Goal: Task Accomplishment & Management: Complete application form

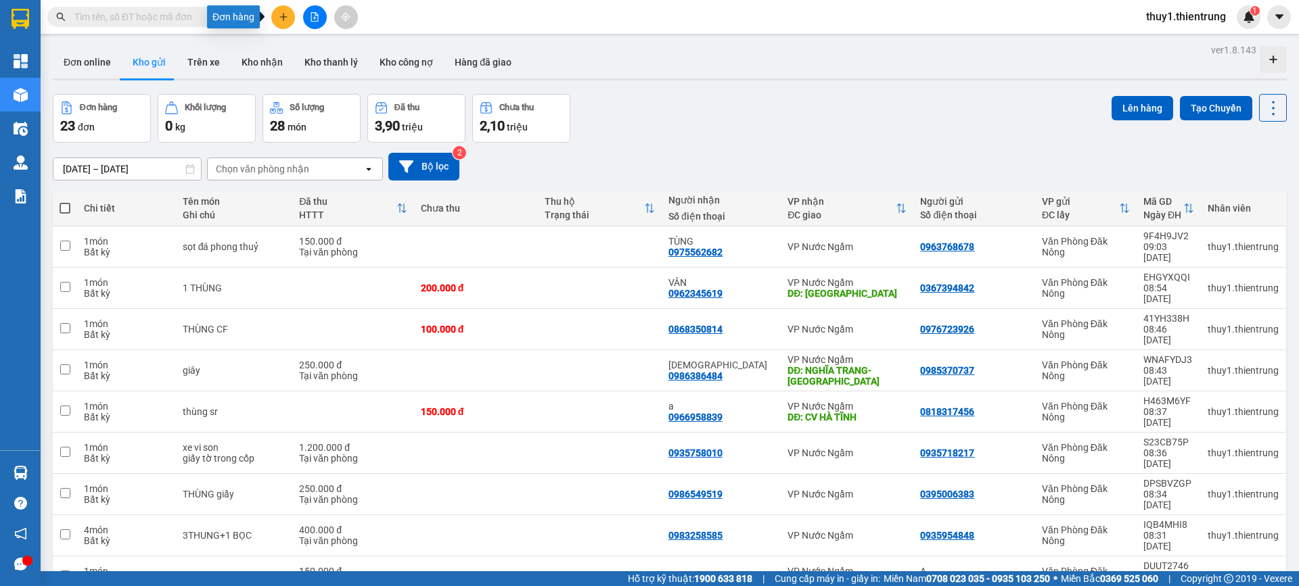
drag, startPoint x: 285, startPoint y: 11, endPoint x: 289, endPoint y: 22, distance: 10.9
click at [287, 18] on button at bounding box center [283, 17] width 24 height 24
click at [332, 51] on div "Tạo đơn hàng" at bounding box center [336, 50] width 59 height 15
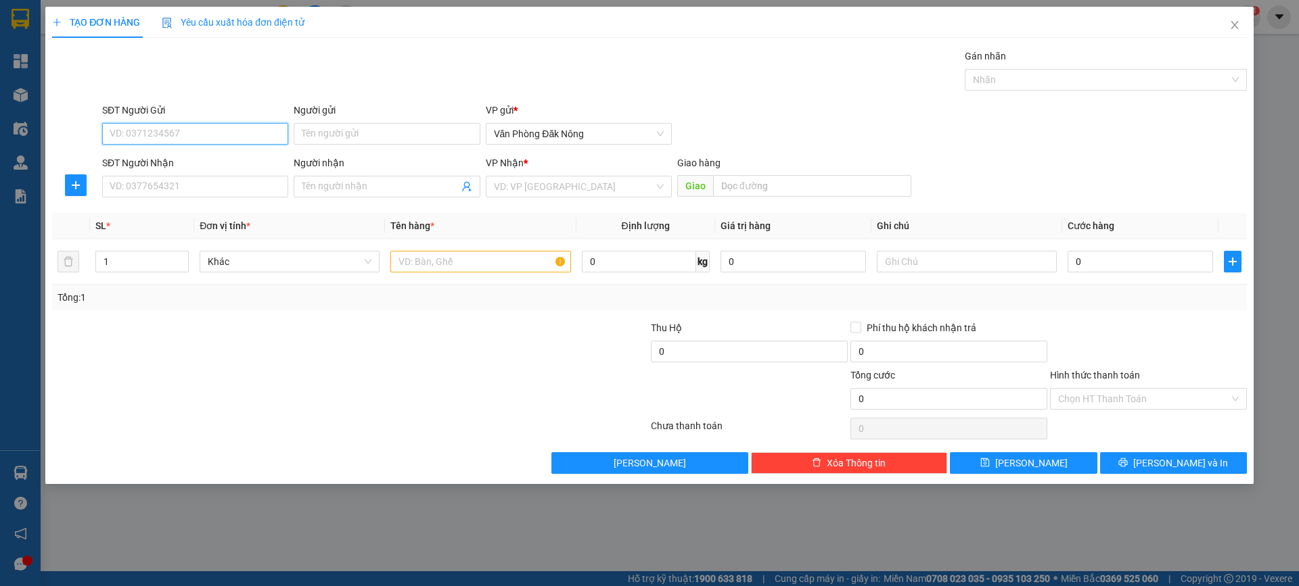
click at [225, 138] on input "SĐT Người Gửi" at bounding box center [195, 134] width 186 height 22
type input "0941403579"
click at [140, 160] on div "0941403579" at bounding box center [195, 161] width 170 height 15
type input "0984567334"
type input "TÀI"
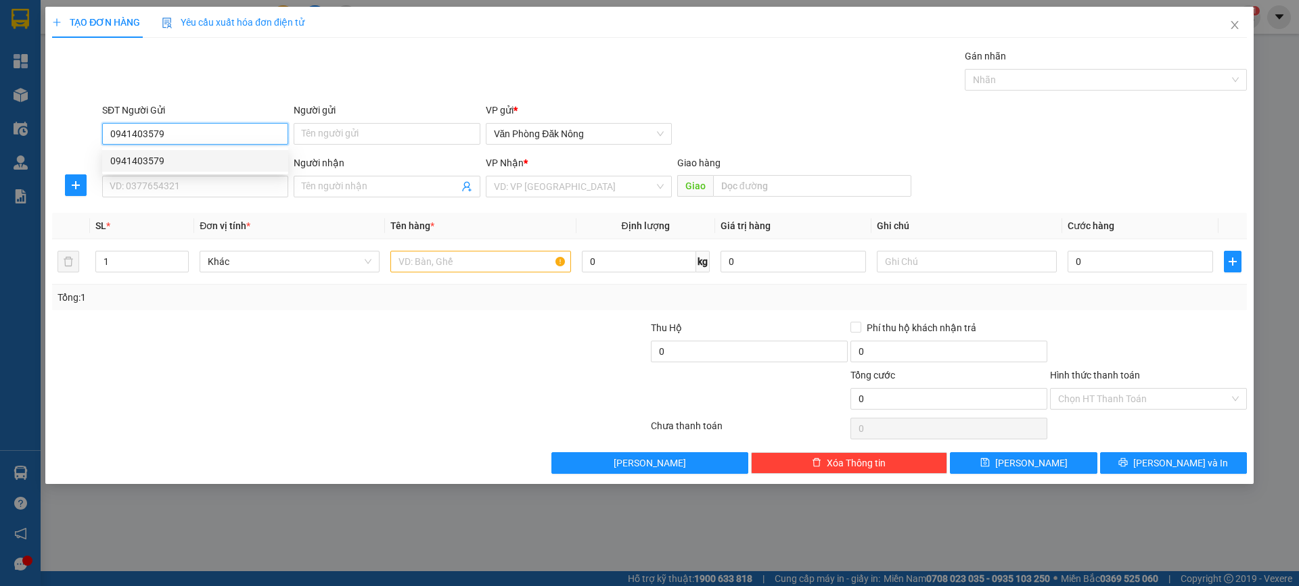
type input "CẨM BÌNH-[GEOGRAPHIC_DATA]"
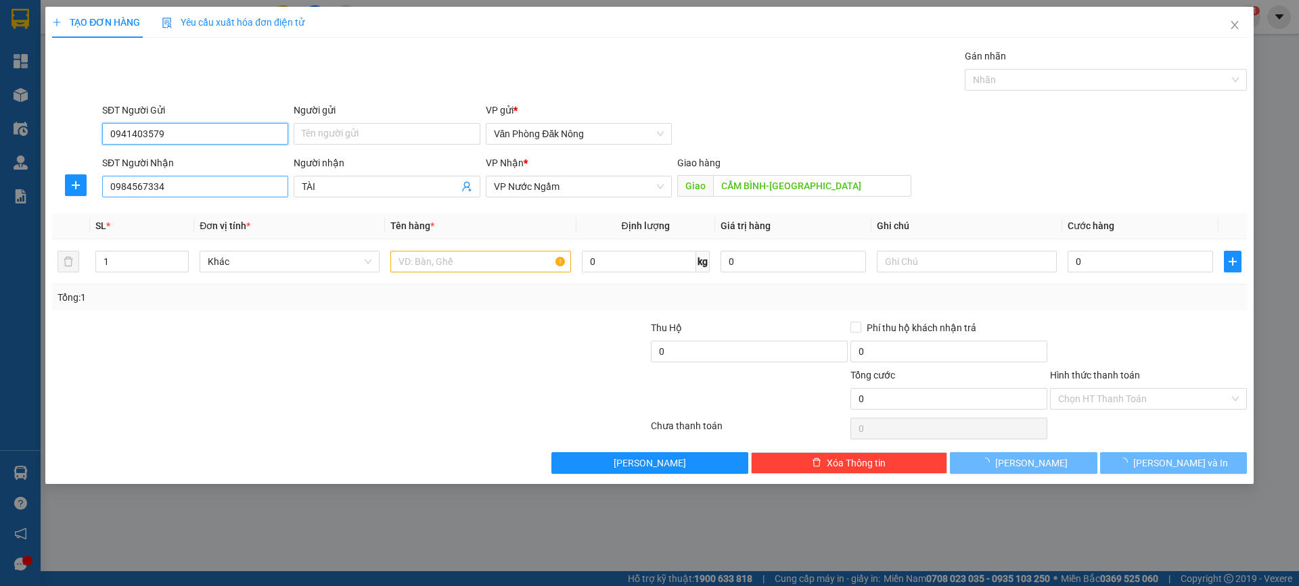
type input "350.000"
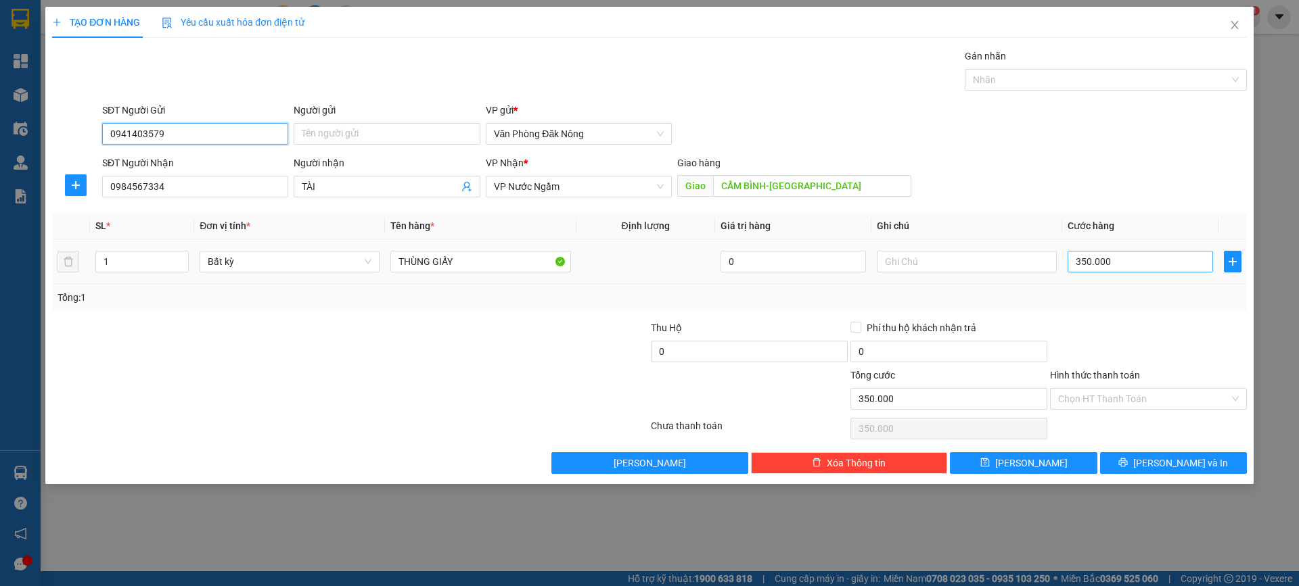
type input "0941403579"
click at [1090, 269] on input "350.000" at bounding box center [1139, 262] width 145 height 22
type input "1"
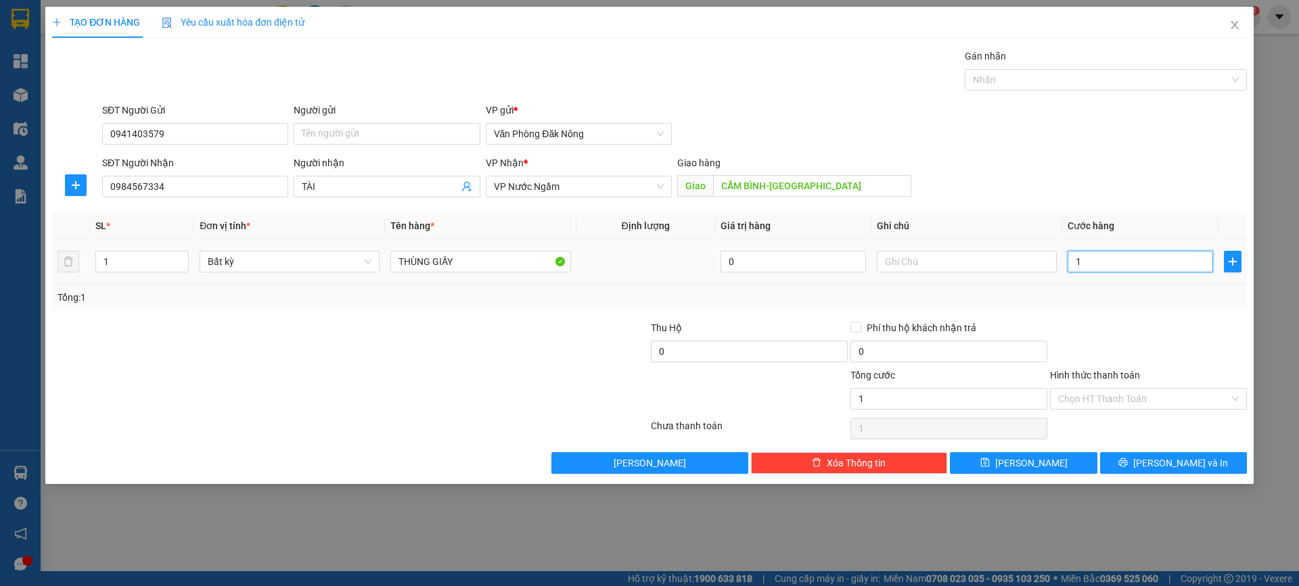
type input "15"
type input "150"
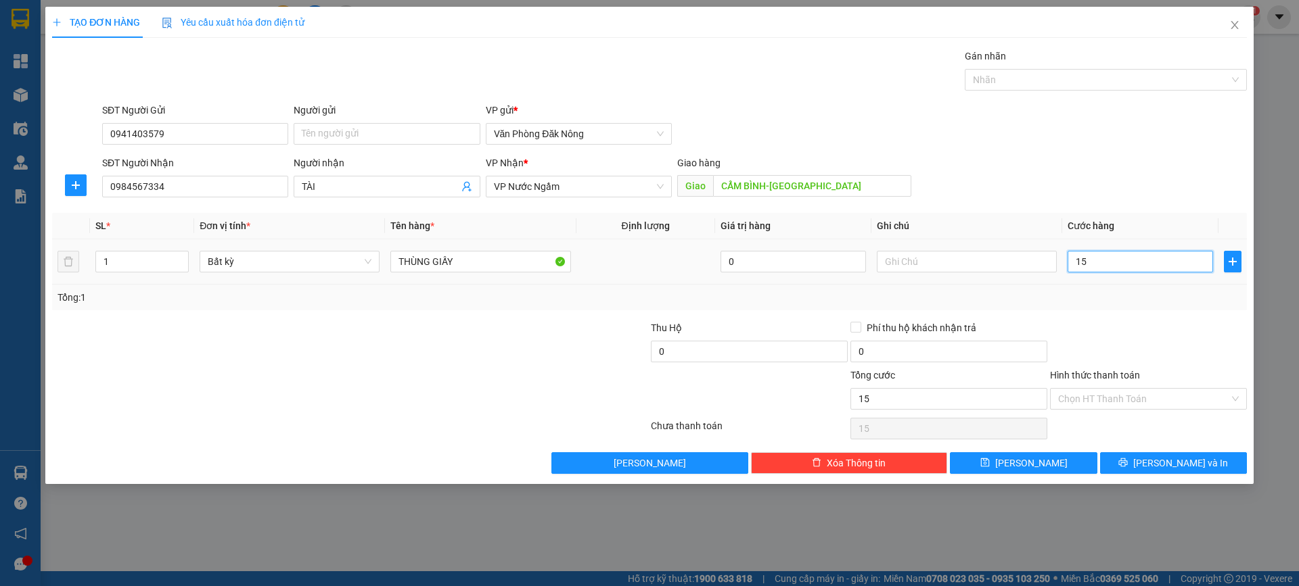
type input "150"
type input "1.500"
type input "15.000"
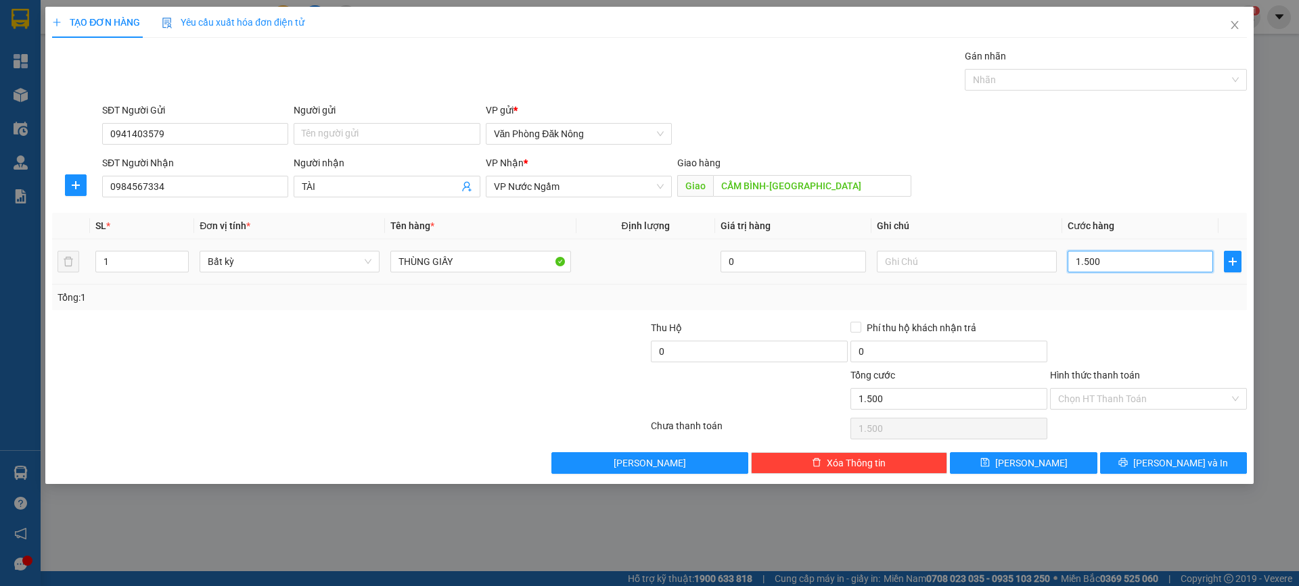
type input "15.000"
type input "150.000"
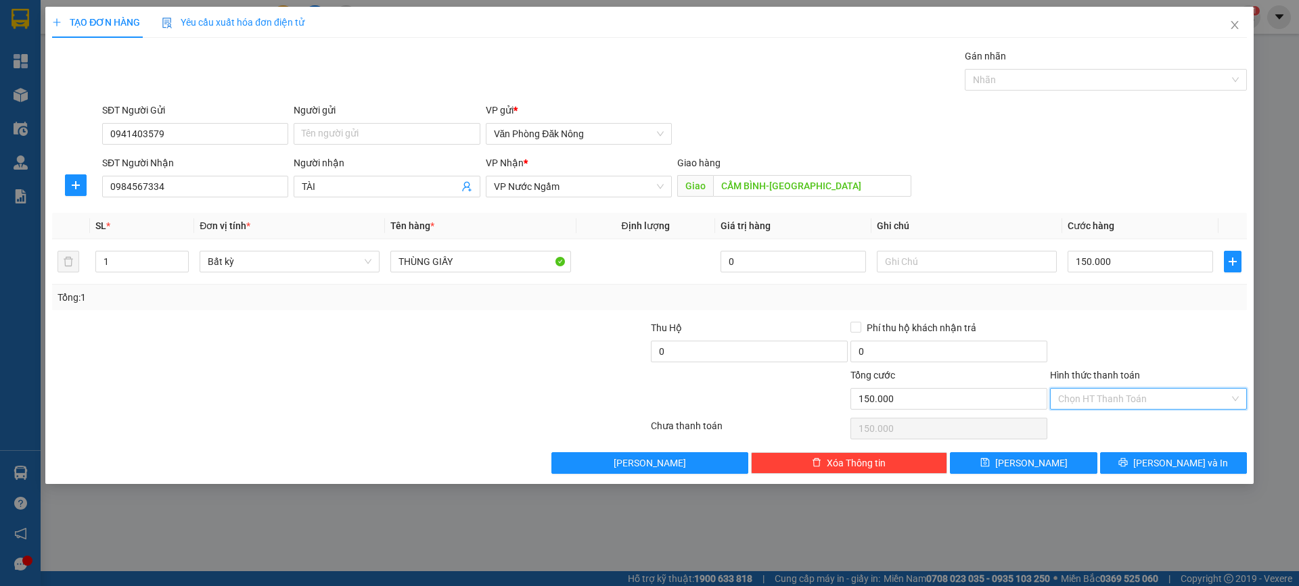
click at [1151, 406] on input "Hình thức thanh toán" at bounding box center [1143, 399] width 171 height 20
drag, startPoint x: 1137, startPoint y: 423, endPoint x: 1137, endPoint y: 430, distance: 7.4
click at [1136, 423] on div "Tại văn phòng" at bounding box center [1148, 426] width 181 height 15
type input "0"
click at [1161, 465] on button "[PERSON_NAME] và In" at bounding box center [1173, 463] width 147 height 22
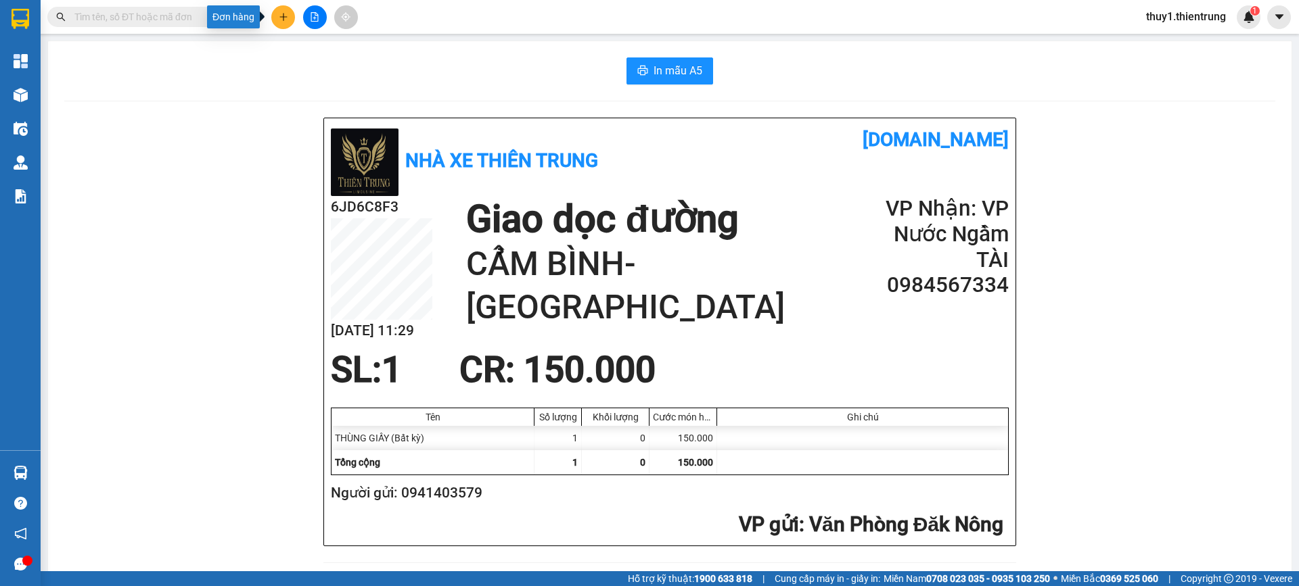
click at [289, 9] on button at bounding box center [283, 17] width 24 height 24
click at [310, 51] on div "Tạo đơn hàng" at bounding box center [336, 50] width 59 height 15
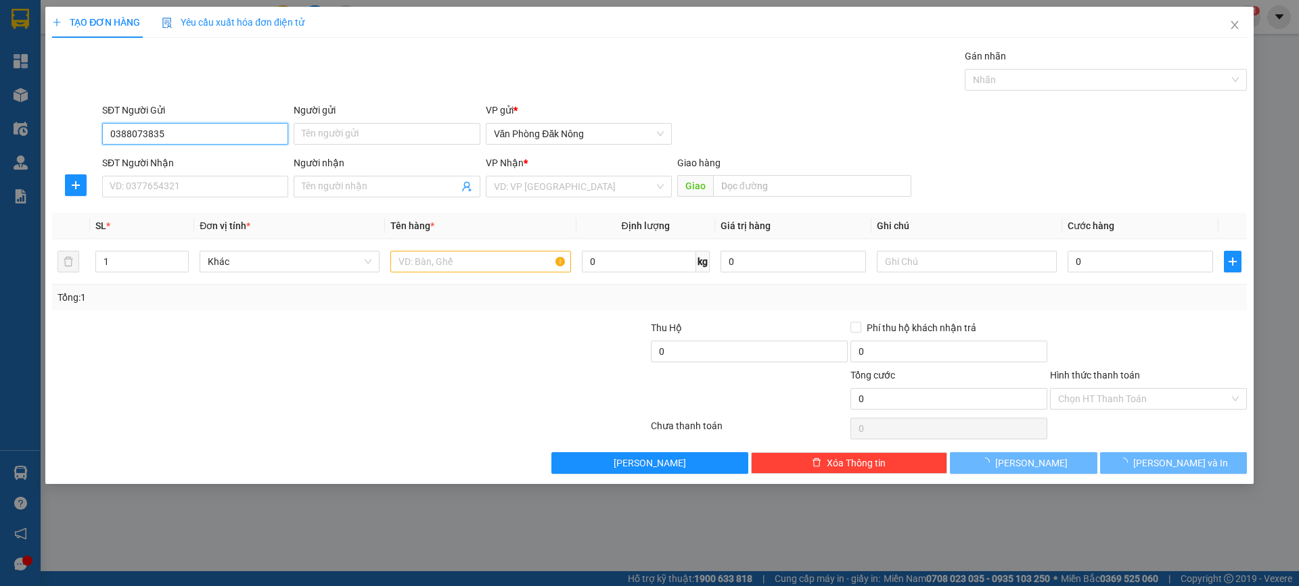
type input "0388073835"
click at [191, 172] on div "SĐT Người Nhận" at bounding box center [195, 166] width 186 height 20
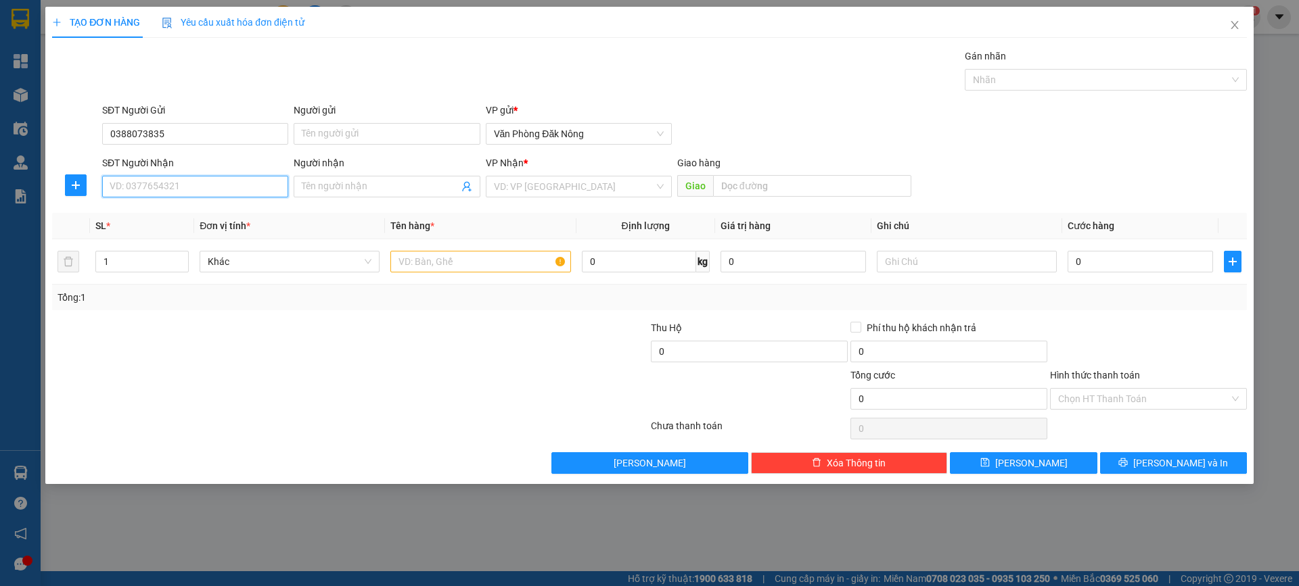
click at [192, 185] on input "SĐT Người Nhận" at bounding box center [195, 187] width 186 height 22
type input "0913528903"
click at [538, 187] on input "search" at bounding box center [574, 187] width 160 height 20
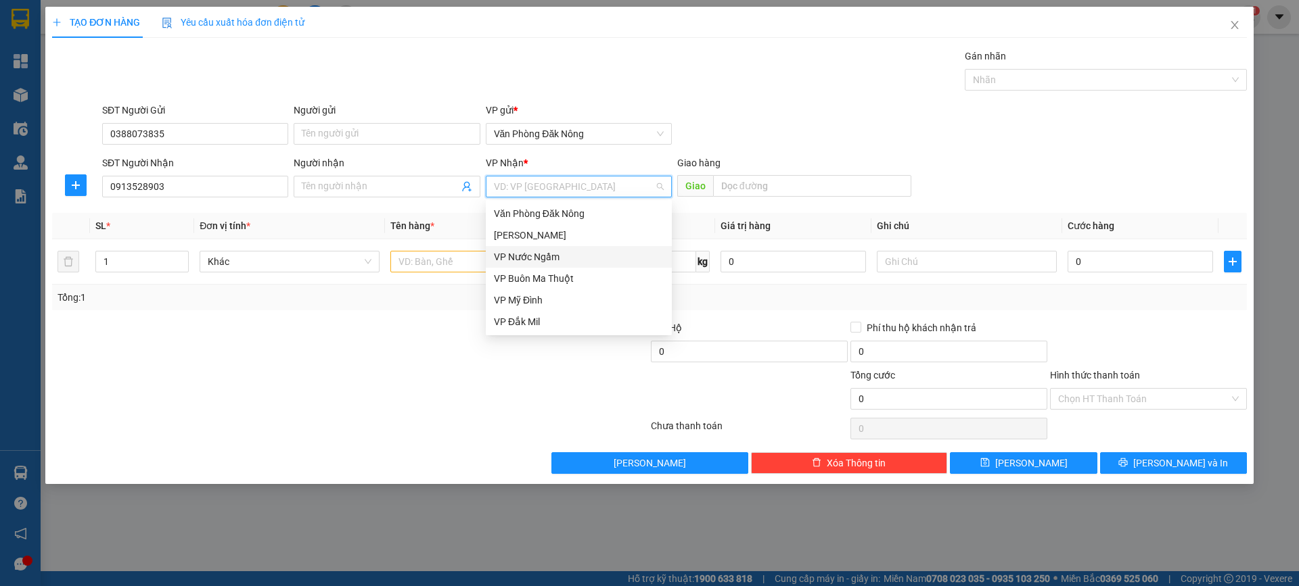
click at [553, 257] on div "VP Nước Ngầm" at bounding box center [579, 257] width 170 height 15
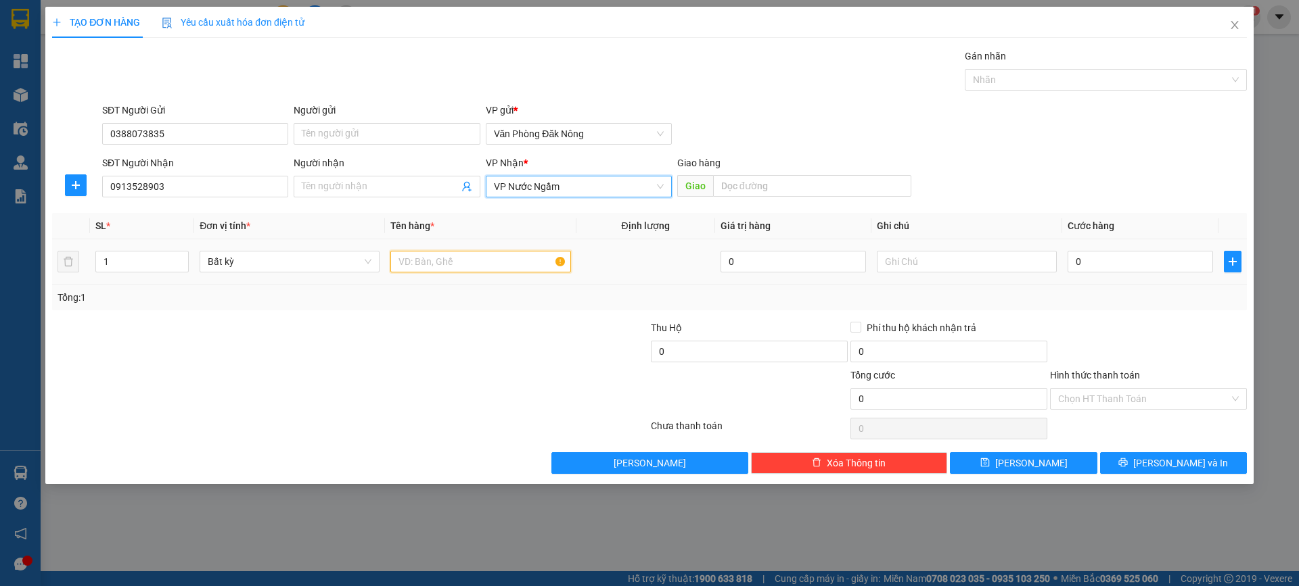
click at [486, 260] on input "text" at bounding box center [480, 262] width 180 height 22
type input "giay"
type input "1"
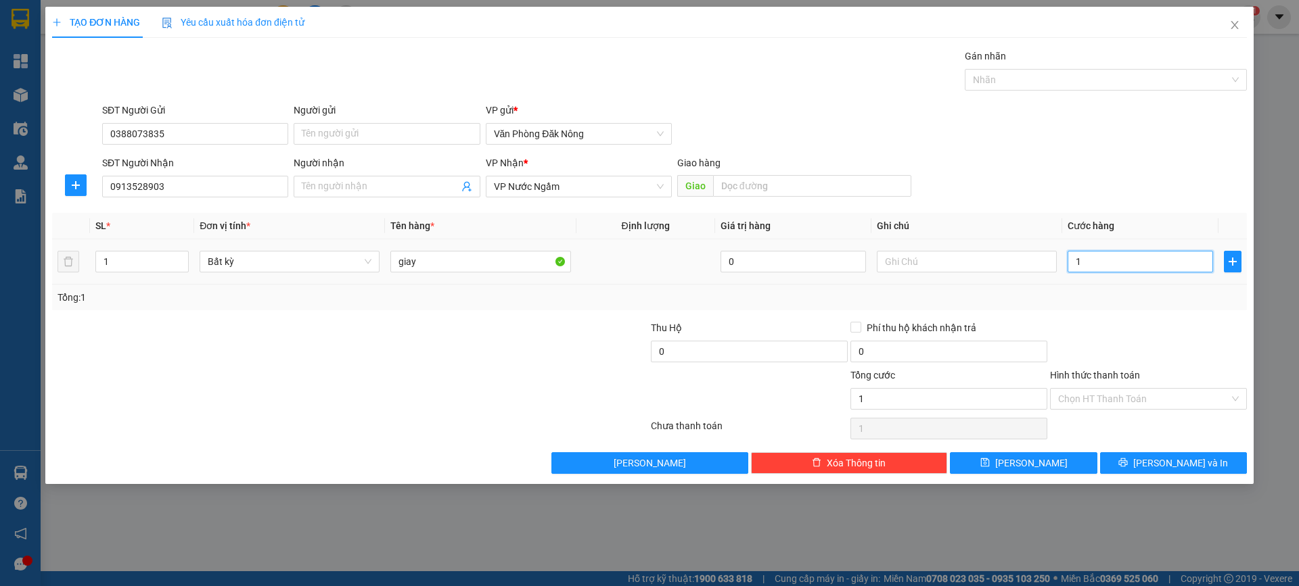
type input "15"
type input "150"
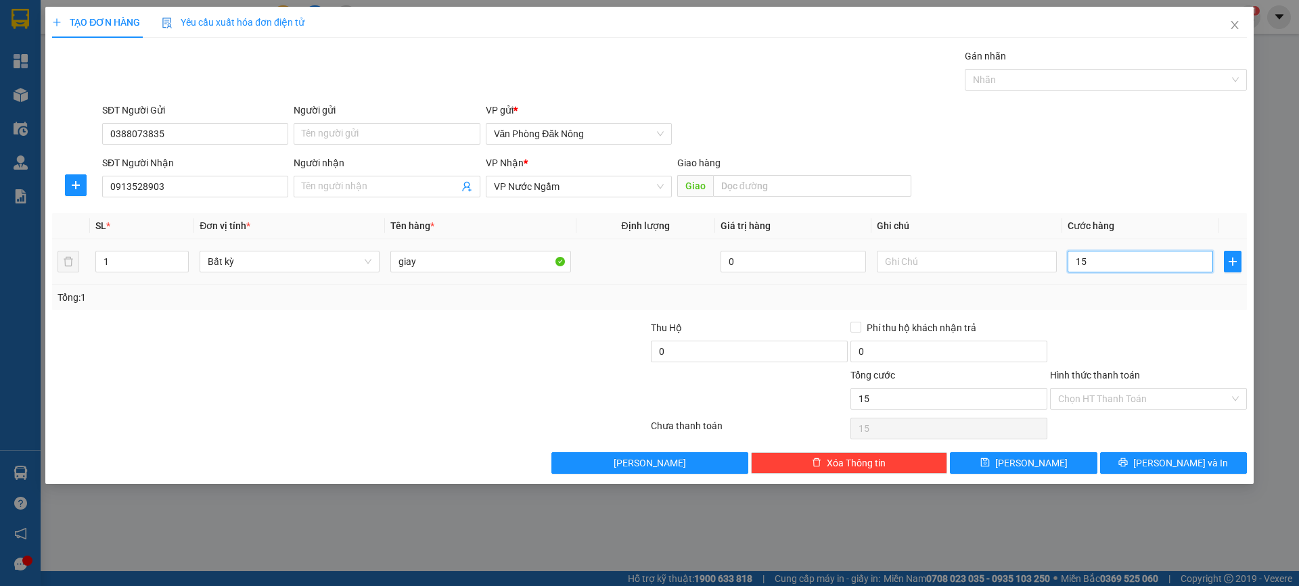
type input "150"
type input "1.500"
type input "150"
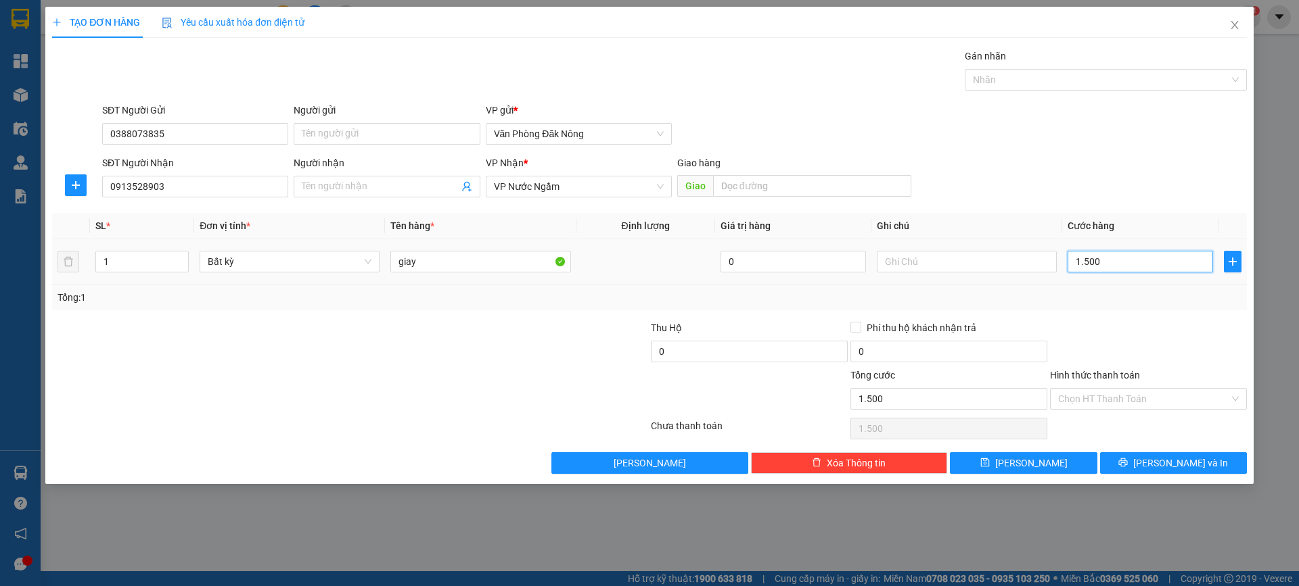
type input "150"
type input "15"
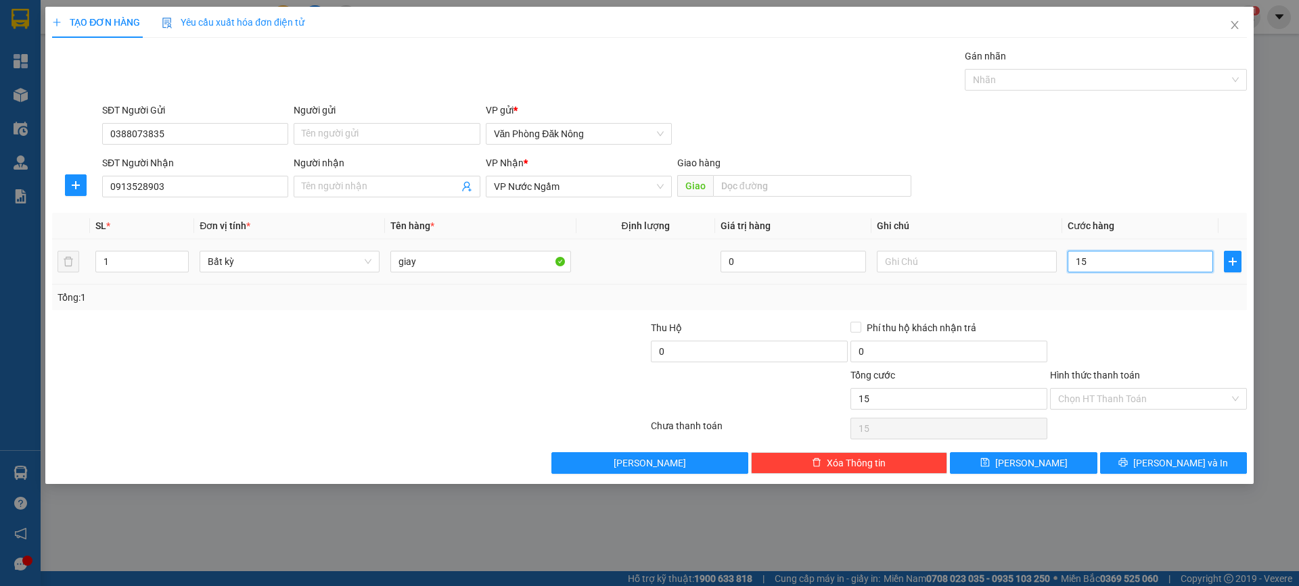
type input "1"
type input "10"
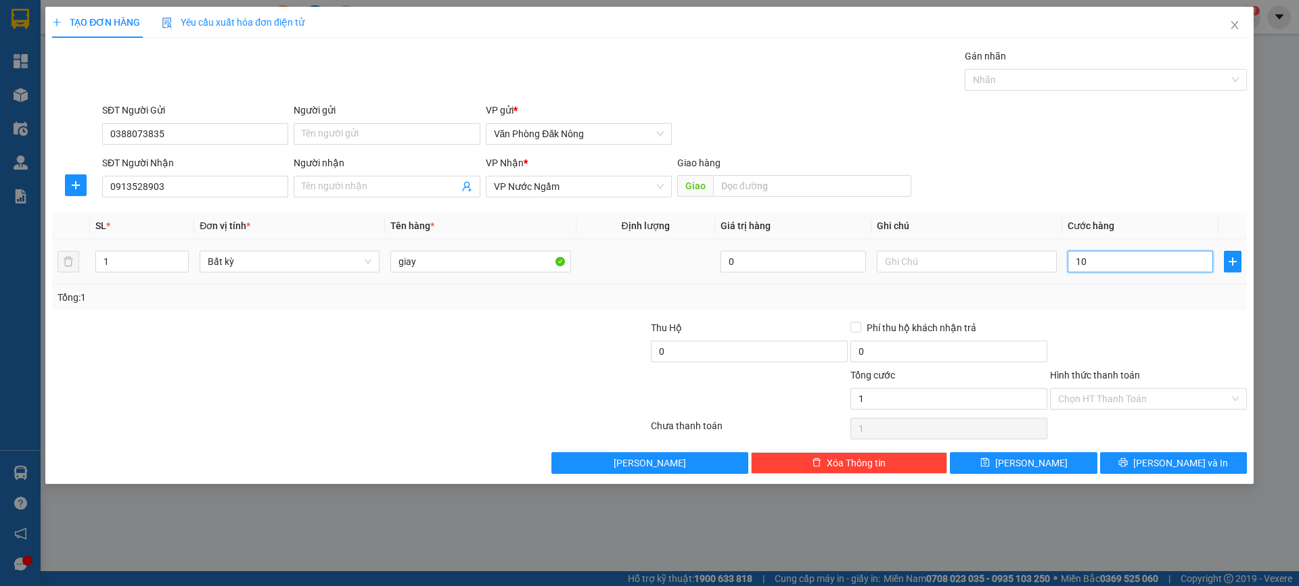
type input "10"
type input "100"
type input "1.000"
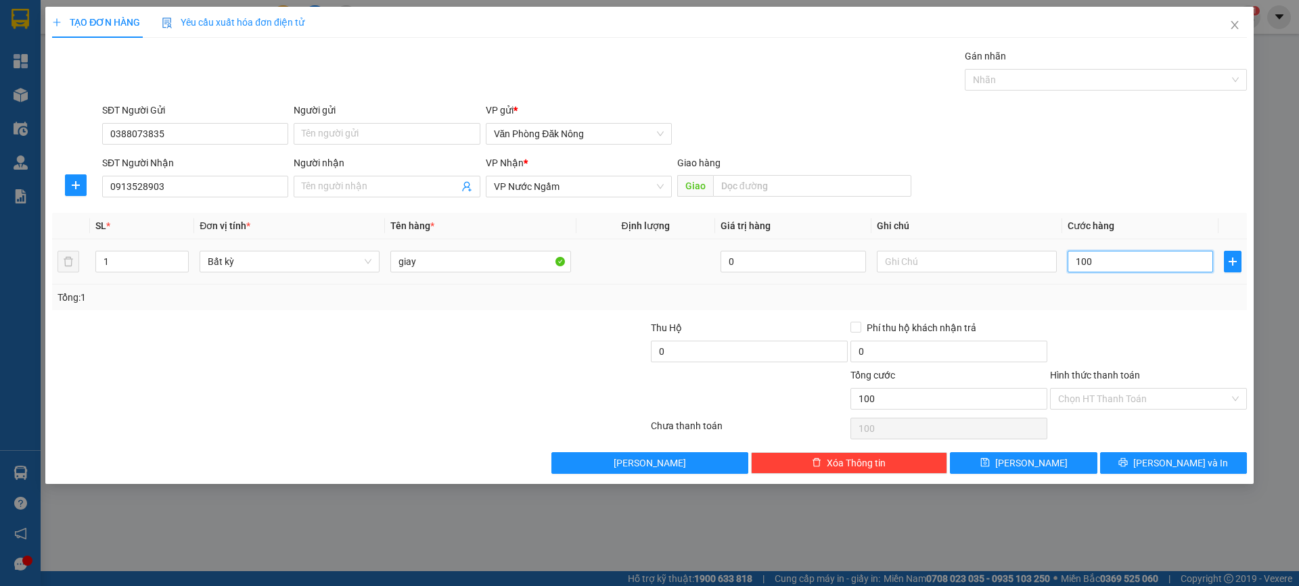
type input "1.000"
type input "10.000"
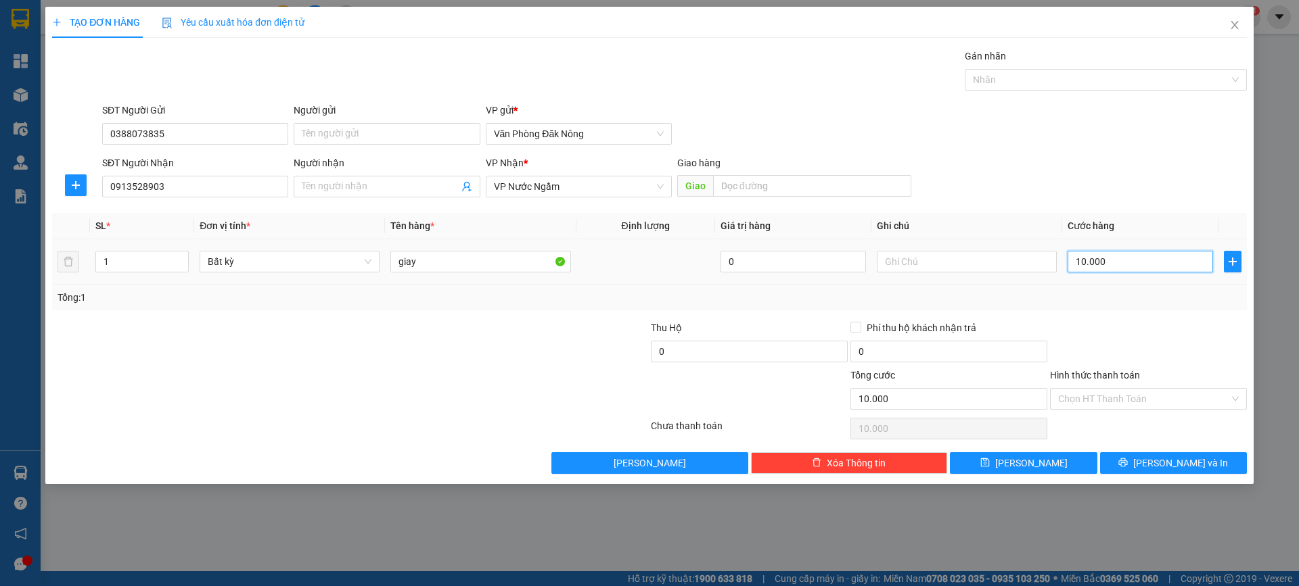
type input "100.000"
click at [1169, 461] on span "[PERSON_NAME] và In" at bounding box center [1180, 463] width 95 height 15
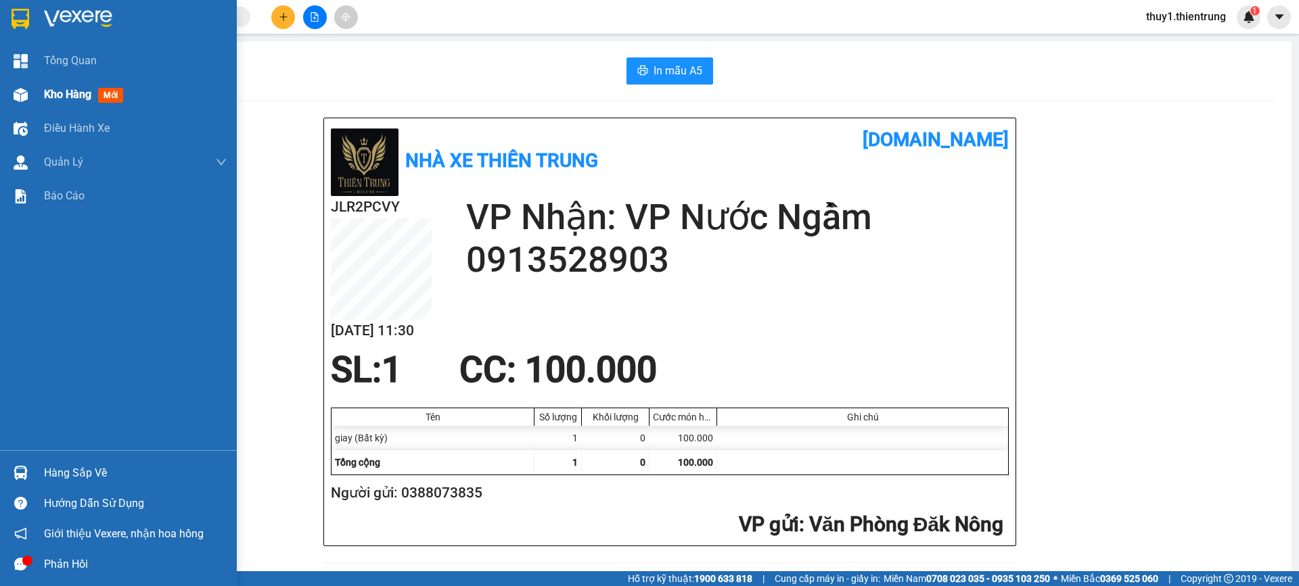
click at [25, 95] on img at bounding box center [21, 95] width 14 height 14
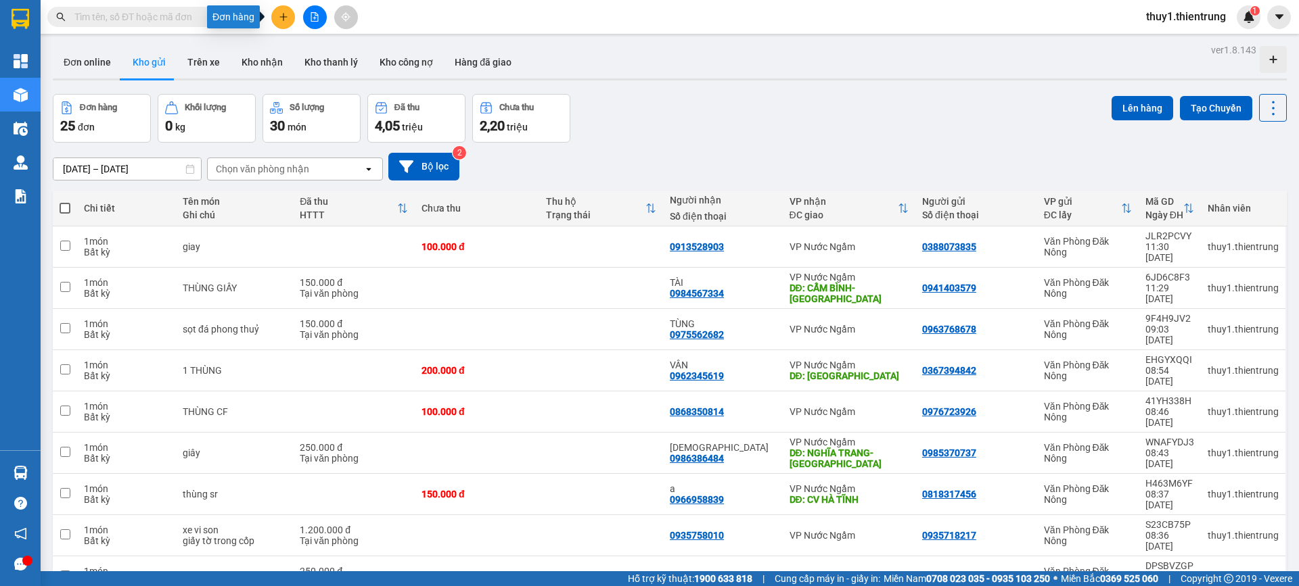
click at [289, 24] on button at bounding box center [283, 17] width 24 height 24
click at [355, 60] on div "Tạo đơn hàng" at bounding box center [329, 51] width 101 height 26
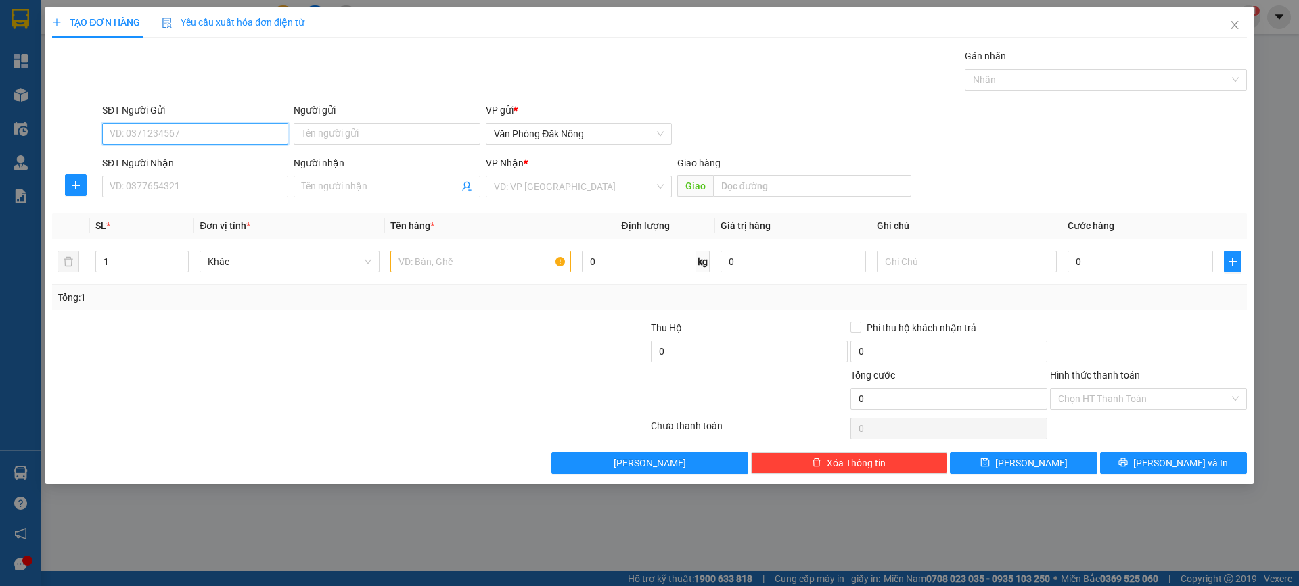
click at [174, 124] on input "SĐT Người Gửi" at bounding box center [195, 134] width 186 height 22
type input "0905678113"
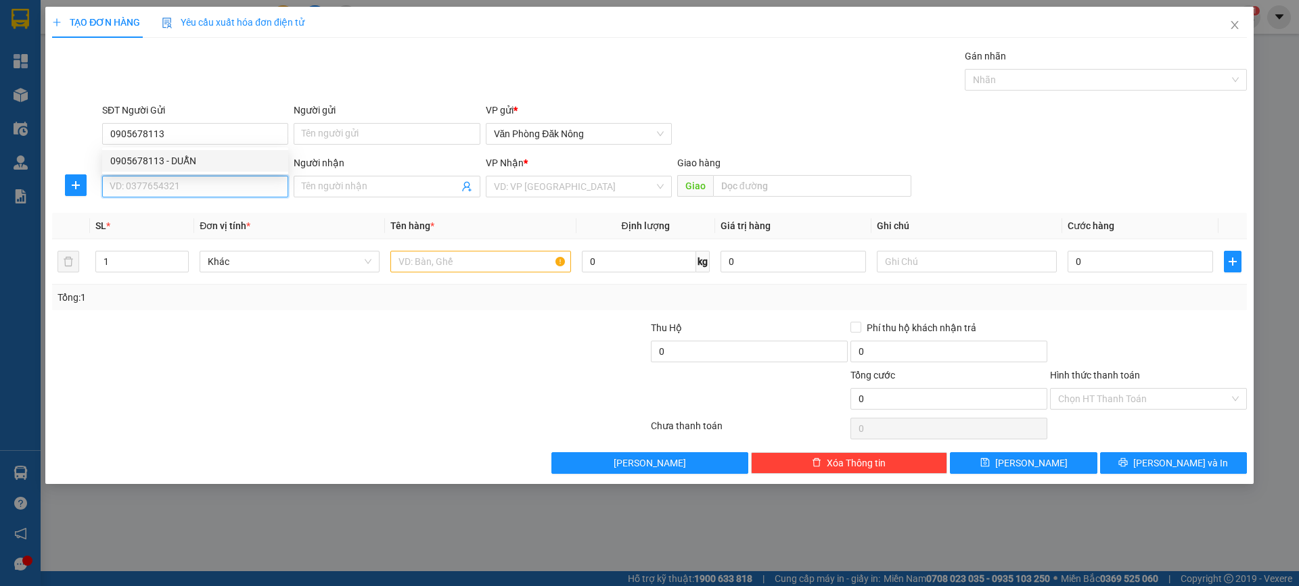
click at [185, 185] on input "SĐT Người Nhận" at bounding box center [195, 187] width 186 height 22
click at [162, 210] on div "0913323917 - a" at bounding box center [195, 213] width 170 height 15
type input "0913323917"
type input "a"
type input "CẦU BẾN THỦY"
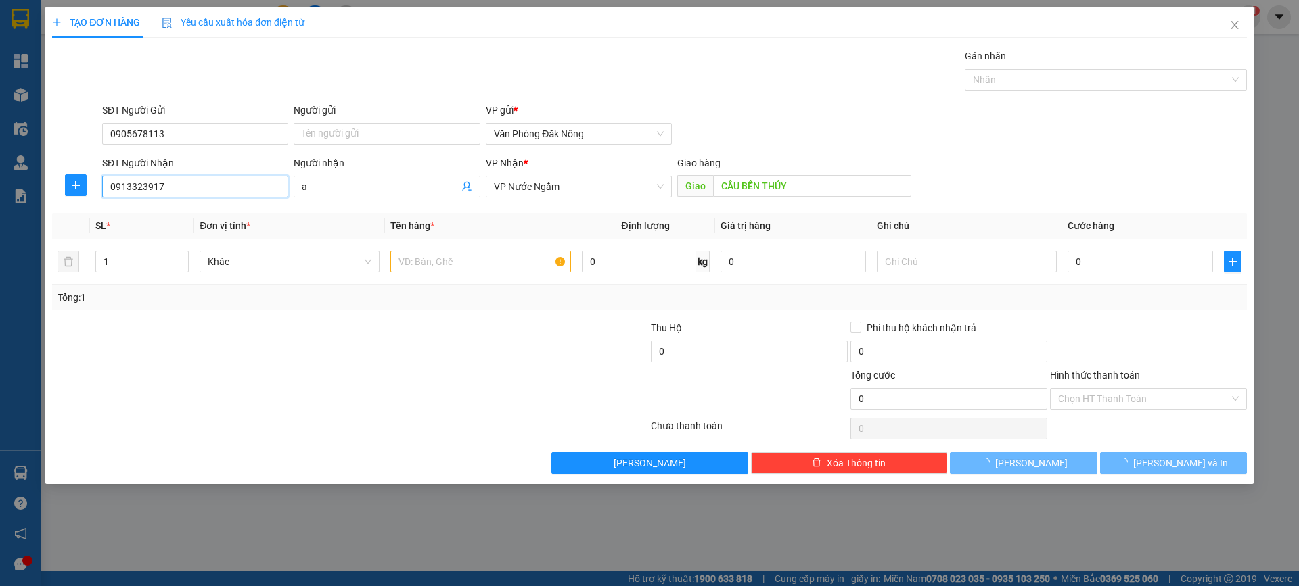
type input "150.000"
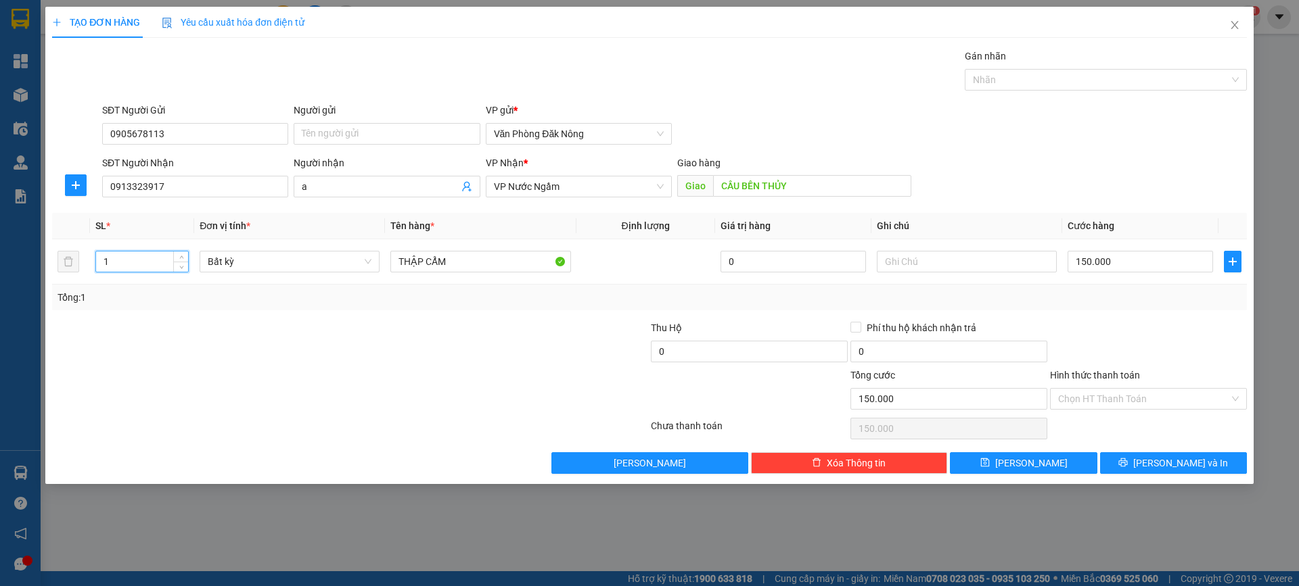
drag, startPoint x: 140, startPoint y: 266, endPoint x: 27, endPoint y: 268, distance: 113.0
click at [27, 268] on div "TẠO ĐƠN HÀNG Yêu cầu xuất hóa đơn điện tử Transit Pickup Surcharge Ids Transit …" at bounding box center [649, 293] width 1299 height 586
type input "3"
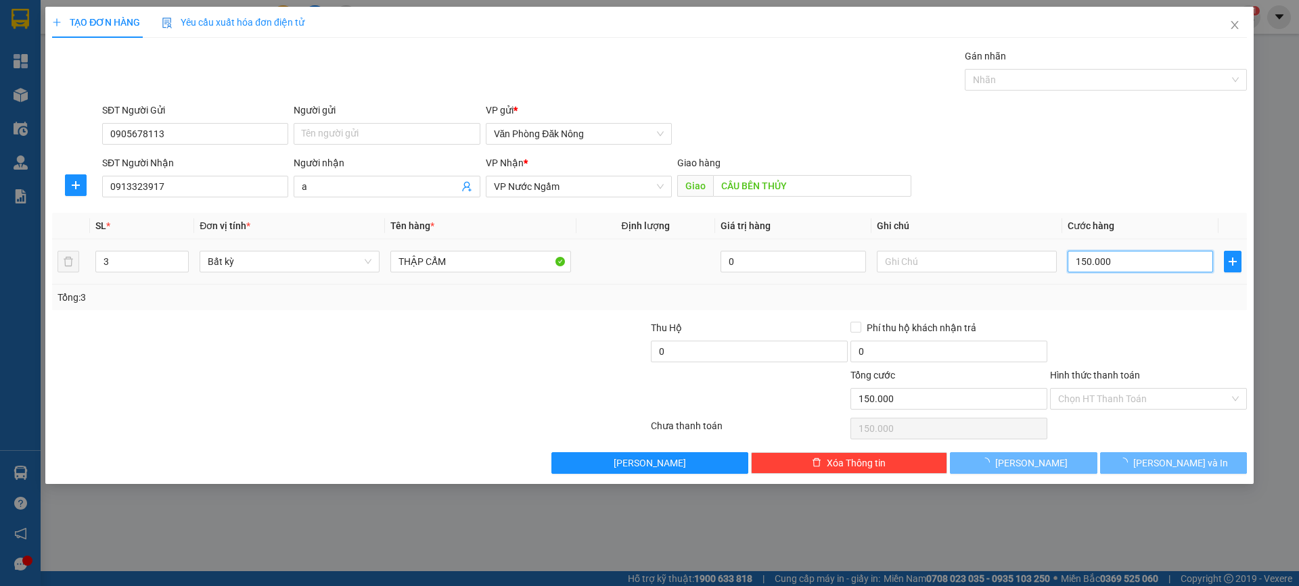
click at [1114, 264] on input "150.000" at bounding box center [1139, 262] width 145 height 22
type input "6"
type input "65"
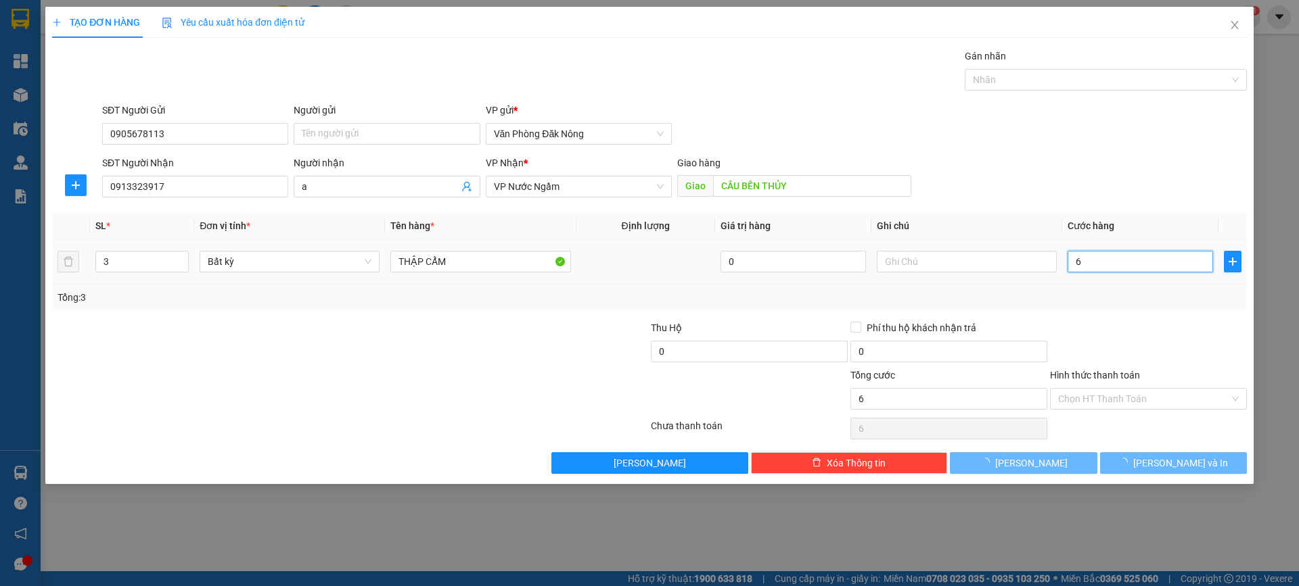
type input "65"
type input "000"
type input "0"
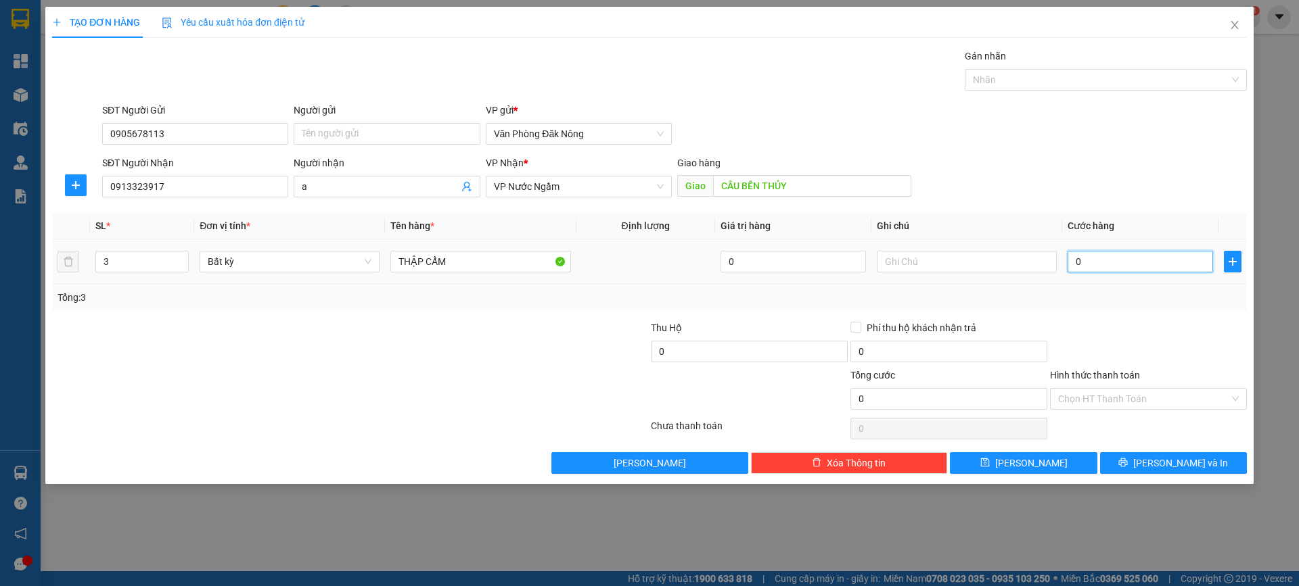
drag, startPoint x: 1076, startPoint y: 264, endPoint x: 1128, endPoint y: 254, distance: 52.5
click at [1077, 264] on input "0" at bounding box center [1139, 262] width 145 height 22
type input "60"
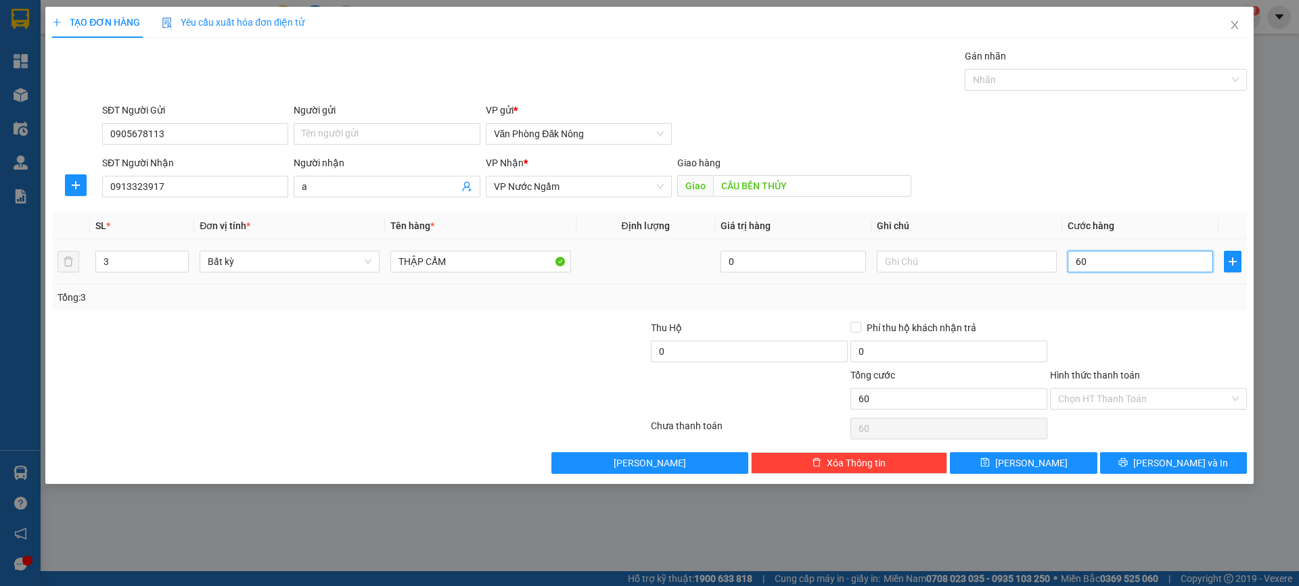
type input "650"
click at [1131, 262] on input "650" at bounding box center [1139, 262] width 145 height 22
type input "6.500"
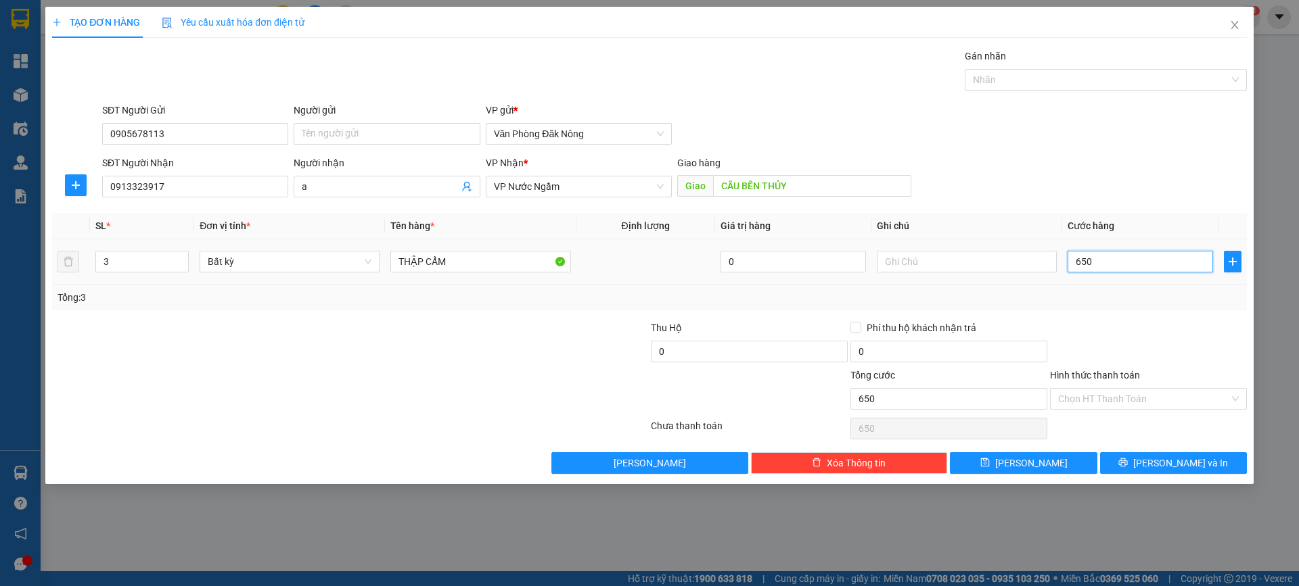
type input "6.500"
type input "65.000"
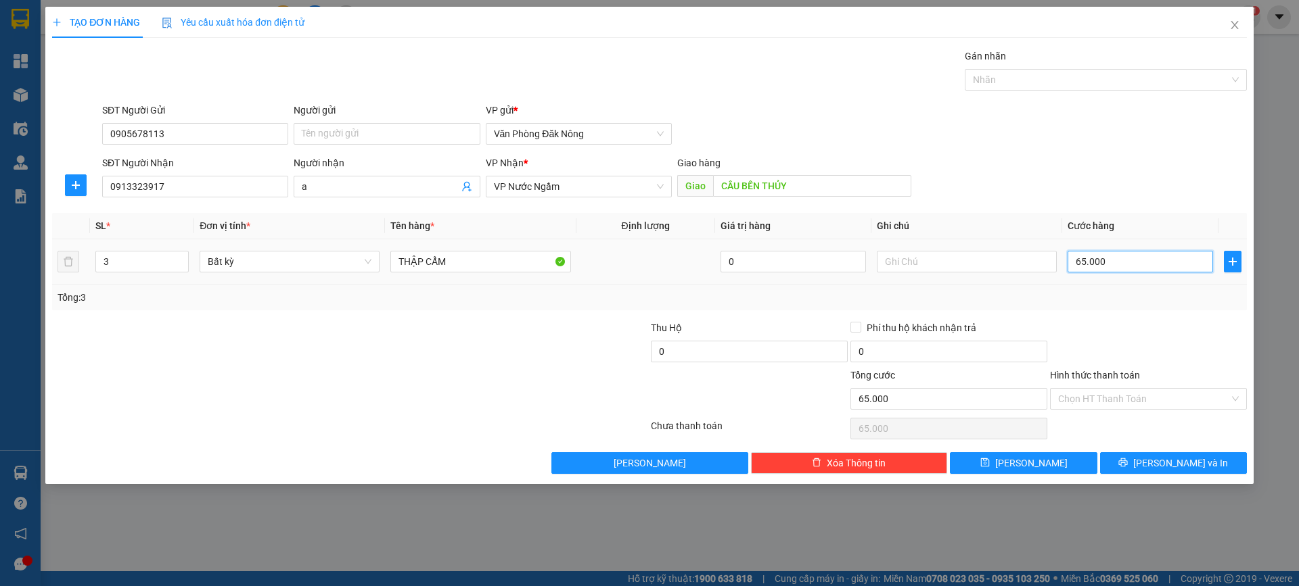
type input "650.000"
drag, startPoint x: 1186, startPoint y: 463, endPoint x: 546, endPoint y: 344, distance: 651.4
click at [662, 344] on div "Transit Pickup Surcharge Ids Transit Deliver Surcharge Ids Transit Deliver Surc…" at bounding box center [649, 261] width 1194 height 425
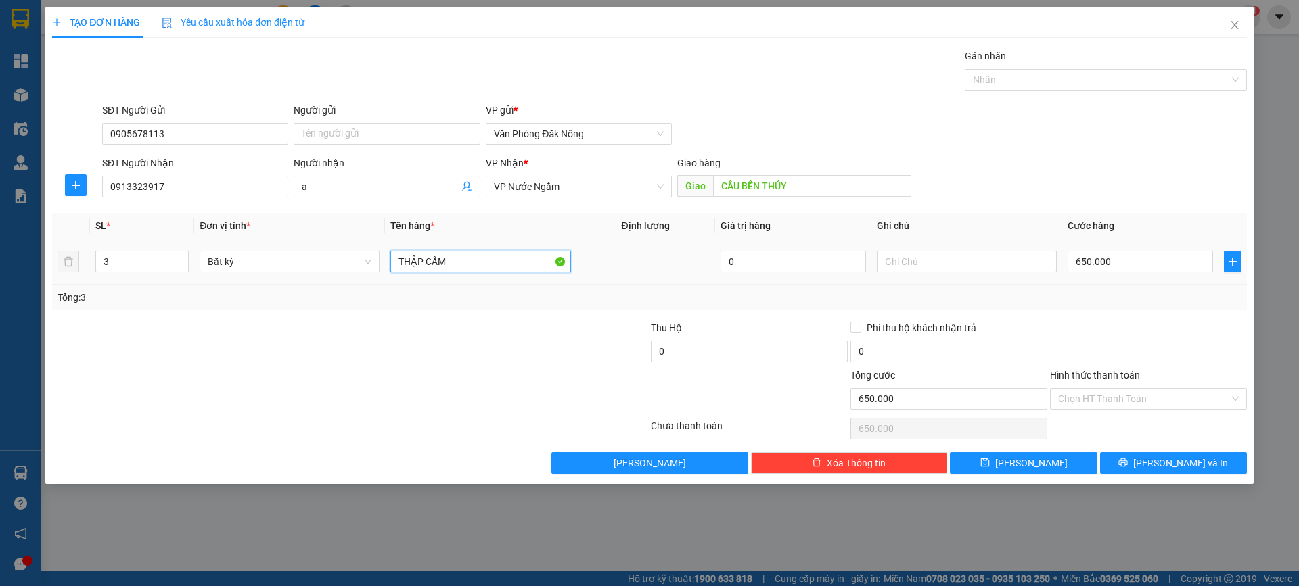
click at [496, 262] on input "THẬP CẨM" at bounding box center [480, 262] width 180 height 22
type input "giấy"
click at [1153, 472] on button "[PERSON_NAME] và In" at bounding box center [1173, 463] width 147 height 22
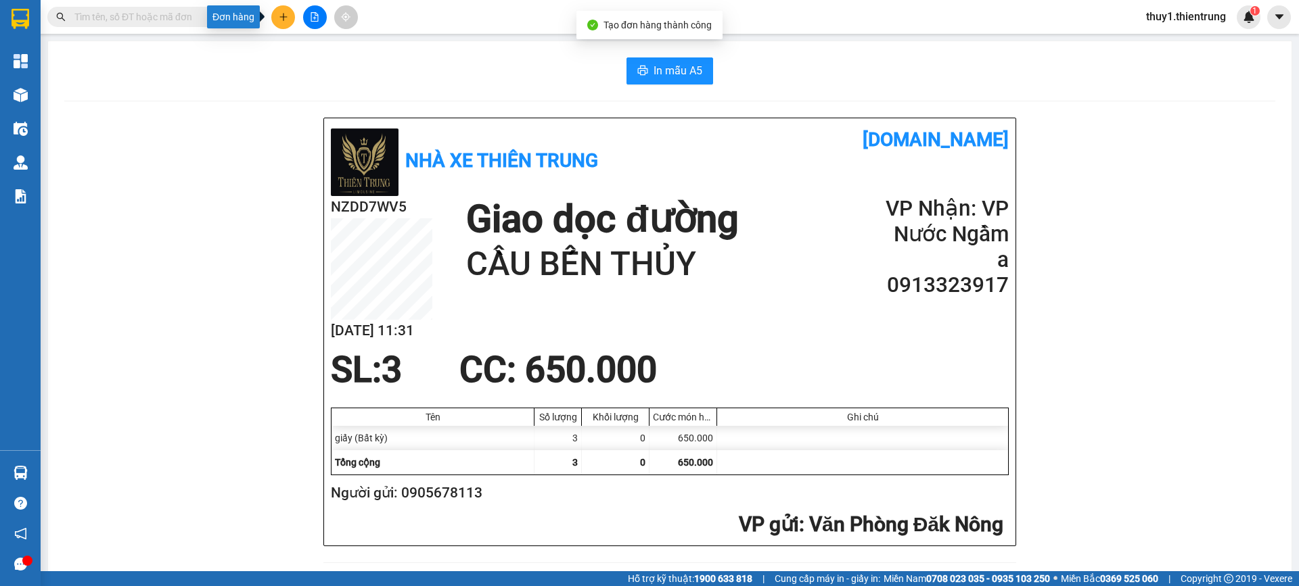
click at [283, 16] on icon "plus" at bounding box center [283, 16] width 9 height 9
click at [326, 54] on div "Tạo đơn hàng" at bounding box center [336, 50] width 59 height 15
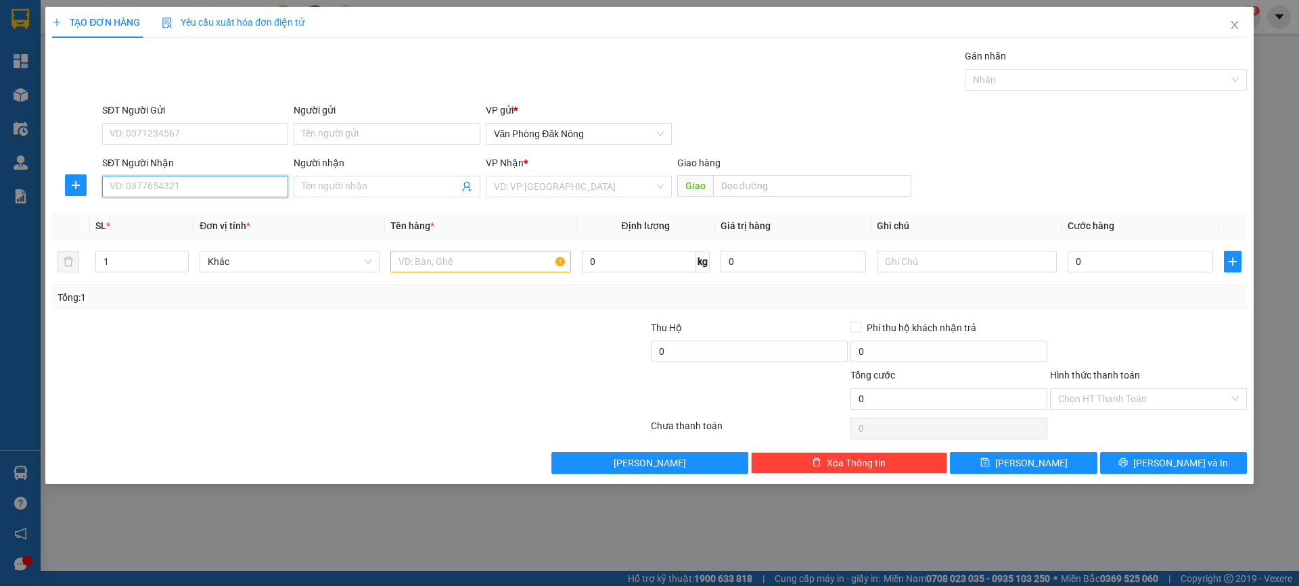
click at [127, 184] on input "SĐT Người Nhận" at bounding box center [195, 187] width 186 height 22
type input "0338304092"
type input "HUYỀN"
type input "HA TĨNH"
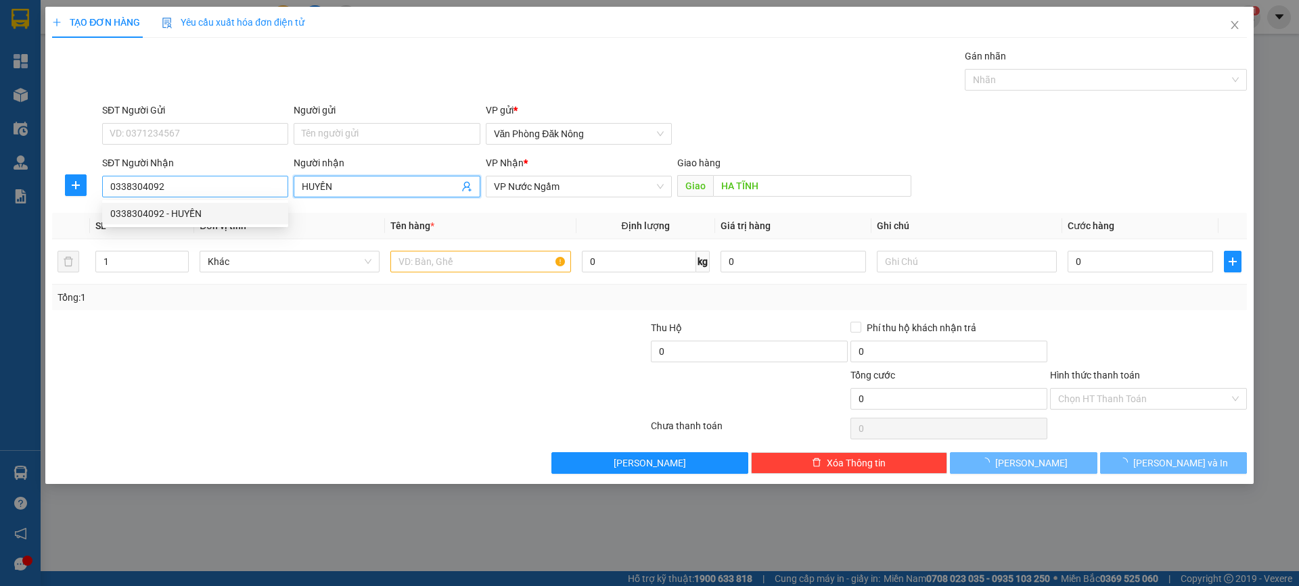
type input "150.000"
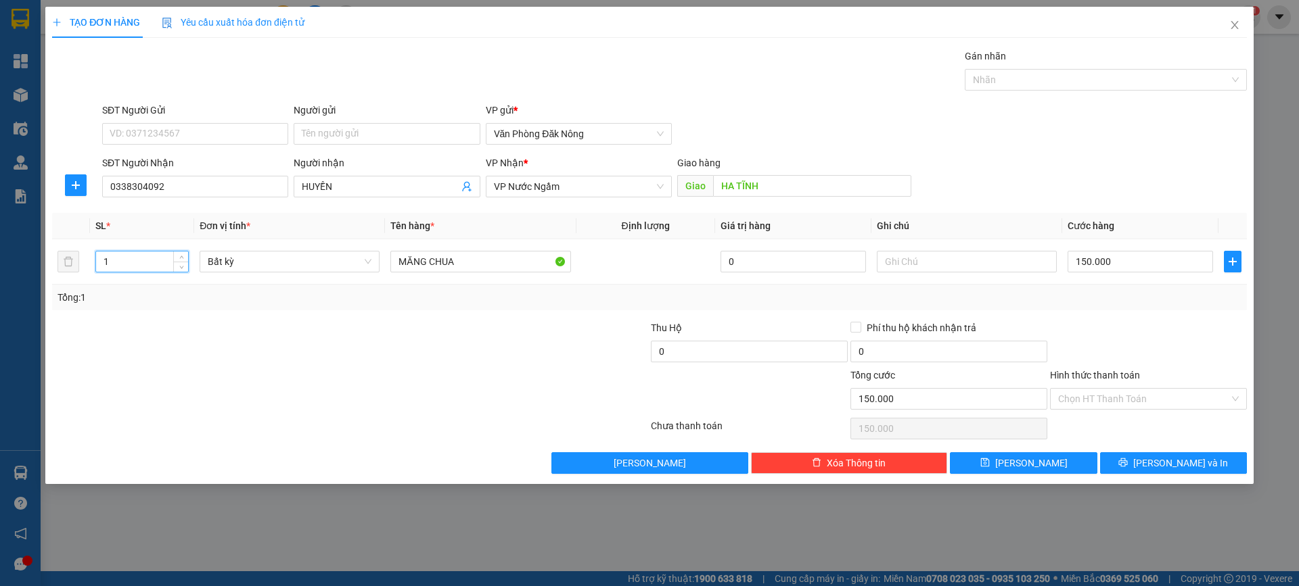
drag, startPoint x: 137, startPoint y: 261, endPoint x: 32, endPoint y: 260, distance: 104.8
click at [32, 260] on div "TẠO ĐƠN HÀNG Yêu cầu xuất hóa đơn điện tử Transit Pickup Surcharge Ids Transit …" at bounding box center [649, 293] width 1299 height 586
type input "3"
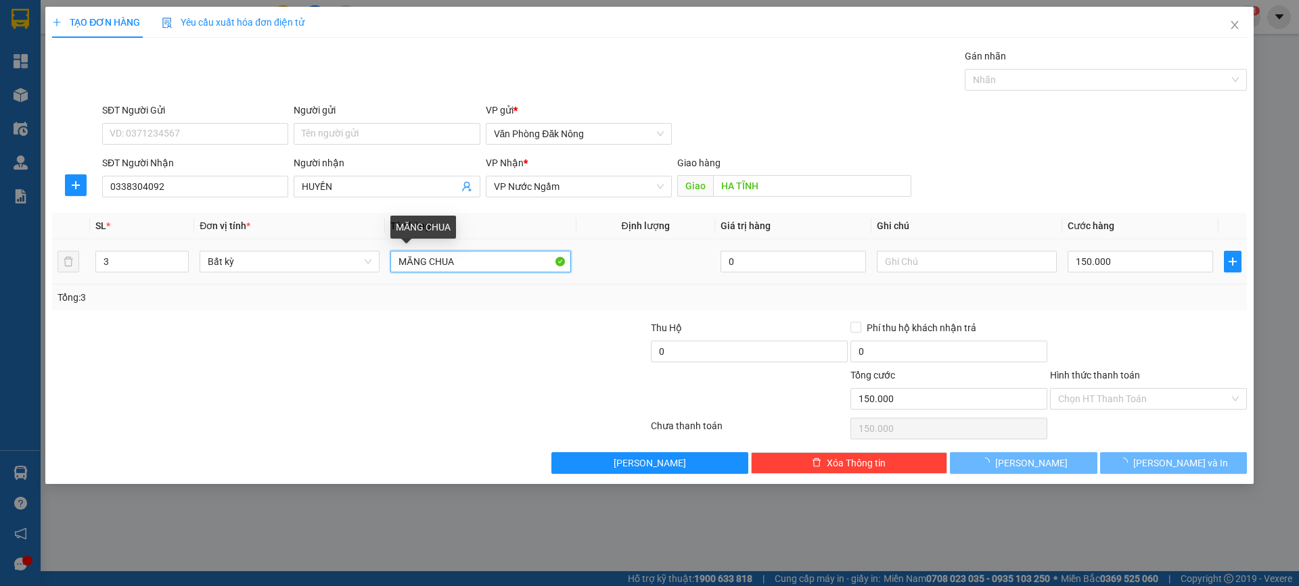
click at [471, 261] on input "MĂNG CHUA" at bounding box center [480, 262] width 180 height 22
type input "0"
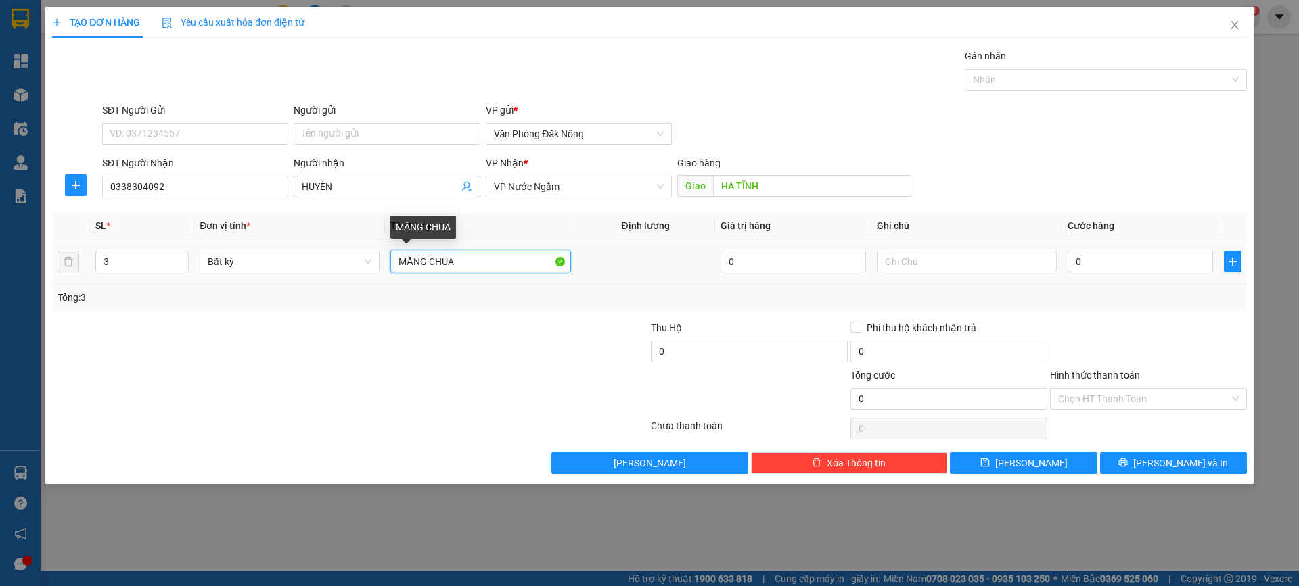
click at [471, 261] on input "MĂNG CHUA" at bounding box center [480, 262] width 180 height 22
type input "giáy"
click at [1072, 265] on input "0" at bounding box center [1139, 262] width 145 height 22
type input "6"
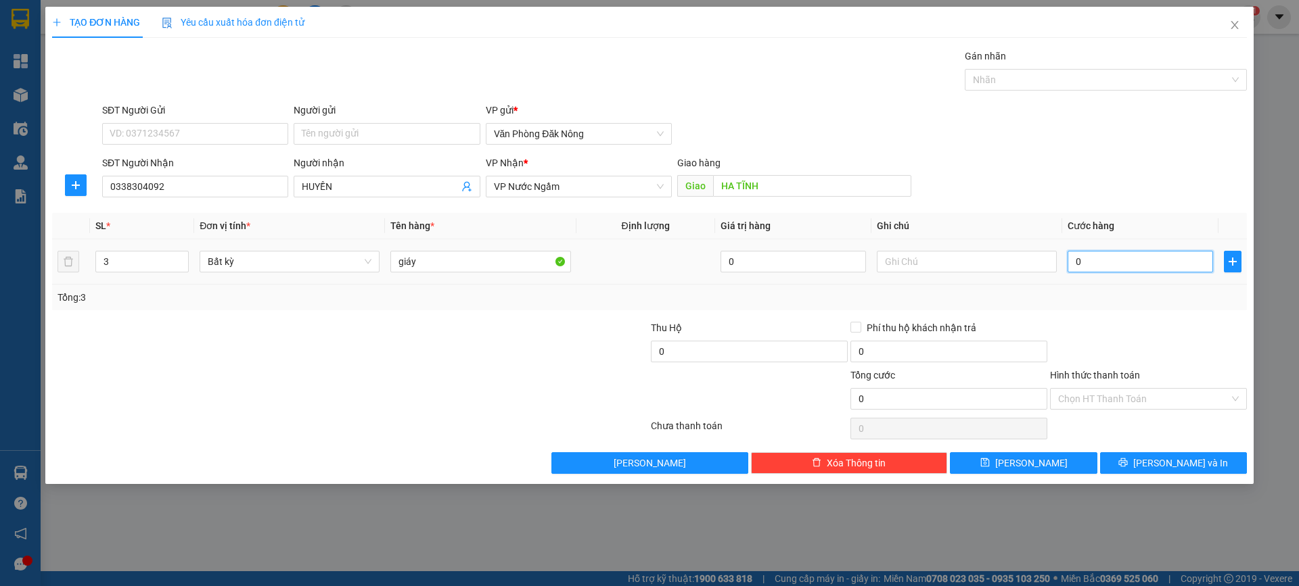
type input "6"
type input "60"
type input "600"
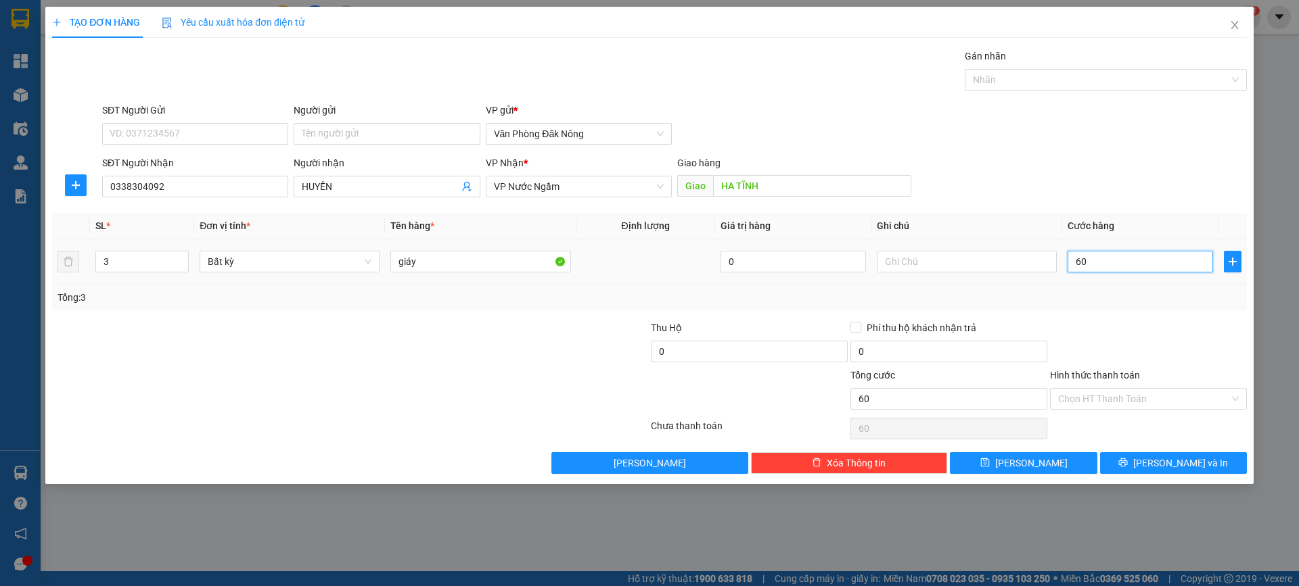
type input "600"
type input "6.000"
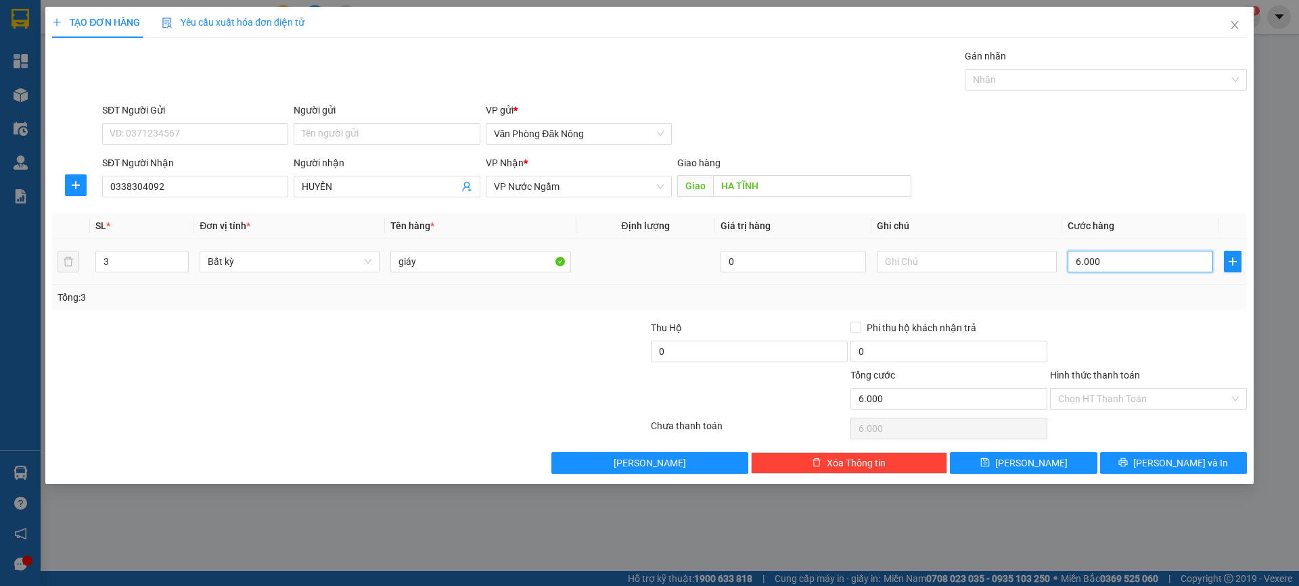
type input "60.000"
type input "600.000"
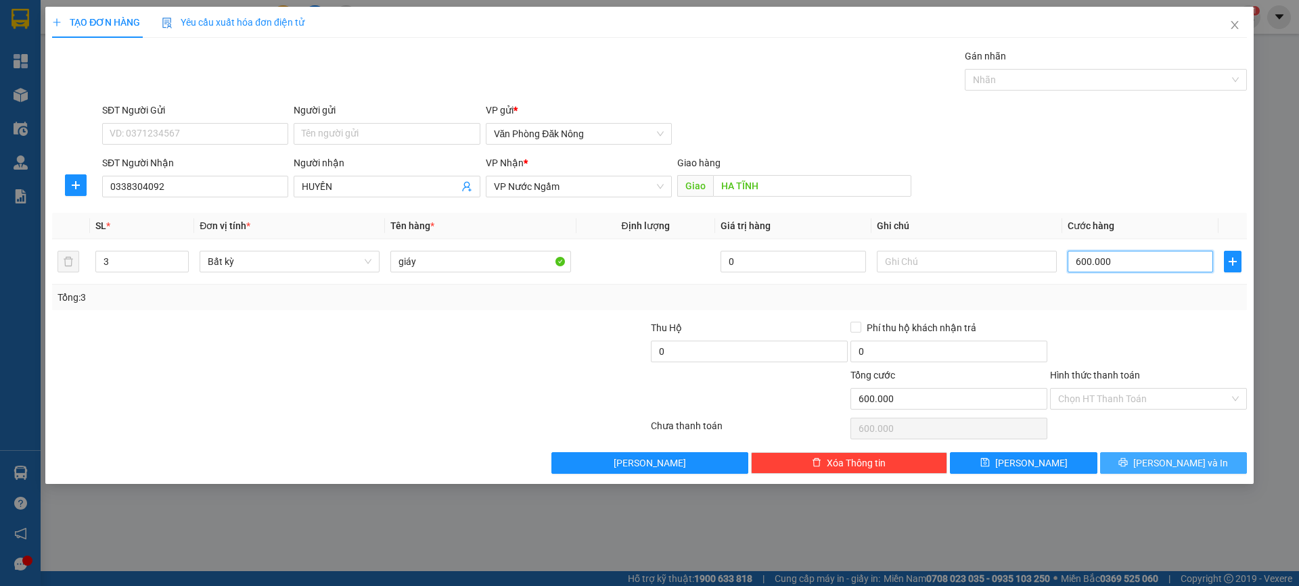
type input "600.000"
click at [1175, 466] on span "[PERSON_NAME] và In" at bounding box center [1180, 463] width 95 height 15
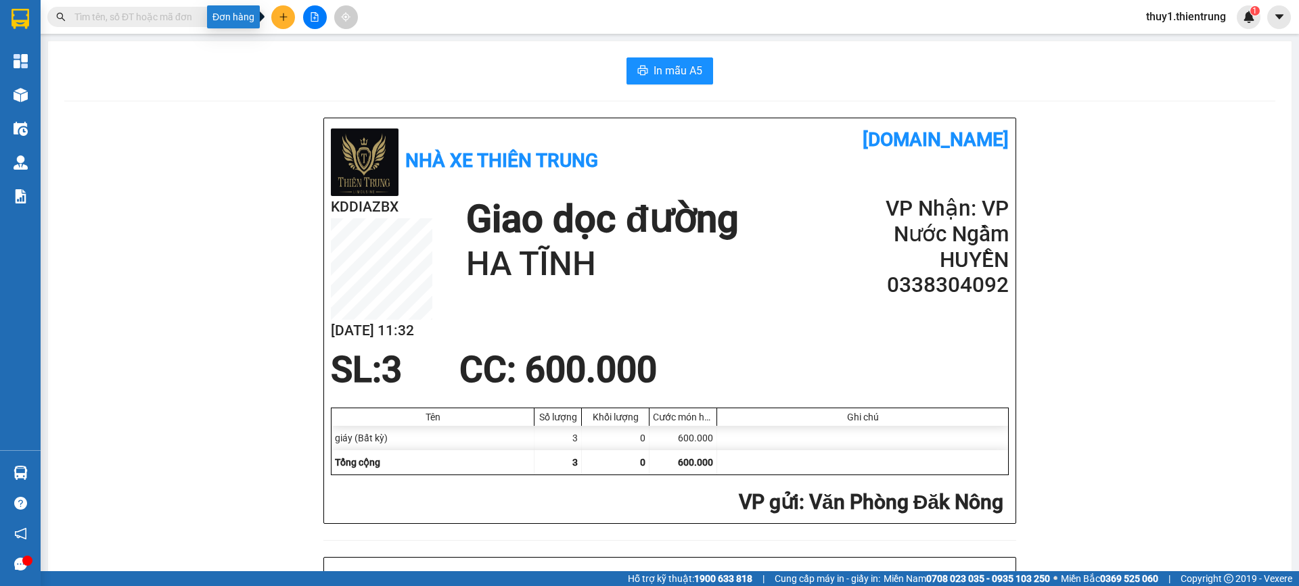
click at [284, 12] on icon "plus" at bounding box center [283, 16] width 9 height 9
click at [330, 49] on div "Tạo đơn hàng" at bounding box center [336, 50] width 59 height 15
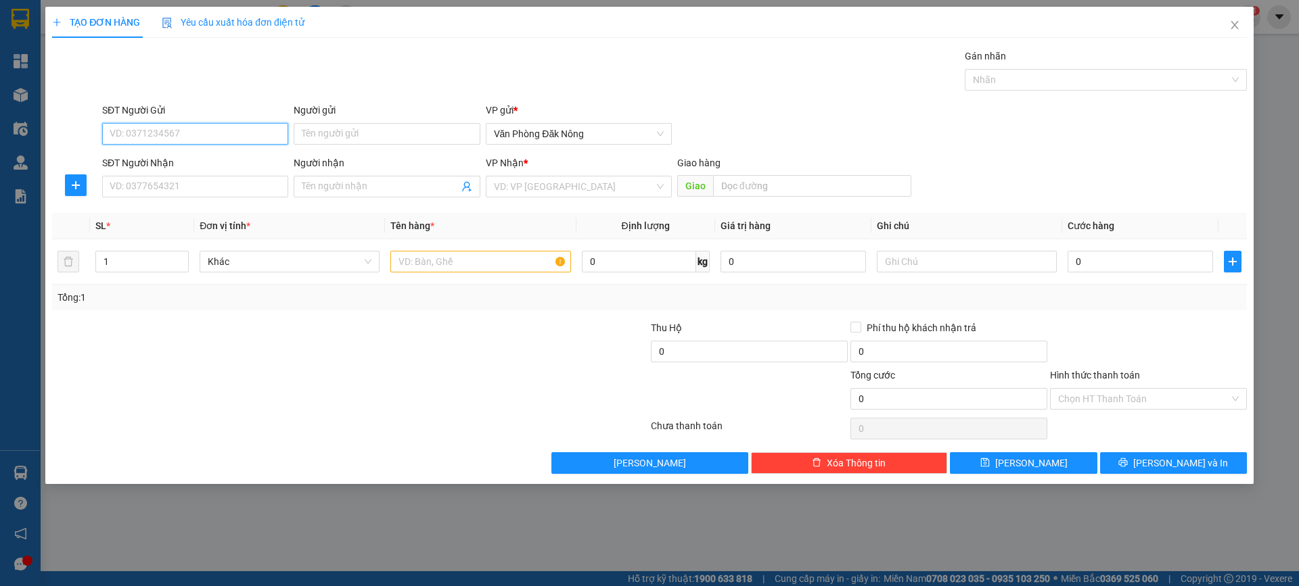
click at [173, 142] on input "SĐT Người Gửi" at bounding box center [195, 134] width 186 height 22
type input "0379605869"
drag, startPoint x: 174, startPoint y: 163, endPoint x: 181, endPoint y: 165, distance: 7.7
click at [174, 164] on div "0379605869" at bounding box center [195, 161] width 170 height 15
type input "0329969391"
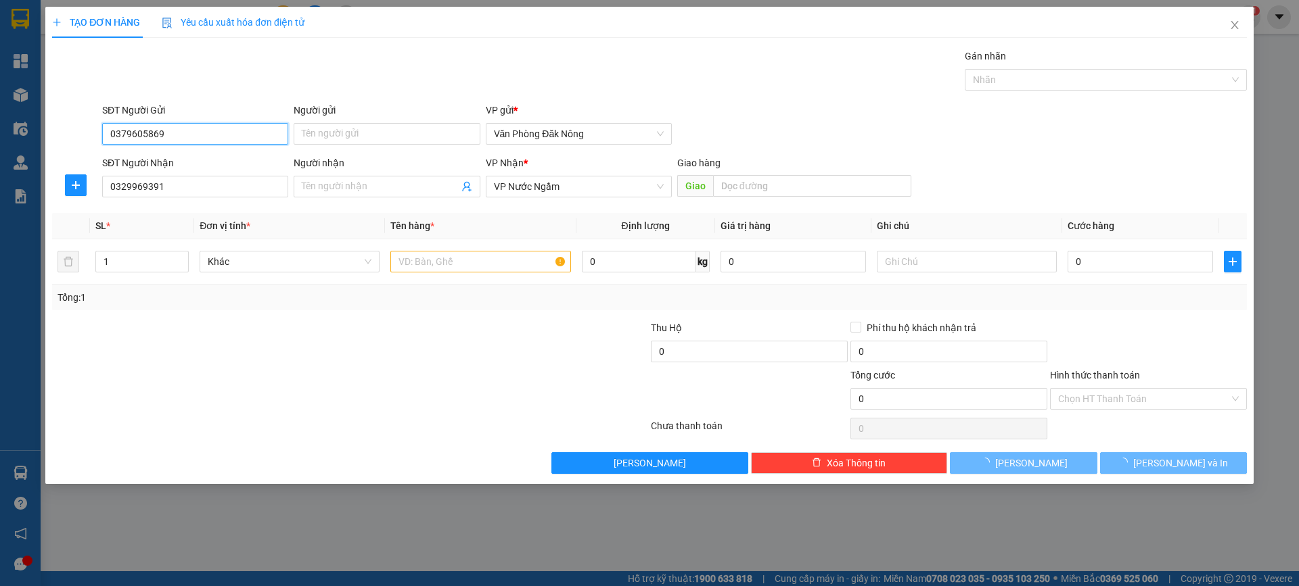
type input "200.000"
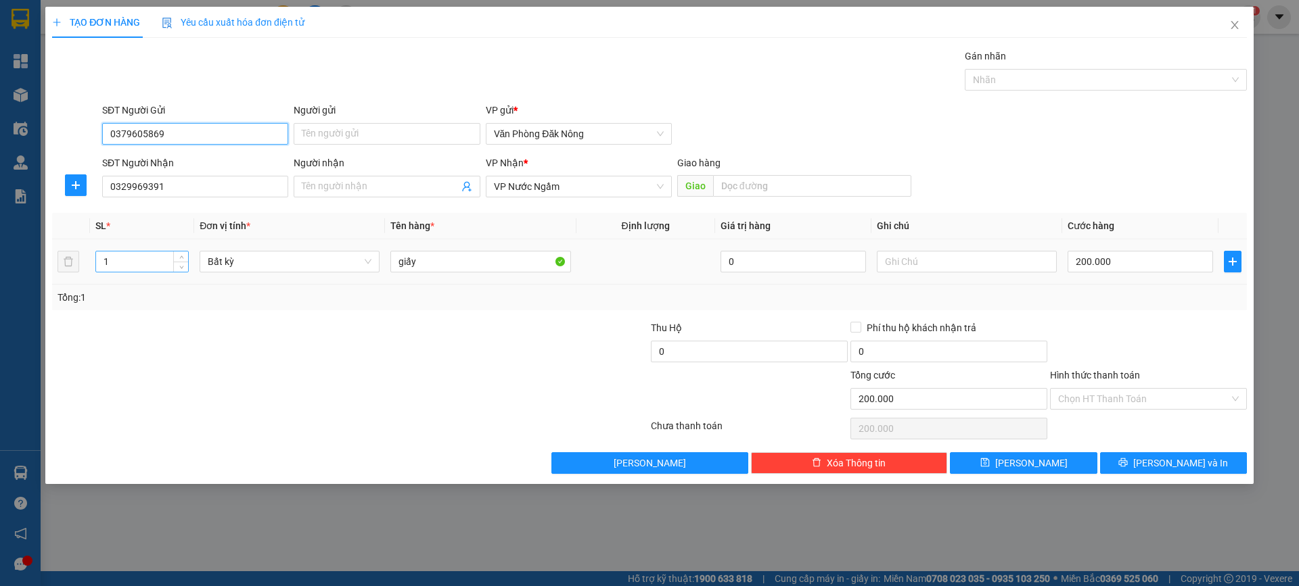
type input "0379605869"
drag, startPoint x: 127, startPoint y: 263, endPoint x: 87, endPoint y: 257, distance: 40.4
click at [89, 257] on tr "1 Bất kỳ giấy 0 200.000" at bounding box center [649, 261] width 1194 height 45
type input "2"
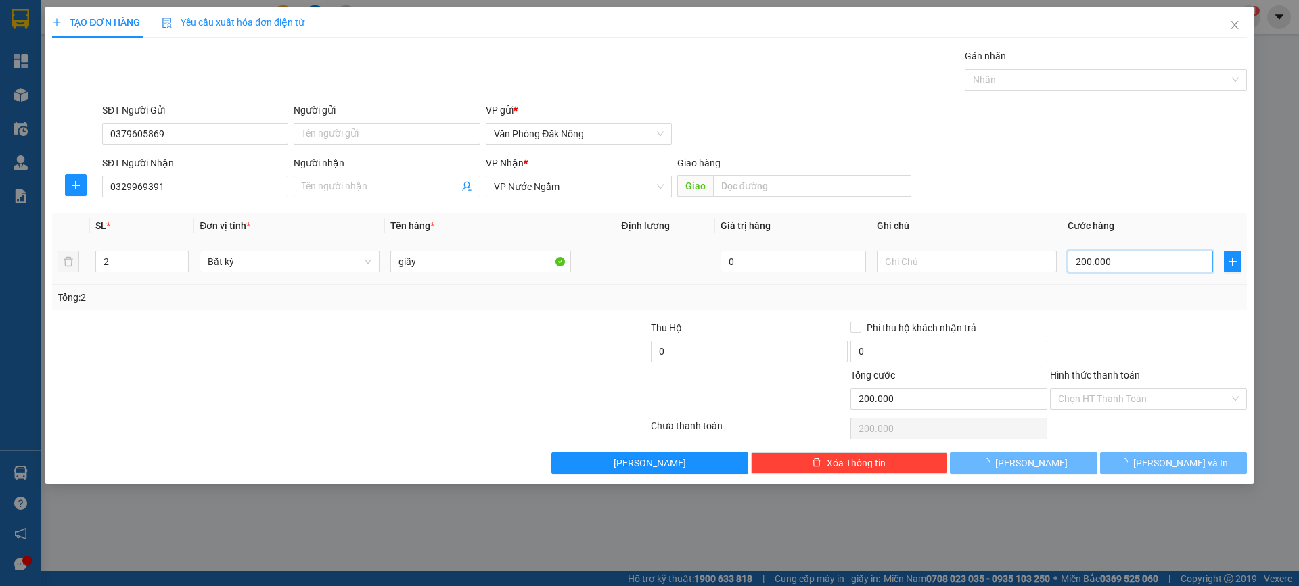
click at [1092, 263] on input "200.000" at bounding box center [1139, 262] width 145 height 22
type input "7"
type input "75"
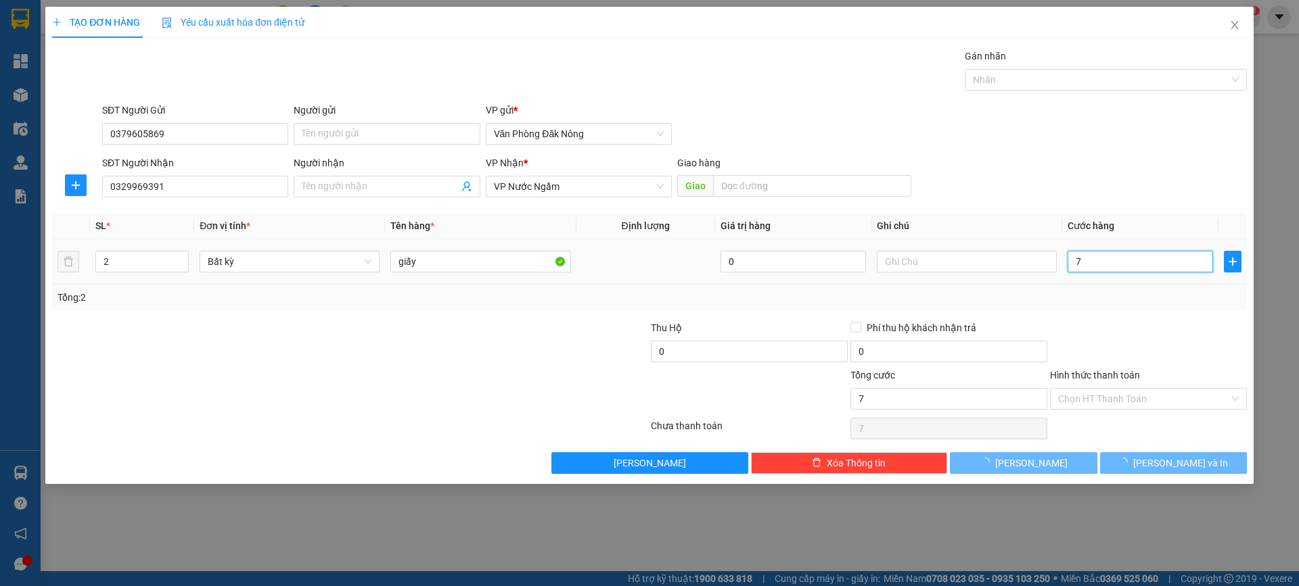
type input "75"
type input "750"
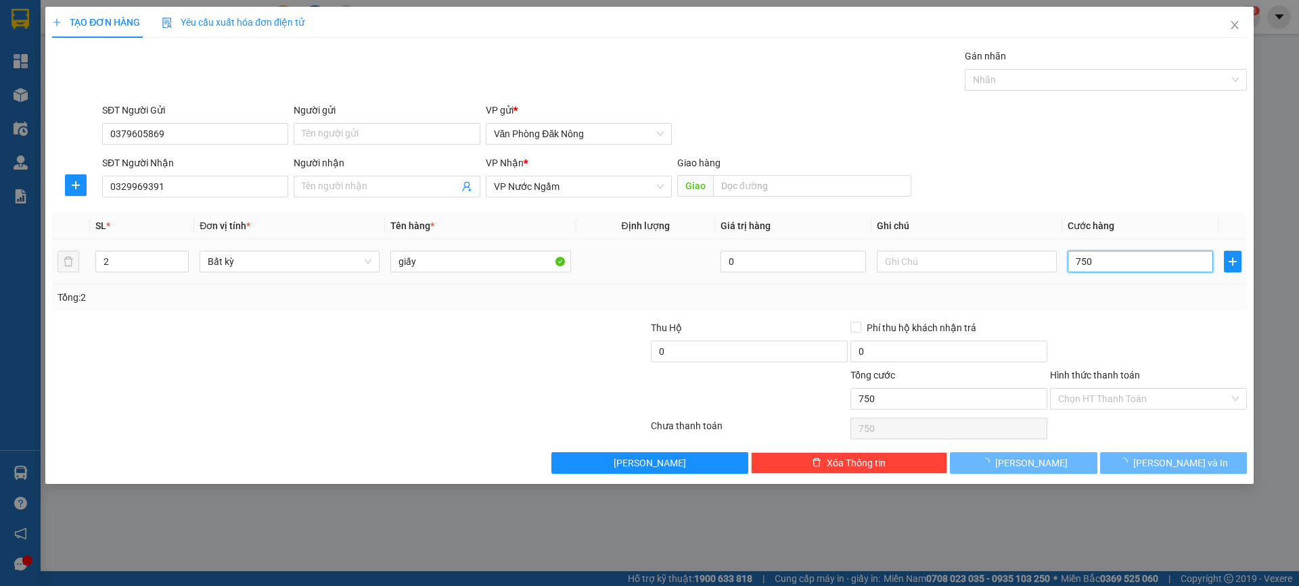
type input "7.500"
type input "75.000"
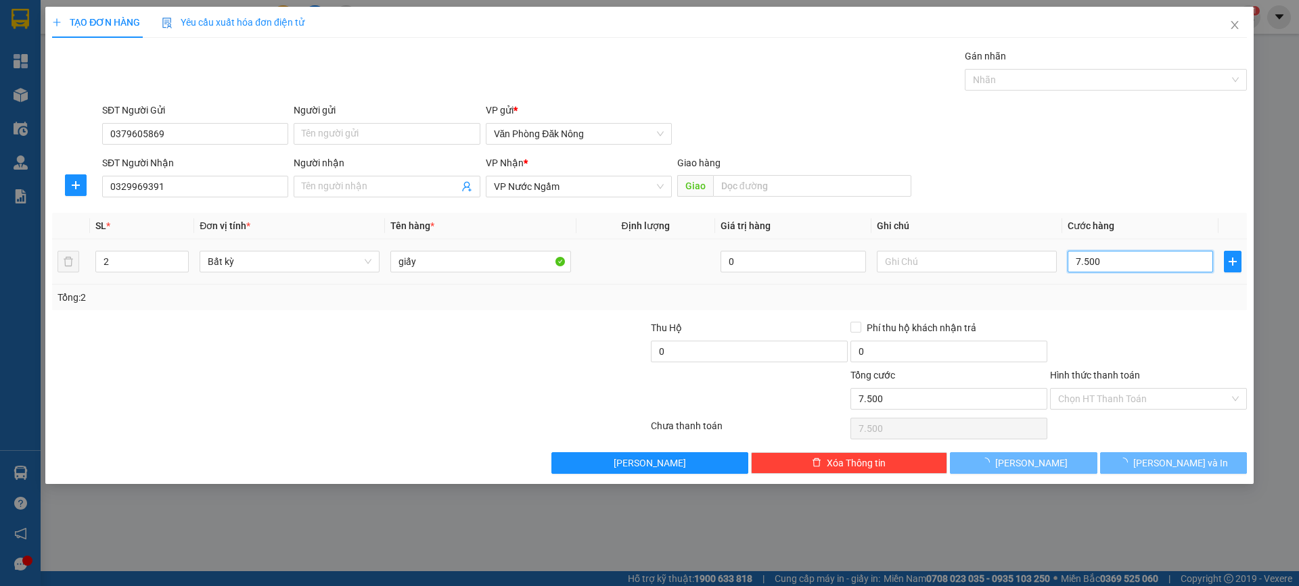
type input "75.000"
type input "750.000"
type input "0"
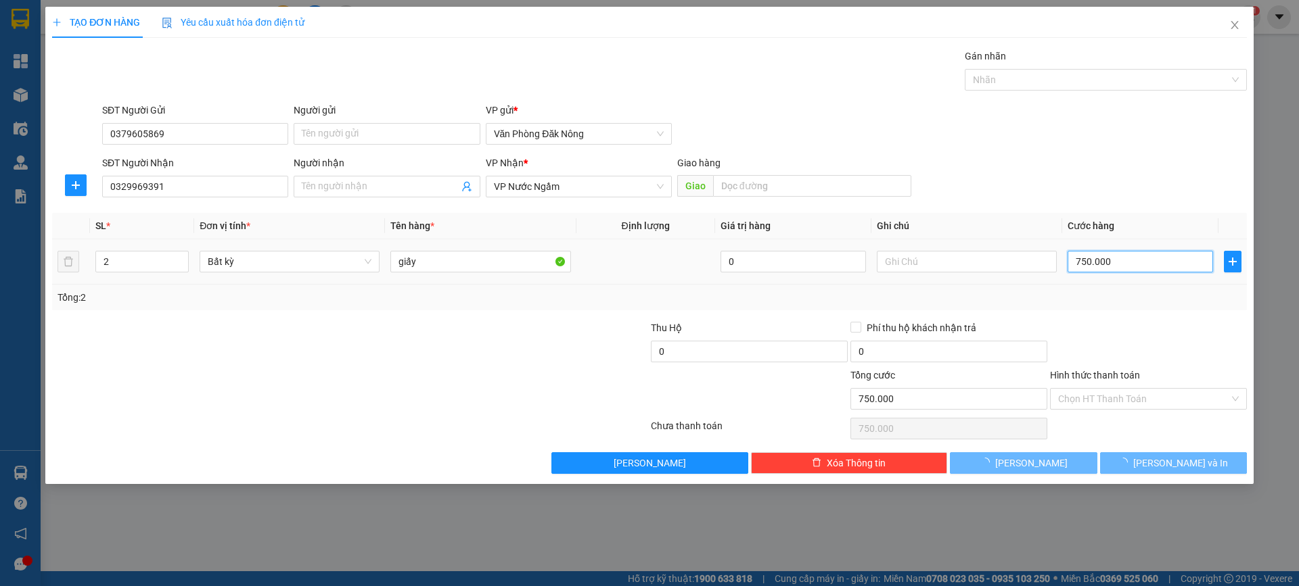
type input "0"
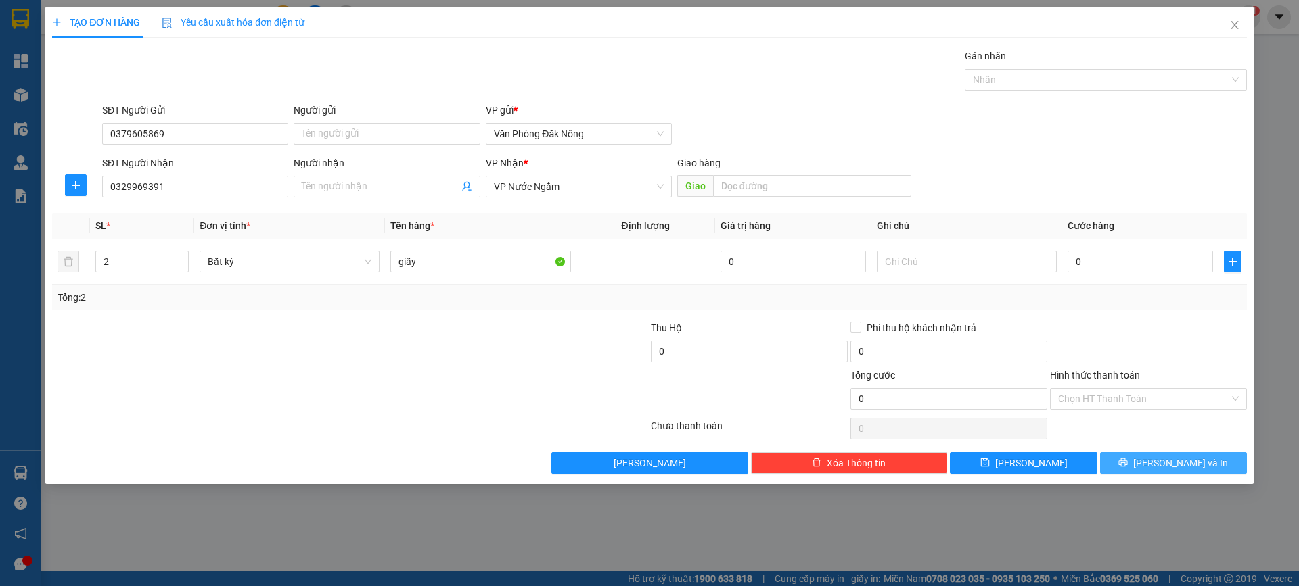
click at [1172, 465] on span "[PERSON_NAME] và In" at bounding box center [1180, 463] width 95 height 15
click at [1112, 264] on input "0" at bounding box center [1139, 262] width 145 height 22
type input "7"
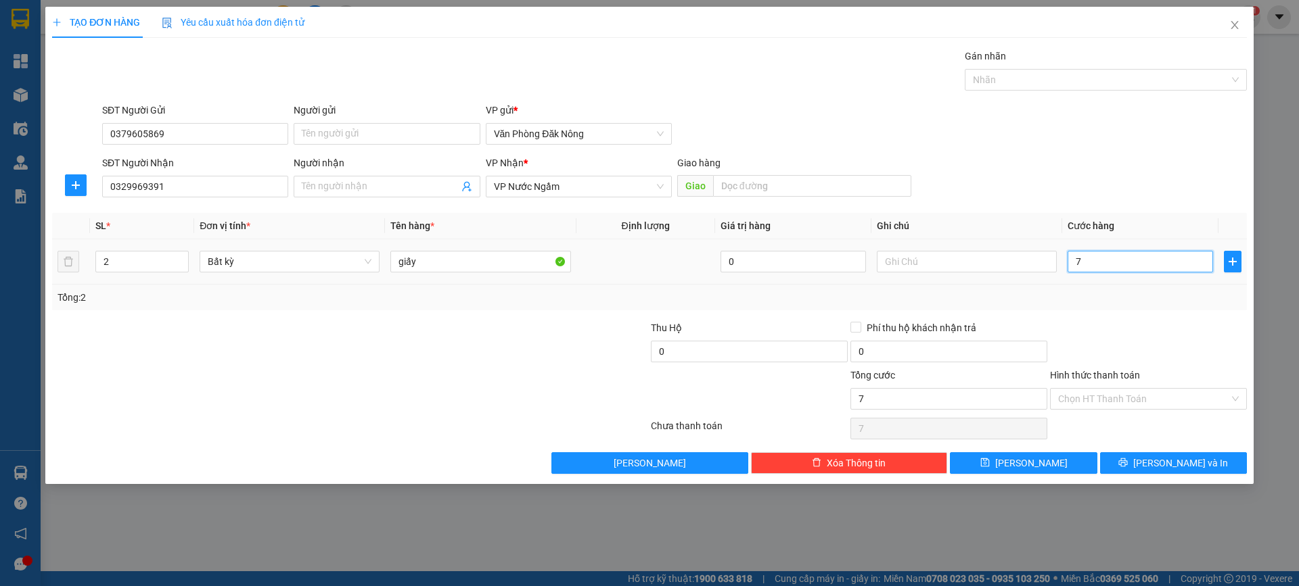
type input "75"
type input "750"
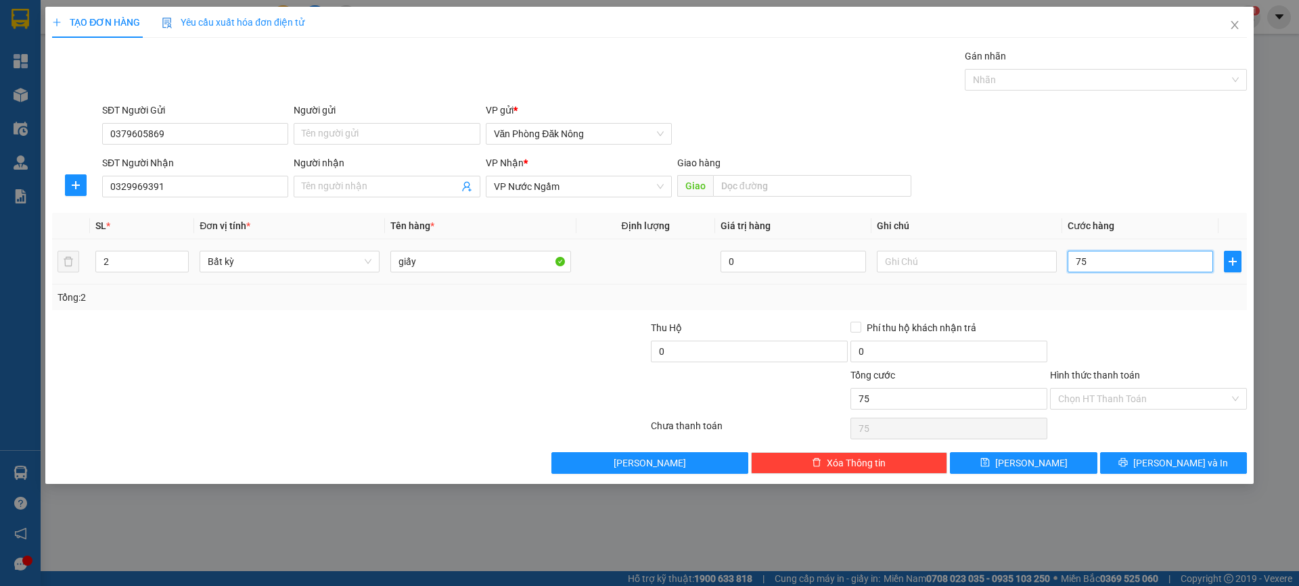
type input "750"
type input "7.500"
type input "75.000"
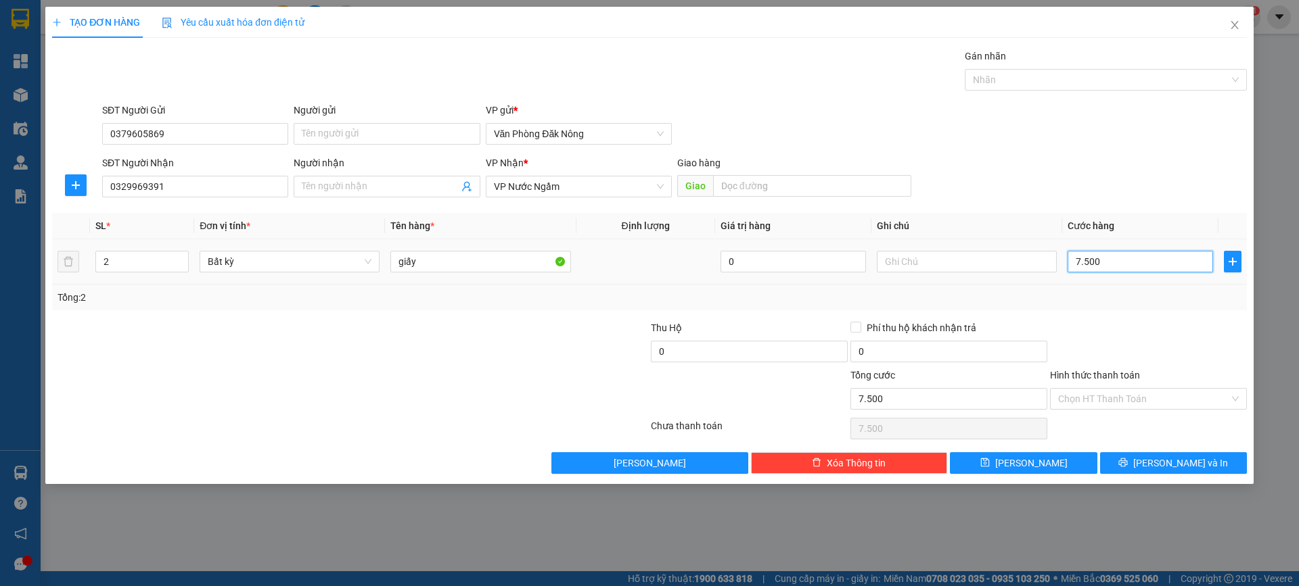
type input "75.000"
type input "750.000"
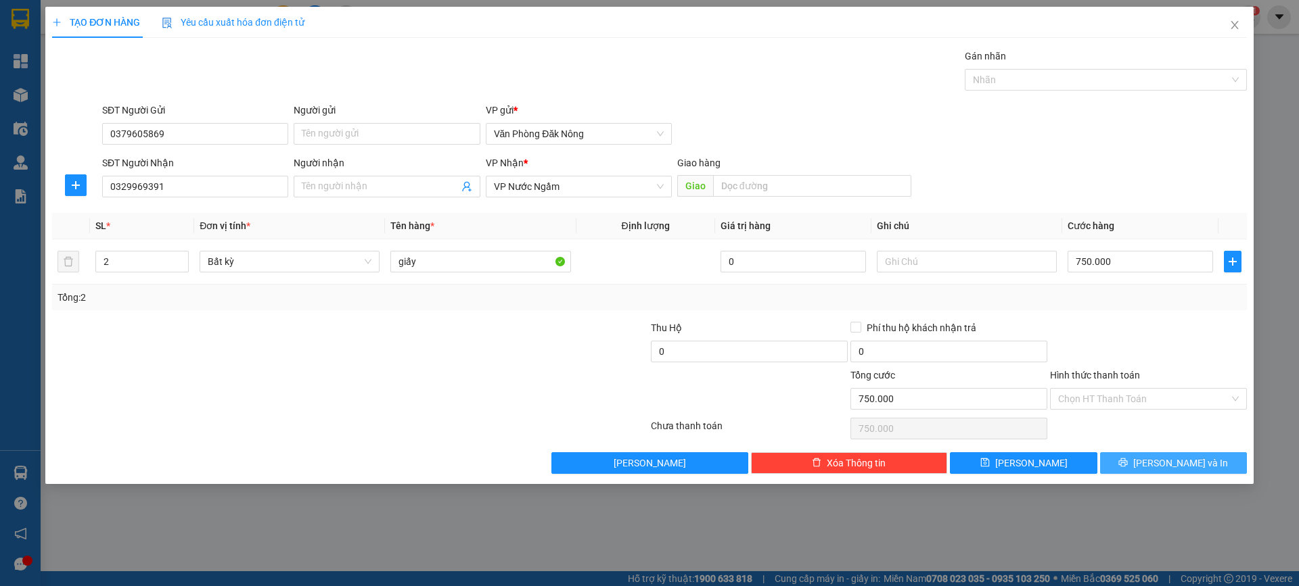
click at [1206, 465] on button "[PERSON_NAME] và In" at bounding box center [1173, 463] width 147 height 22
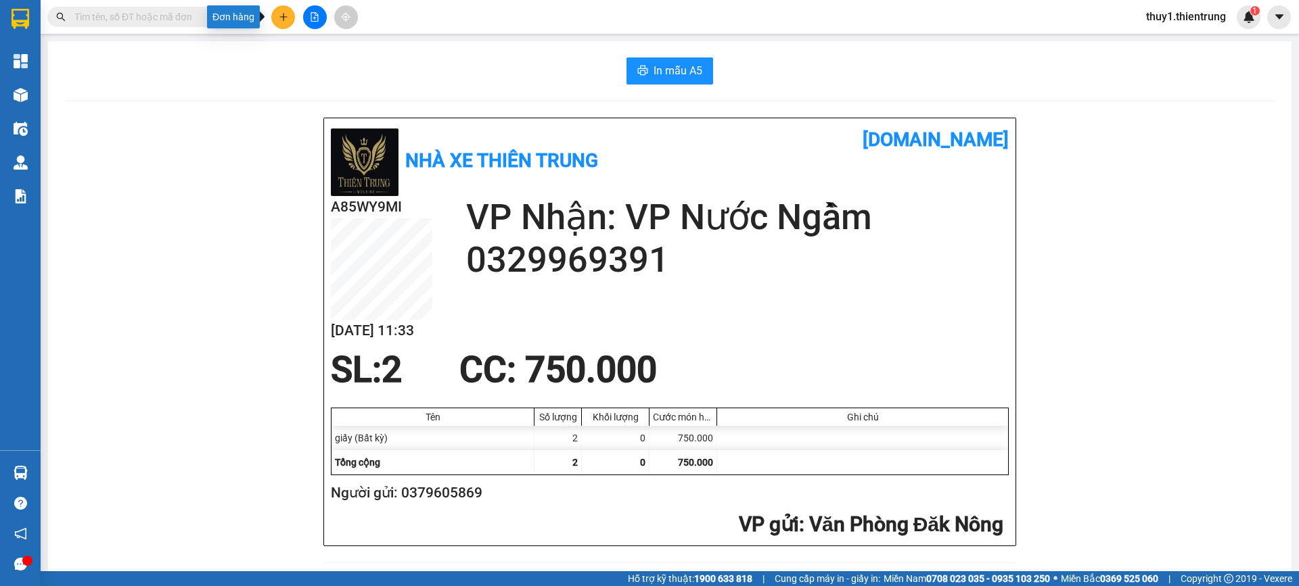
drag, startPoint x: 277, startPoint y: 20, endPoint x: 288, endPoint y: 39, distance: 21.6
click at [277, 21] on button at bounding box center [283, 17] width 24 height 24
click at [318, 49] on div "Tạo đơn hàng" at bounding box center [336, 50] width 59 height 15
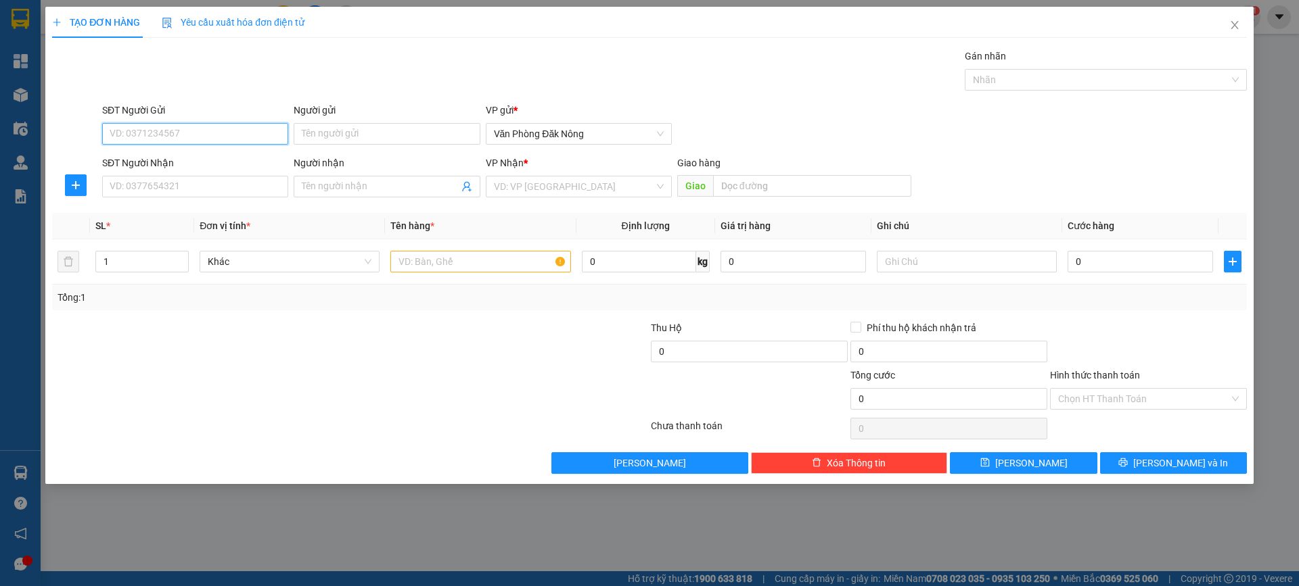
click at [137, 135] on input "SĐT Người Gửi" at bounding box center [195, 134] width 186 height 22
type input "0353868979"
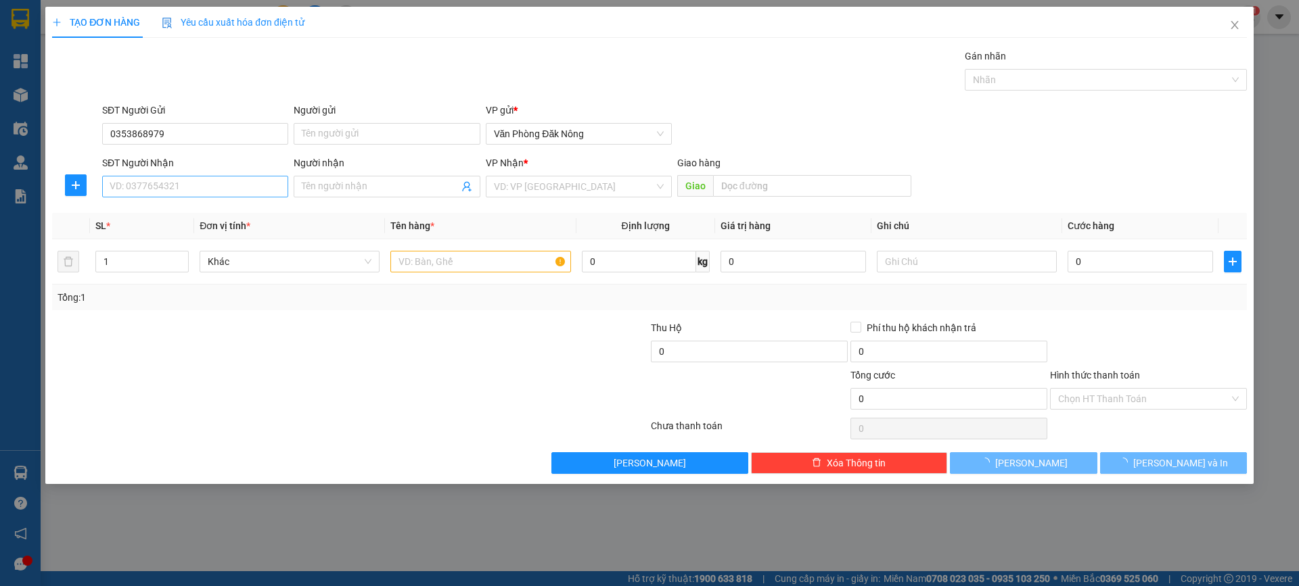
drag, startPoint x: 179, startPoint y: 202, endPoint x: 178, endPoint y: 193, distance: 8.8
click at [178, 199] on div "SĐT Người Nhận VD: 0377654321" at bounding box center [195, 179] width 186 height 47
click at [175, 188] on input "SĐT Người Nhận" at bounding box center [195, 187] width 186 height 22
type input "0962068350"
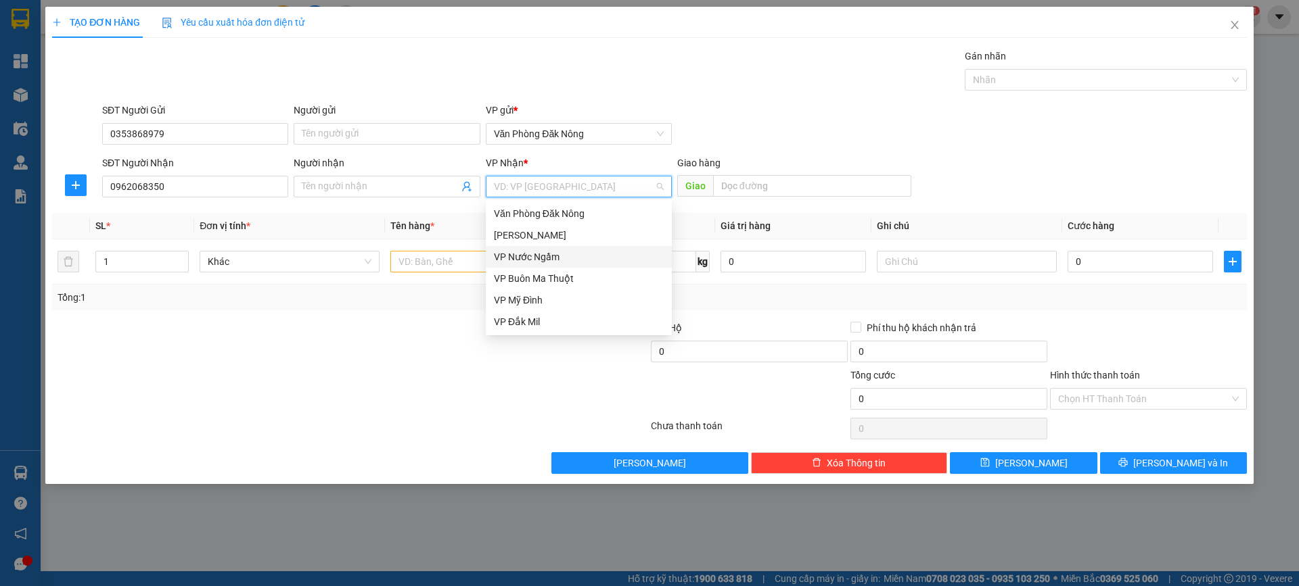
click at [555, 260] on div "VP Nước Ngầm" at bounding box center [579, 257] width 170 height 15
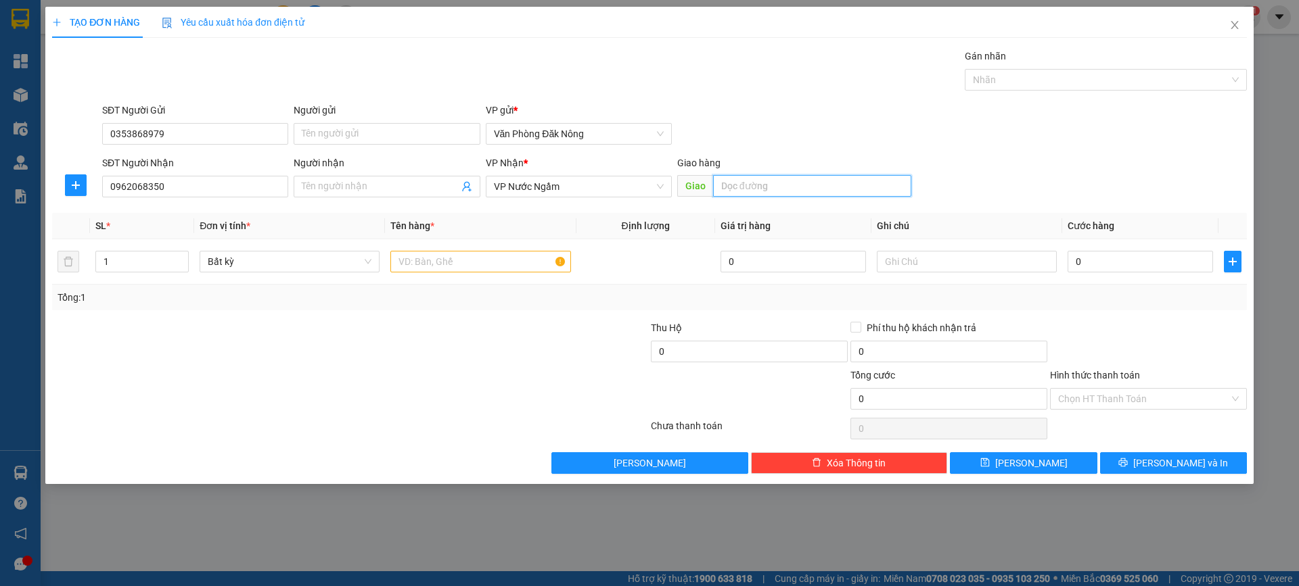
click at [737, 189] on input "text" at bounding box center [812, 186] width 198 height 22
type input "thanh hóa"
click at [75, 264] on tr "1 Bất kỳ 0 0" at bounding box center [649, 261] width 1194 height 45
type input "4"
click at [438, 262] on input "text" at bounding box center [480, 262] width 180 height 22
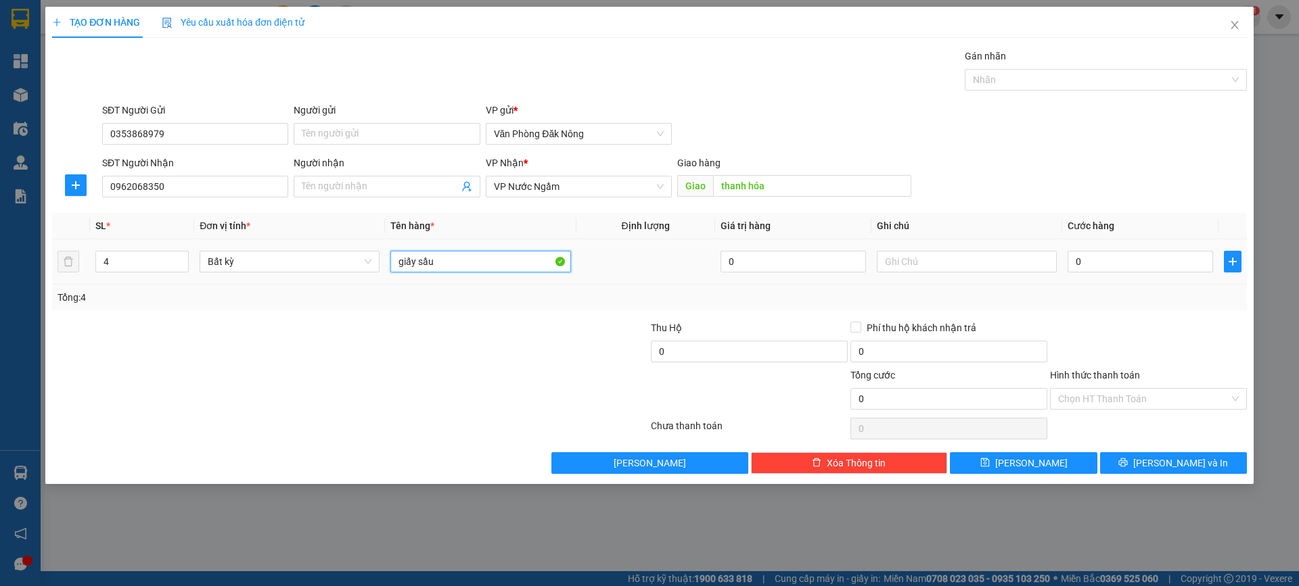
type input "giấy sầu"
type input "1"
type input "12"
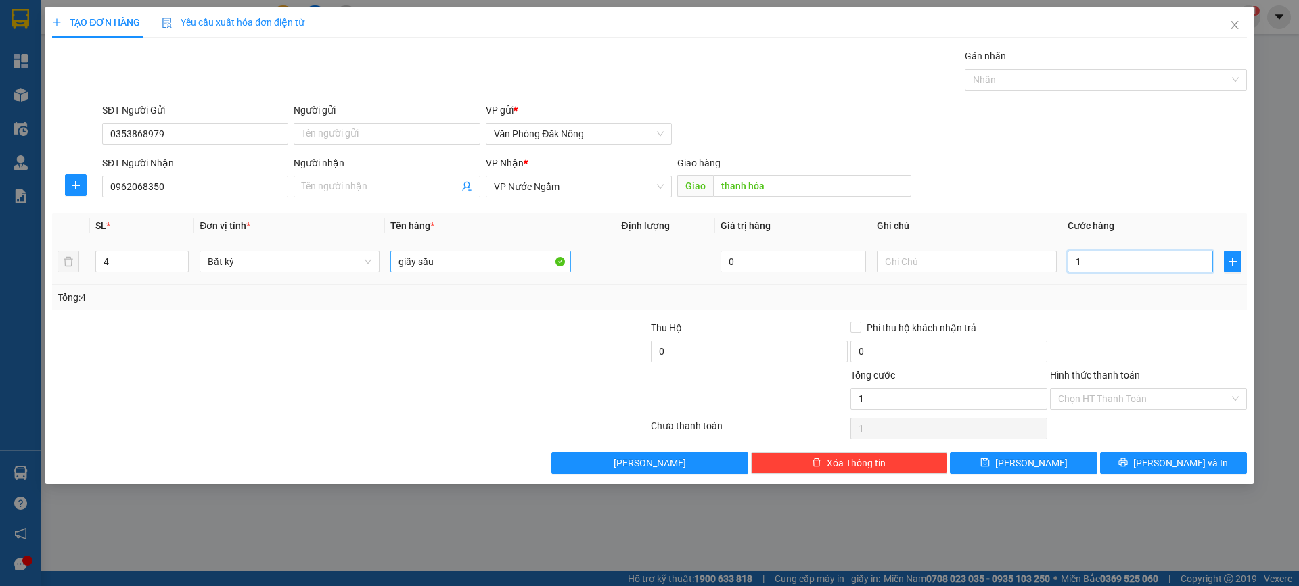
type input "12"
type input "120"
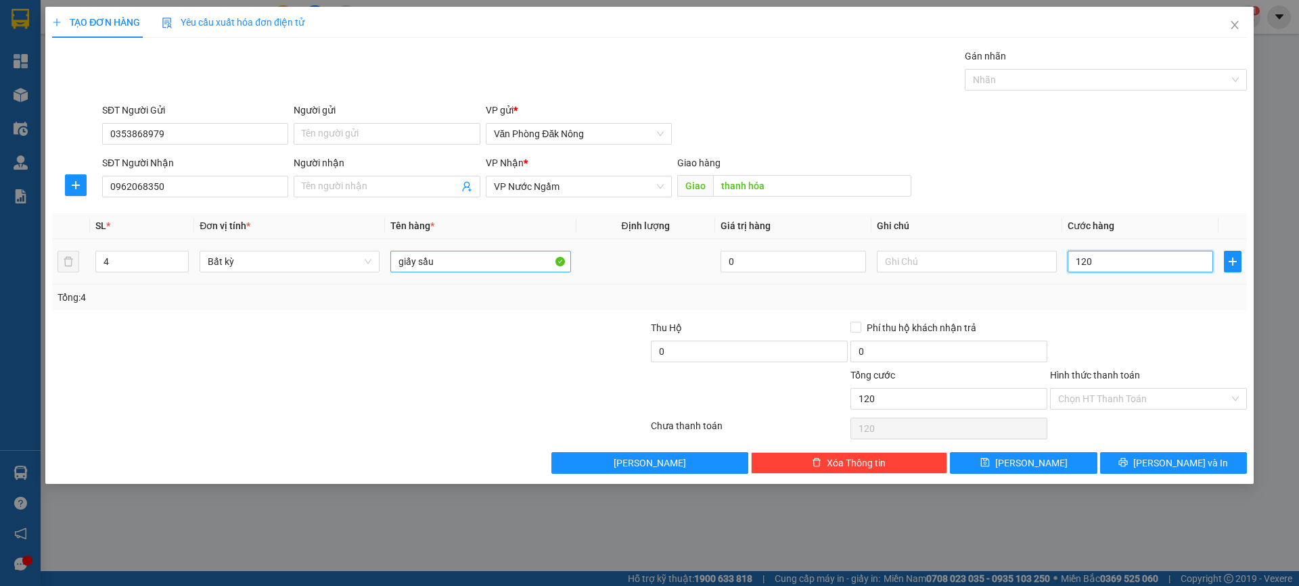
type input "1.200"
type input "12.000"
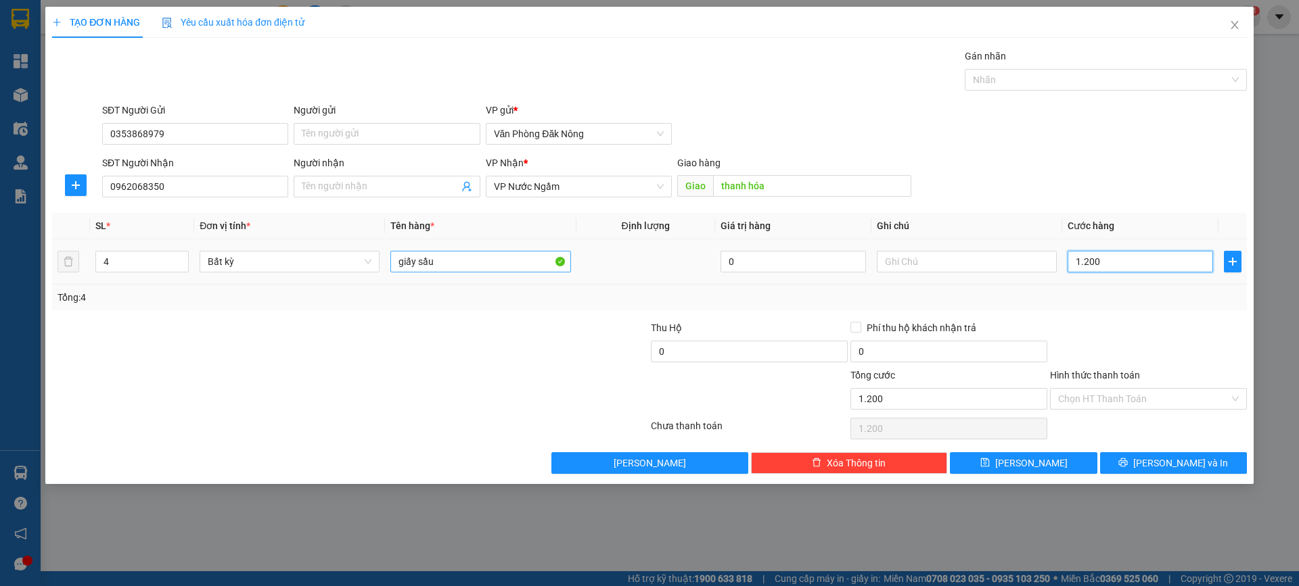
type input "12.000"
type input "120.000"
type input "1.200.000"
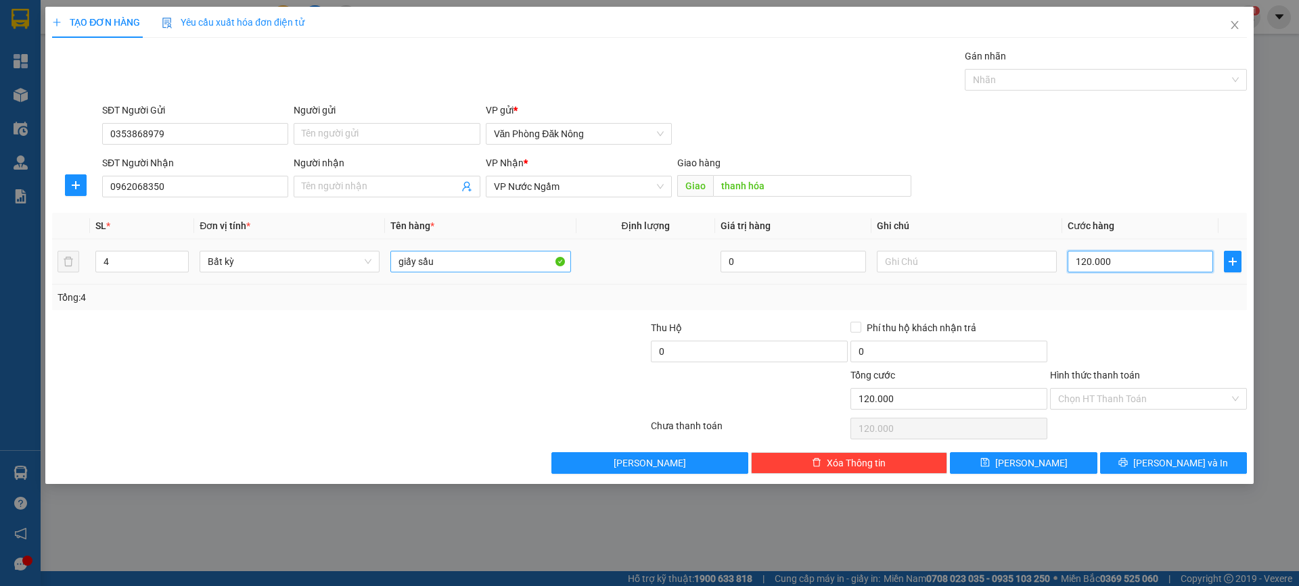
type input "1.200.000"
click at [744, 348] on input "0" at bounding box center [749, 352] width 197 height 22
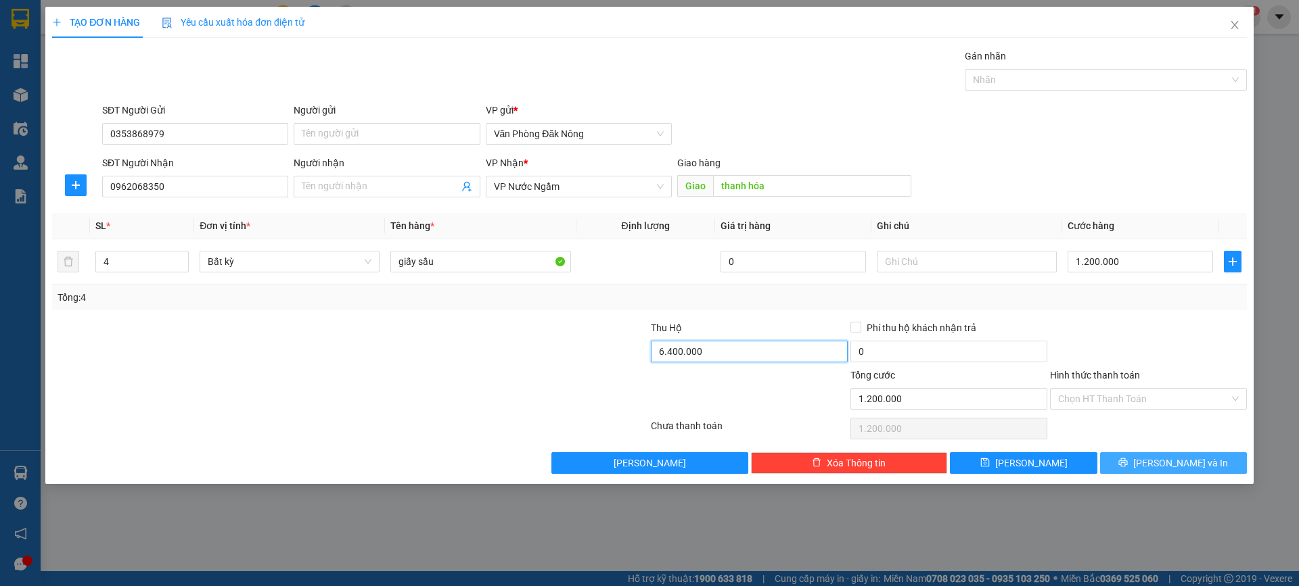
type input "6.400.000"
click at [1164, 465] on span "[PERSON_NAME] và In" at bounding box center [1180, 463] width 95 height 15
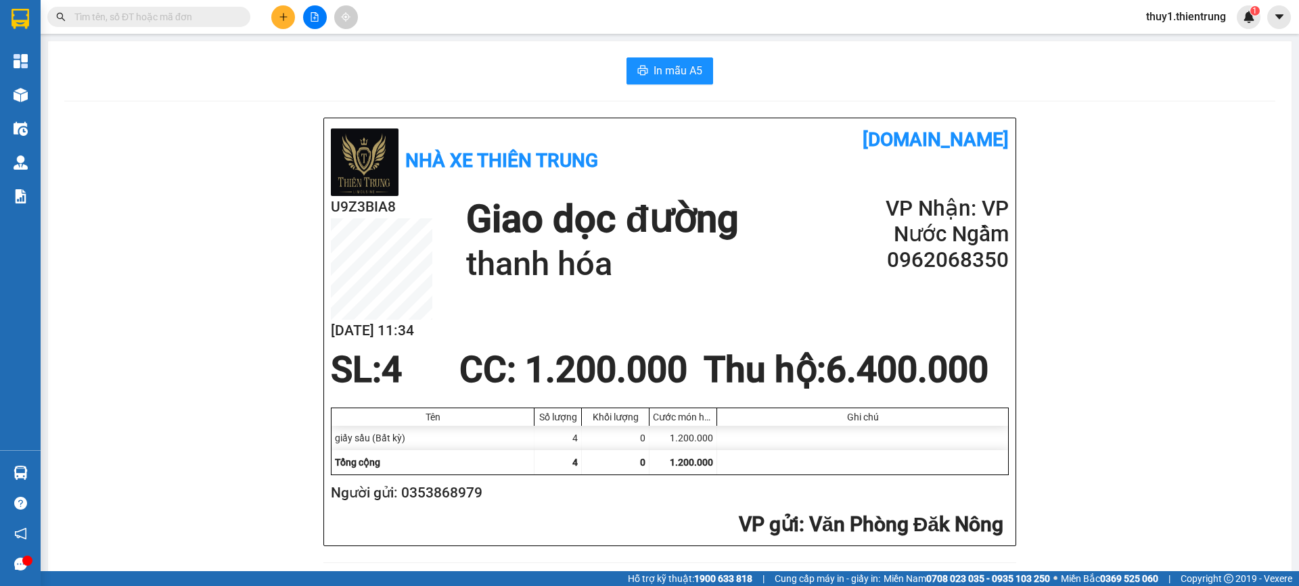
click at [279, 14] on icon "plus" at bounding box center [283, 16] width 9 height 9
click at [308, 45] on div "Tạo đơn hàng" at bounding box center [336, 50] width 59 height 15
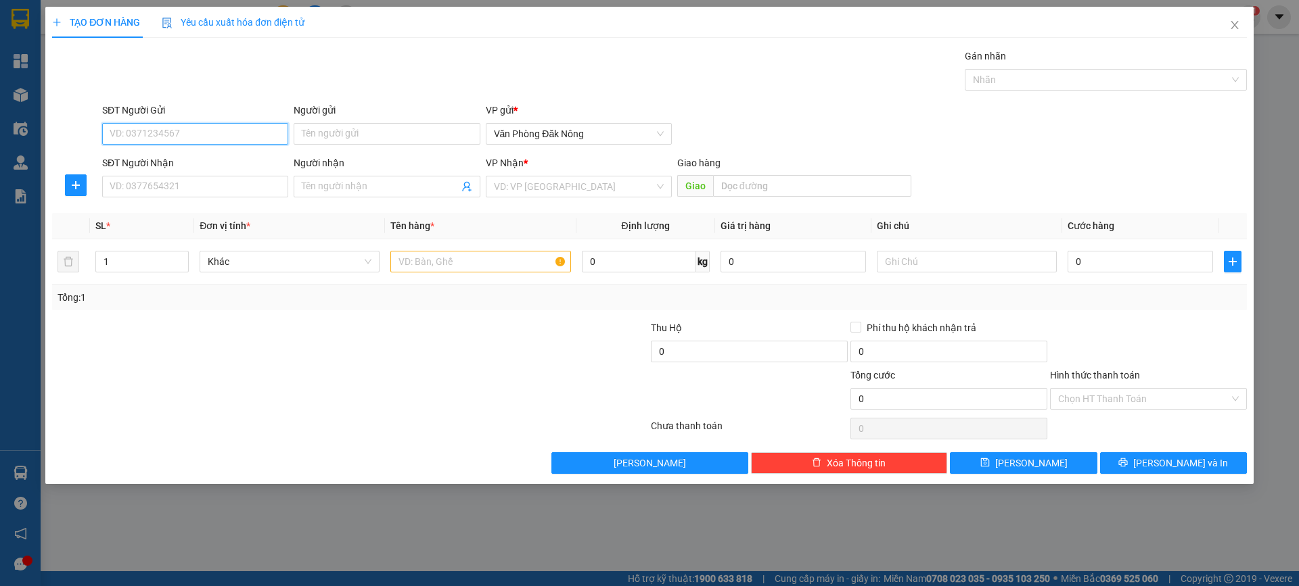
click at [166, 124] on input "SĐT Người Gửi" at bounding box center [195, 134] width 186 height 22
type input "0933345648"
click at [183, 185] on input "SĐT Người Nhận" at bounding box center [195, 187] width 186 height 22
click at [560, 189] on input "search" at bounding box center [574, 187] width 160 height 20
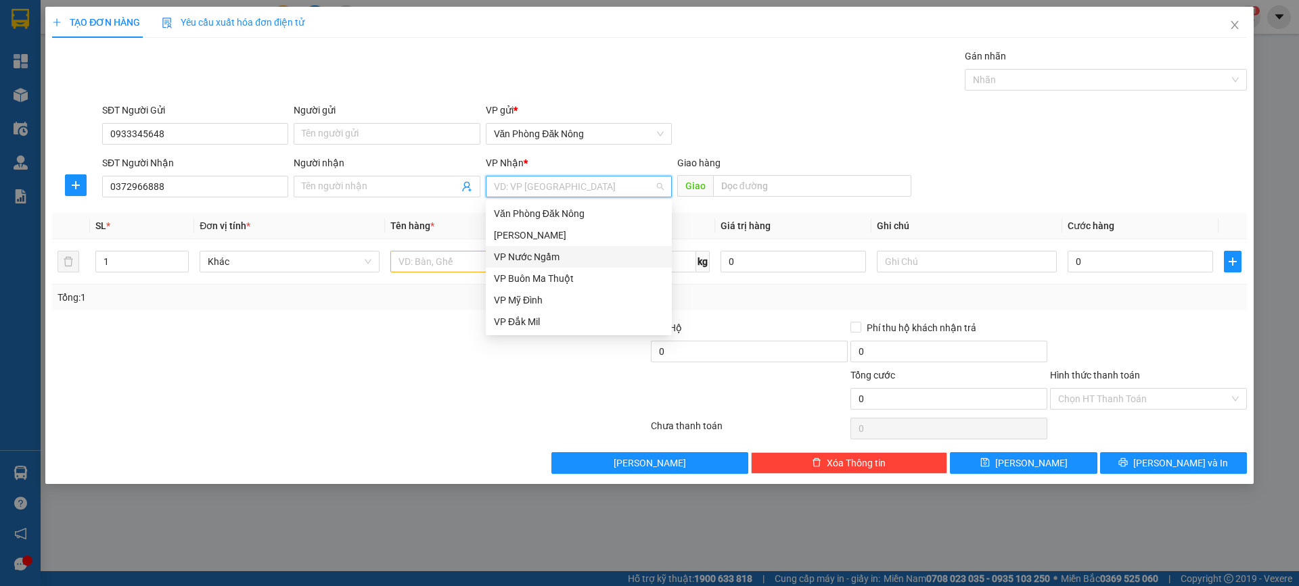
click at [553, 256] on div "VP Nước Ngầm" at bounding box center [579, 257] width 170 height 15
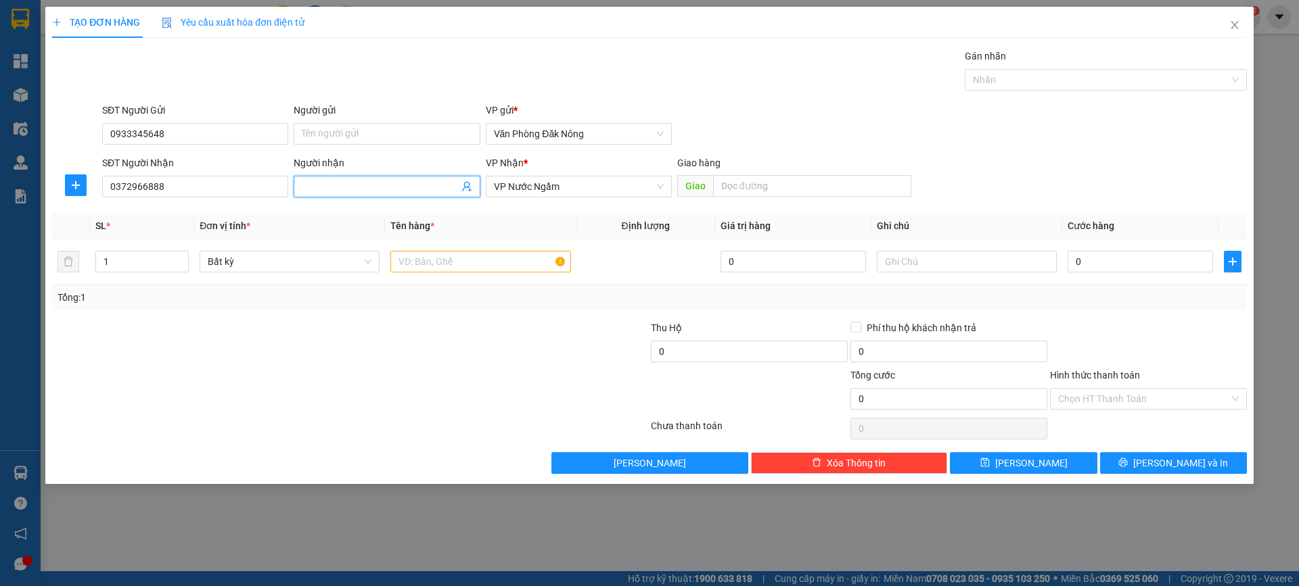
click at [346, 187] on input "Người nhận" at bounding box center [380, 186] width 156 height 15
click at [932, 253] on input "text" at bounding box center [967, 262] width 180 height 22
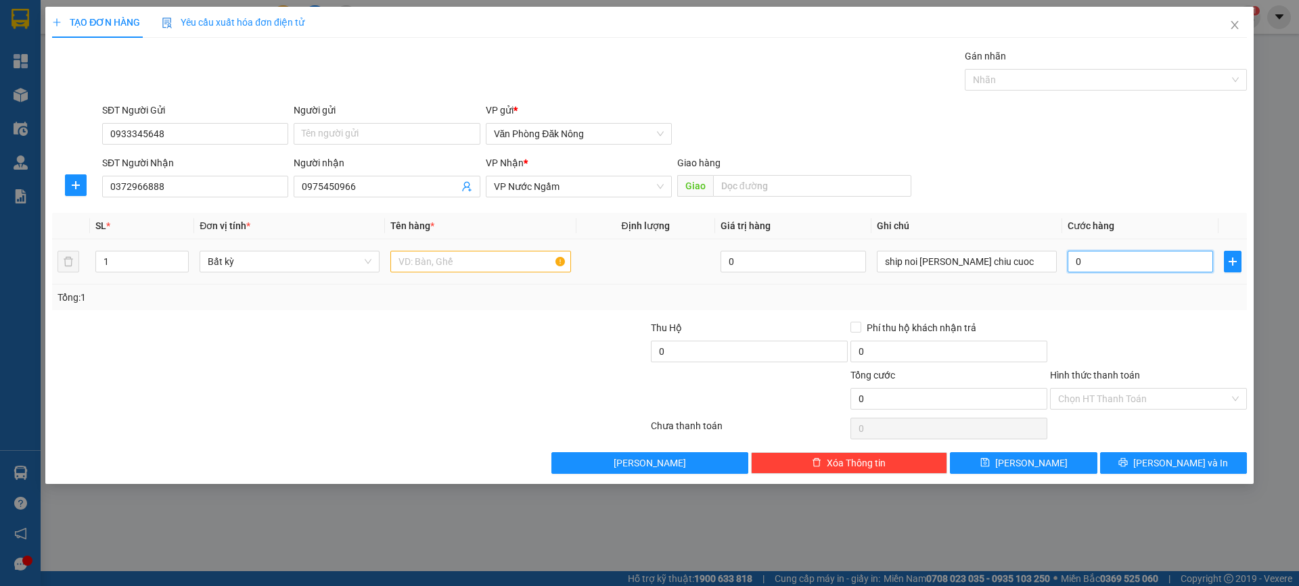
click at [1095, 255] on input "0" at bounding box center [1139, 262] width 145 height 22
click at [1182, 462] on span "[PERSON_NAME] và In" at bounding box center [1180, 463] width 95 height 15
click at [457, 259] on input "text" at bounding box center [480, 262] width 180 height 22
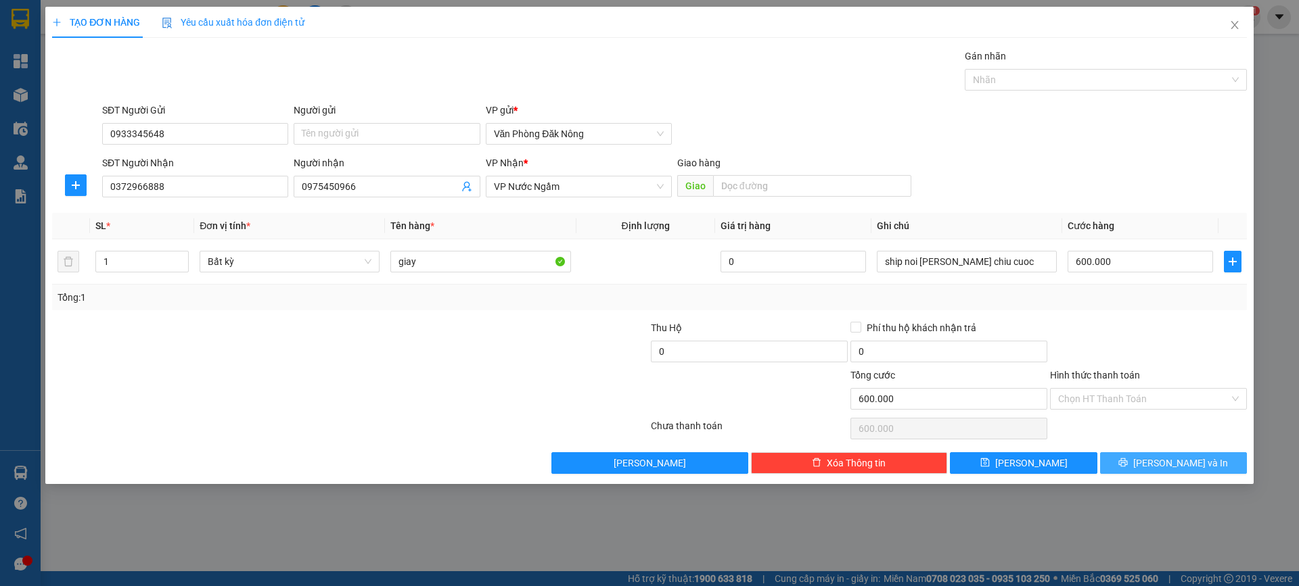
click at [1145, 466] on button "[PERSON_NAME] và In" at bounding box center [1173, 463] width 147 height 22
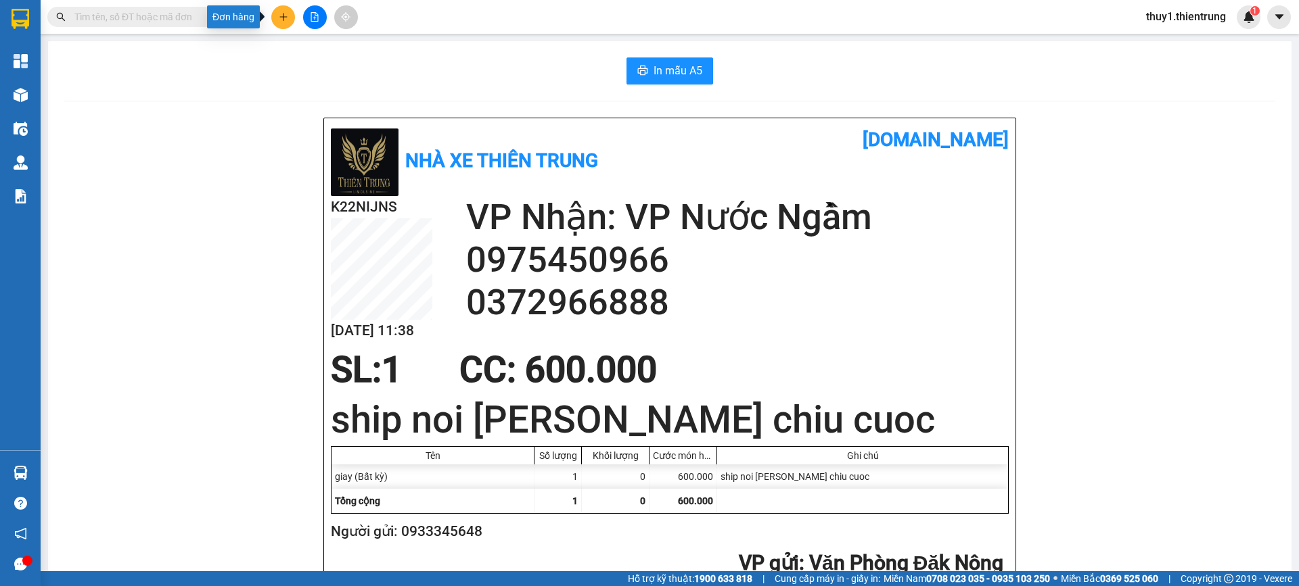
drag, startPoint x: 281, startPoint y: 18, endPoint x: 311, endPoint y: 53, distance: 46.6
click at [283, 22] on button at bounding box center [283, 17] width 24 height 24
click at [320, 53] on div "Tạo đơn hàng" at bounding box center [336, 50] width 59 height 15
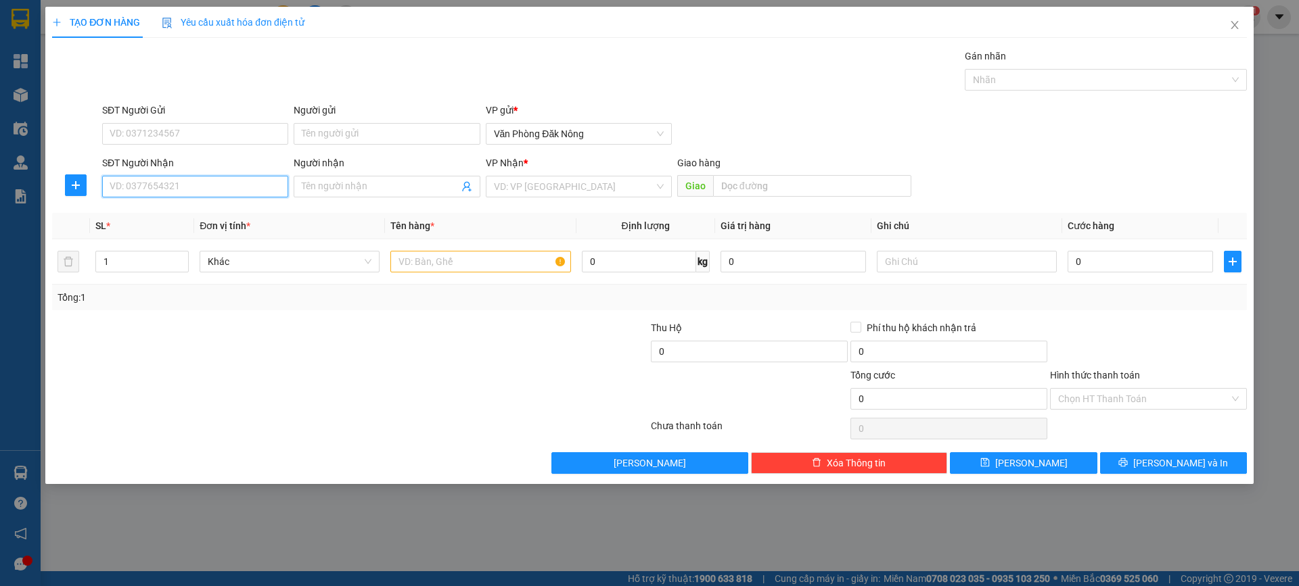
click at [146, 184] on input "SĐT Người Nhận" at bounding box center [195, 187] width 186 height 22
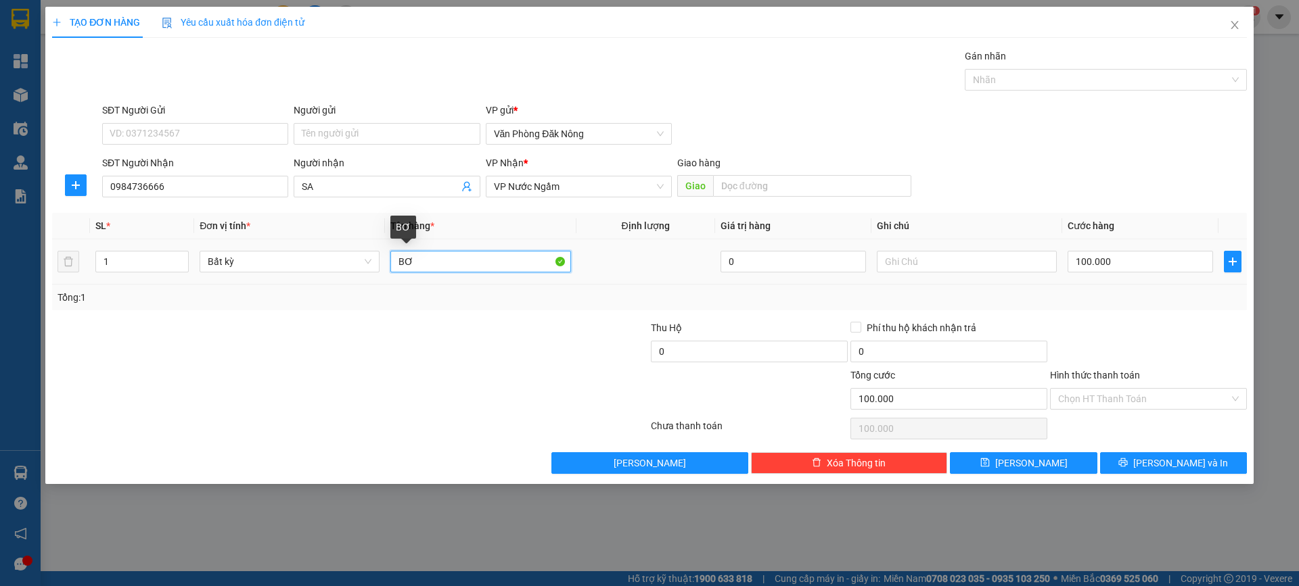
click at [436, 261] on input "BƠ" at bounding box center [480, 262] width 180 height 22
click at [1097, 261] on input "100.000" at bounding box center [1139, 262] width 145 height 22
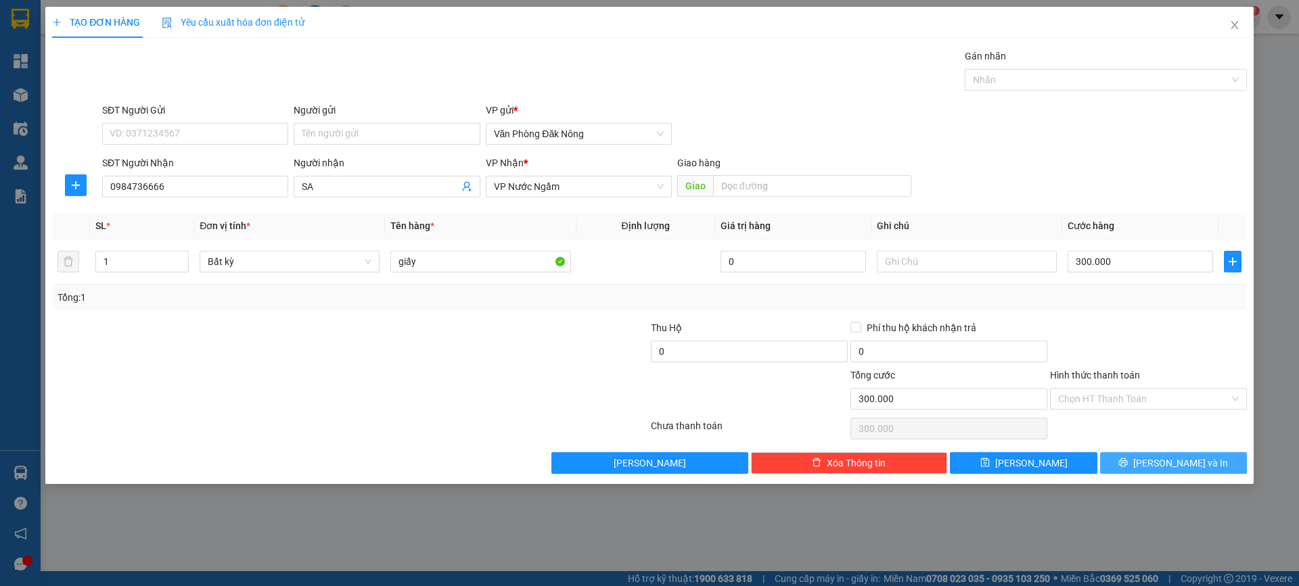
click at [1198, 465] on span "[PERSON_NAME] và In" at bounding box center [1180, 463] width 95 height 15
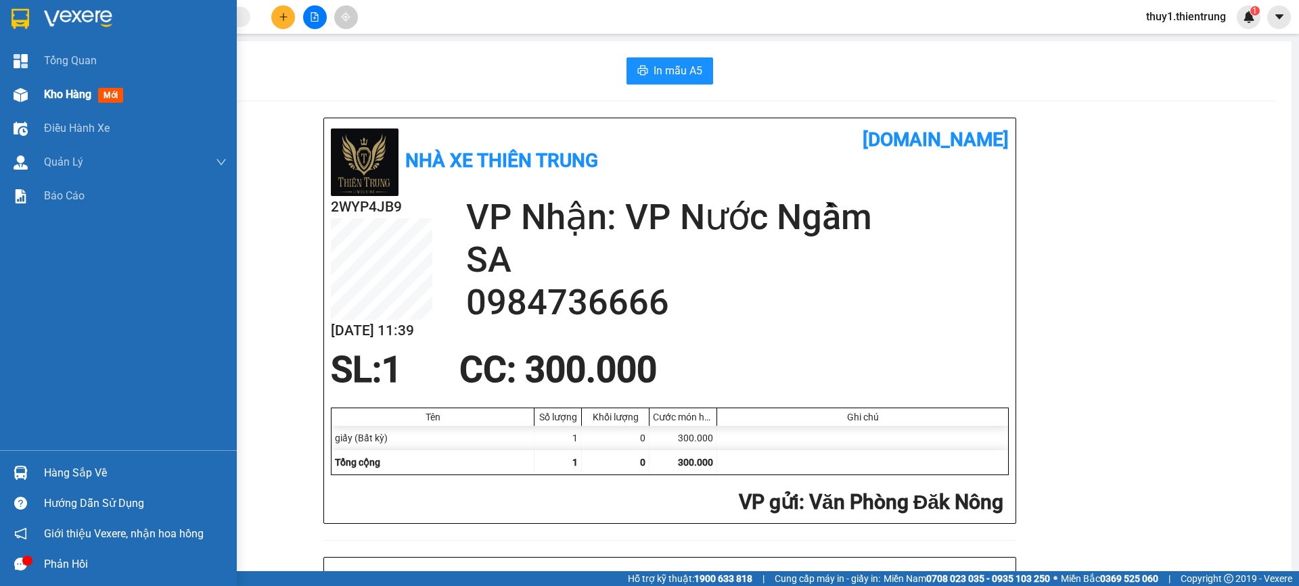
click at [30, 101] on div at bounding box center [21, 95] width 24 height 24
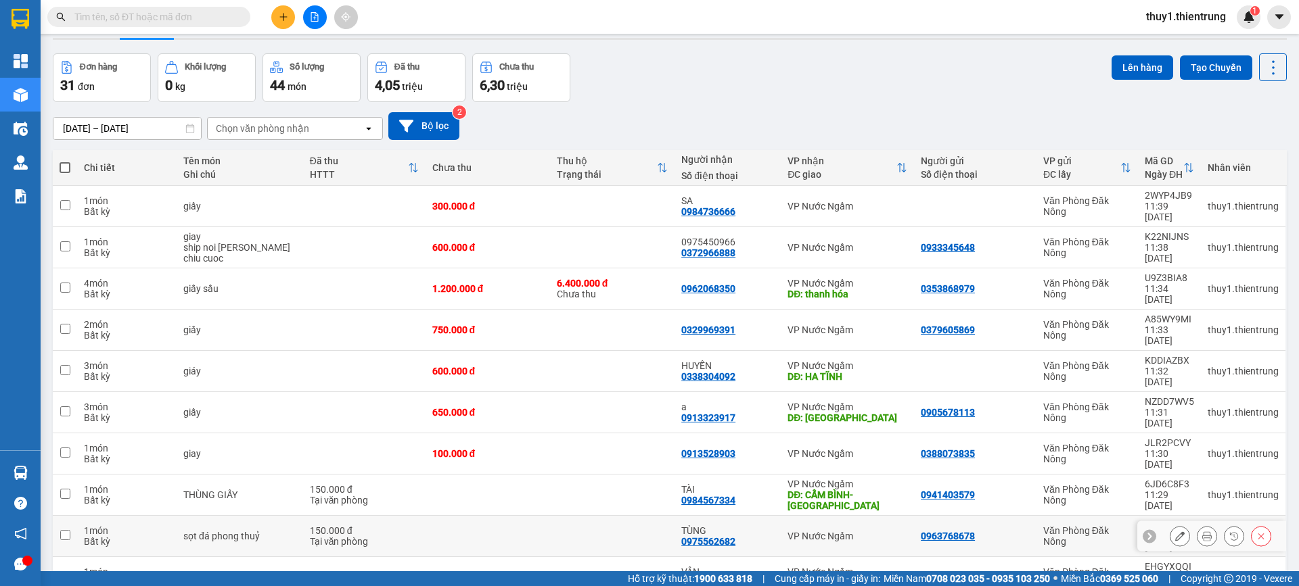
scroll to position [62, 0]
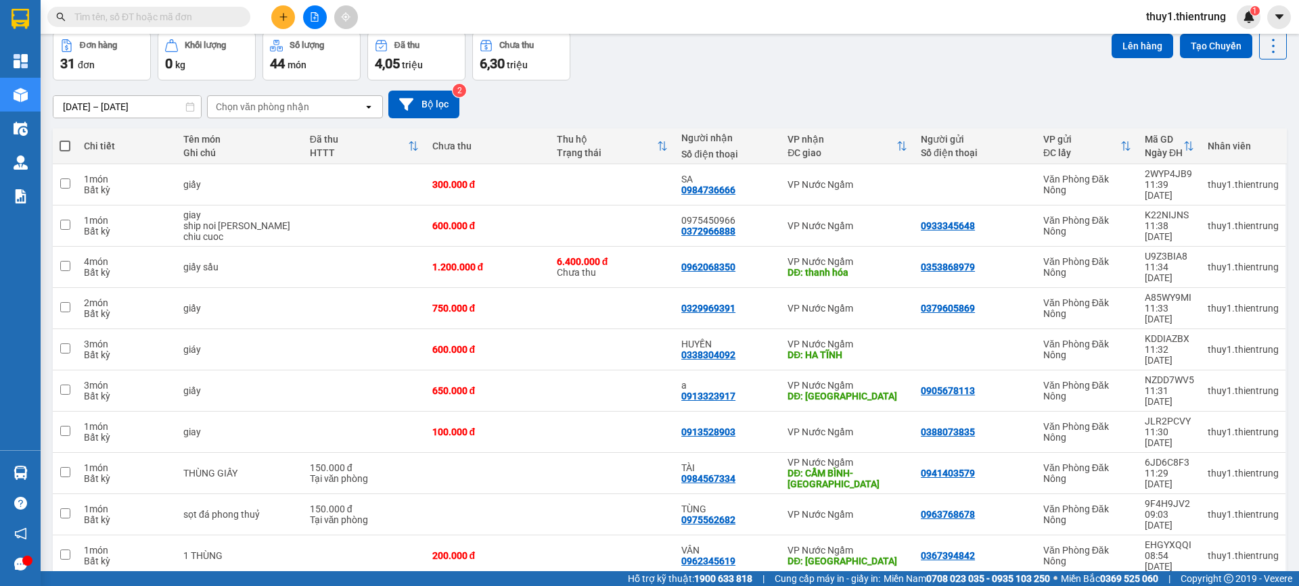
click at [1220, 465] on span "100 / trang" at bounding box center [1225, 472] width 49 height 14
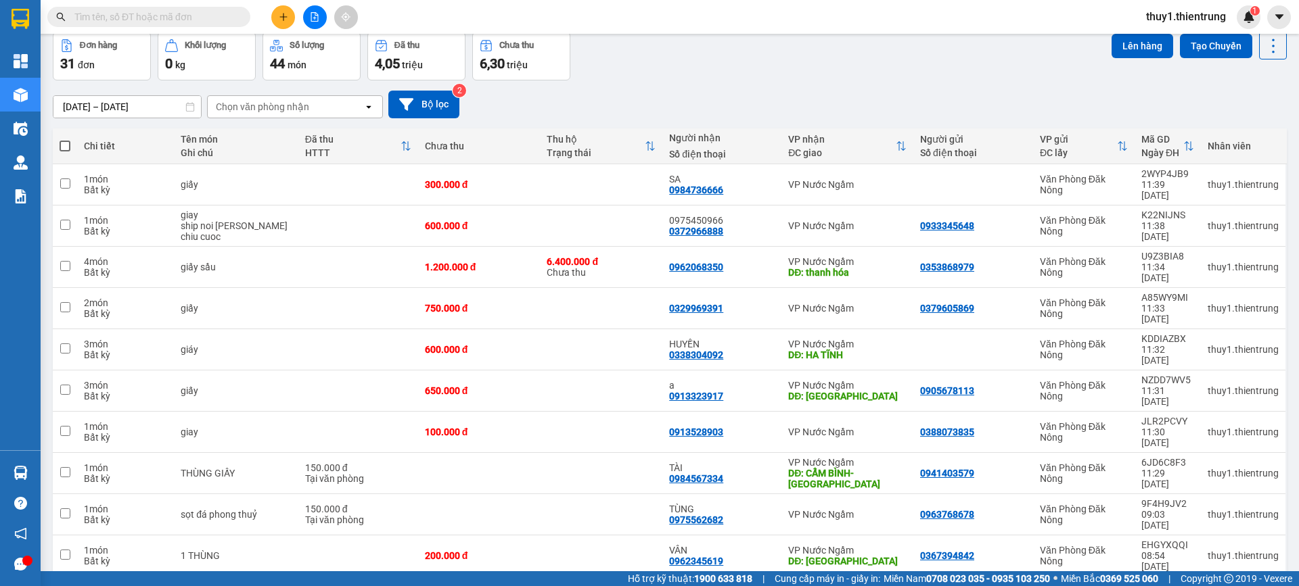
click at [65, 142] on span at bounding box center [65, 146] width 11 height 11
click at [65, 139] on input "checkbox" at bounding box center [65, 139] width 0 height 0
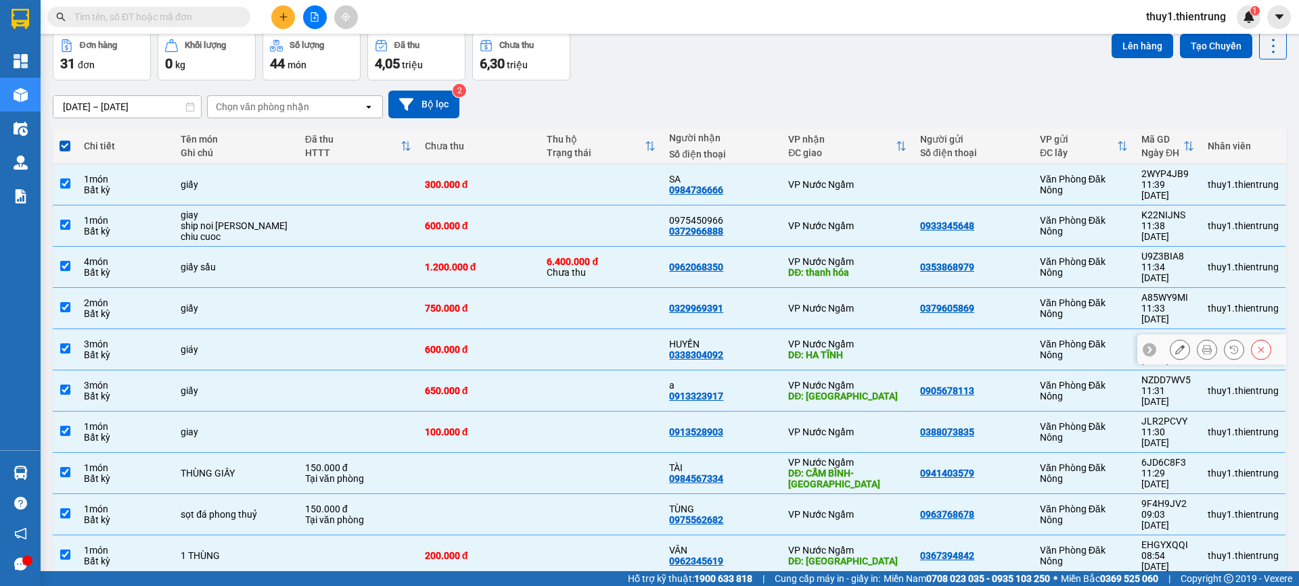
click at [106, 350] on div "Bất kỳ" at bounding box center [125, 355] width 83 height 11
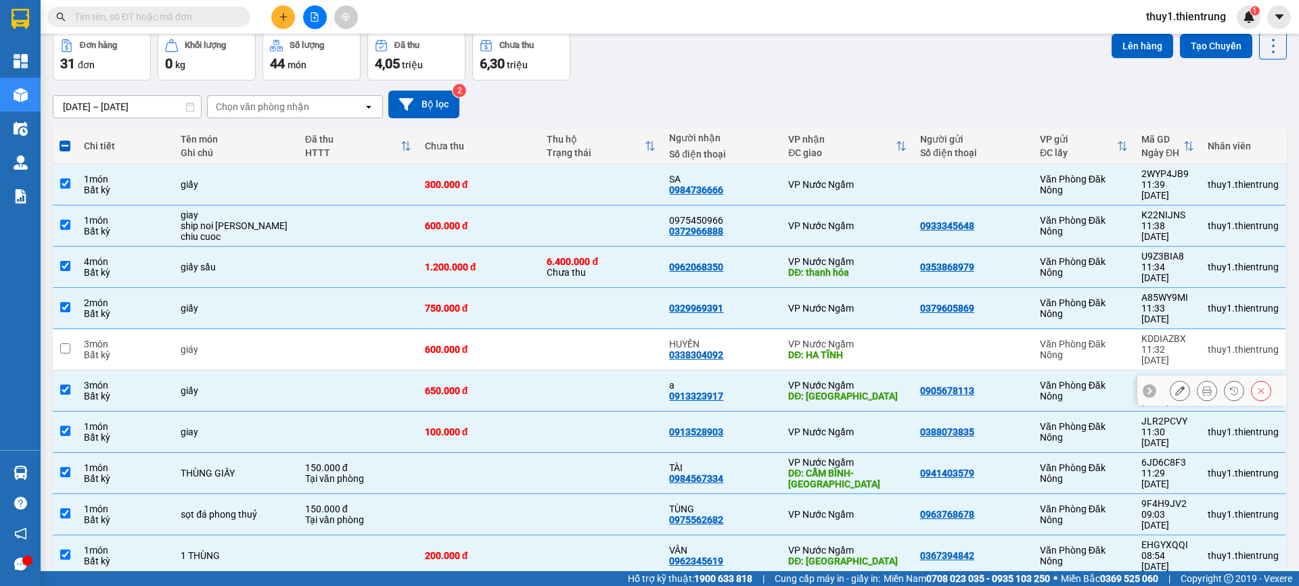
click at [76, 371] on td at bounding box center [65, 391] width 24 height 41
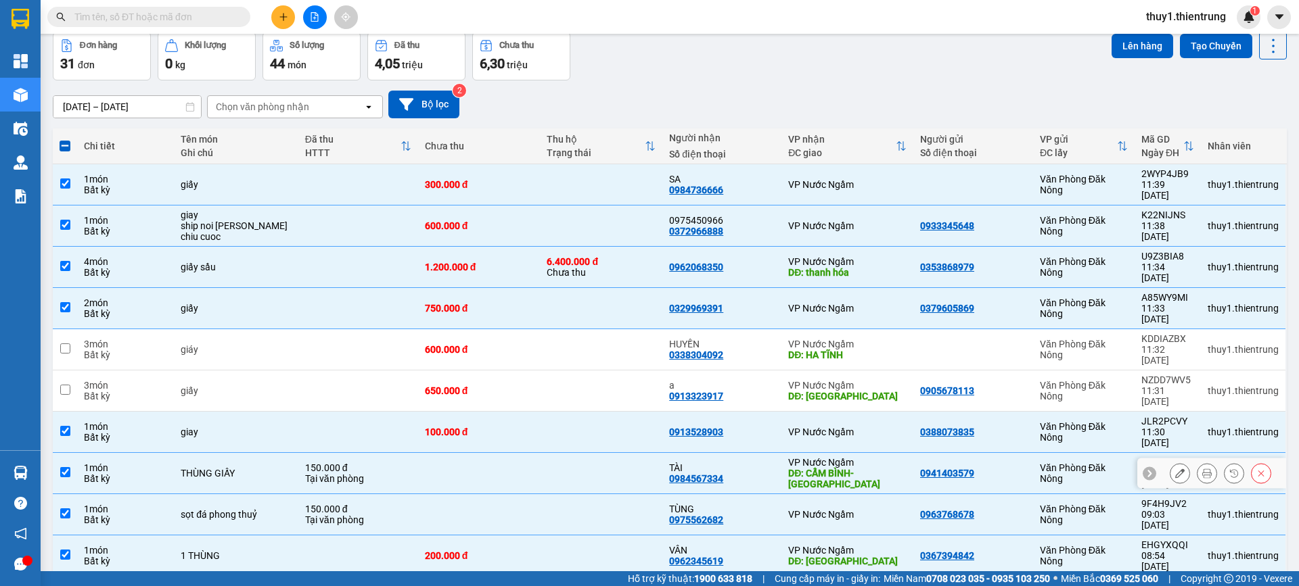
click at [241, 453] on td "THÙNG GIẤY" at bounding box center [236, 473] width 124 height 41
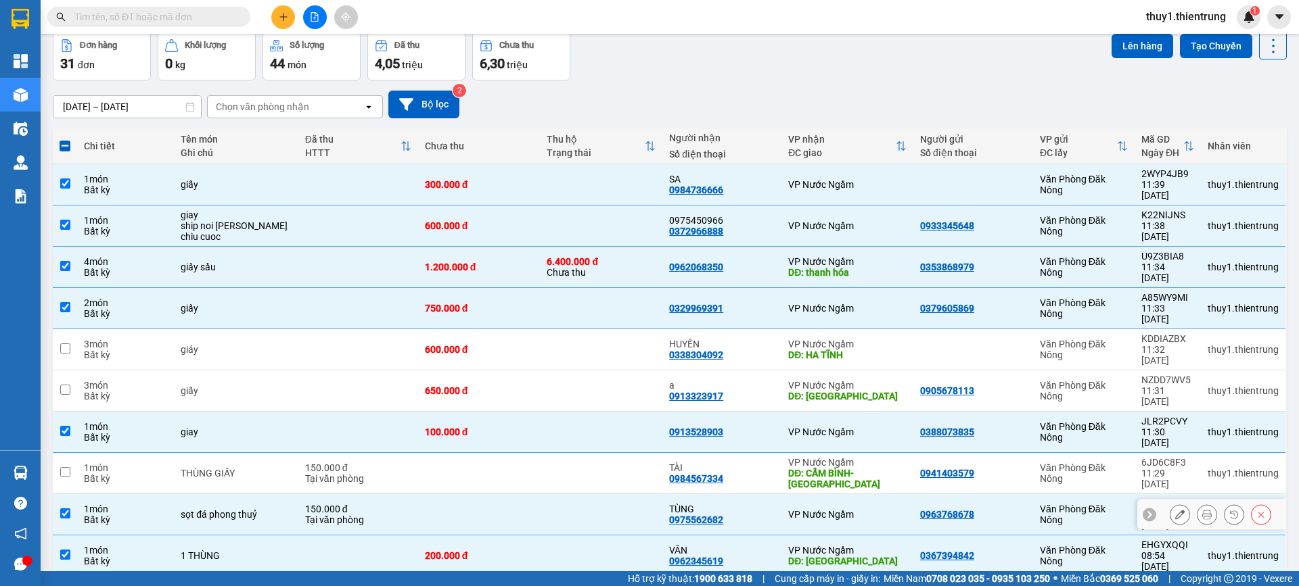
scroll to position [130, 0]
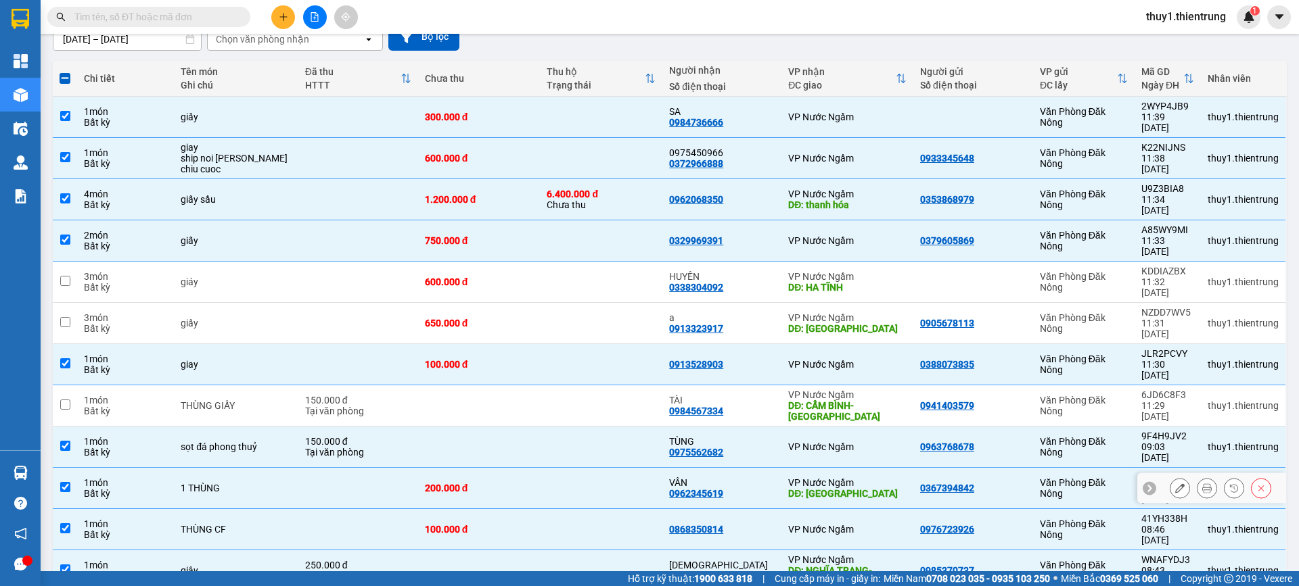
click at [76, 468] on td at bounding box center [65, 488] width 24 height 41
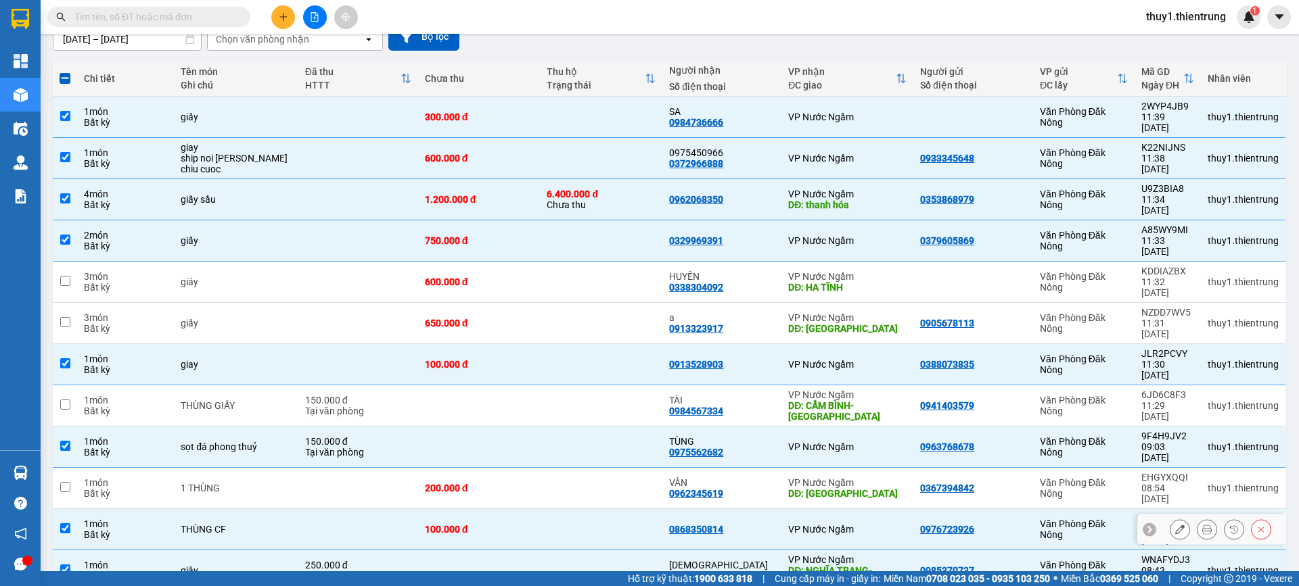
click at [70, 509] on td at bounding box center [65, 529] width 24 height 41
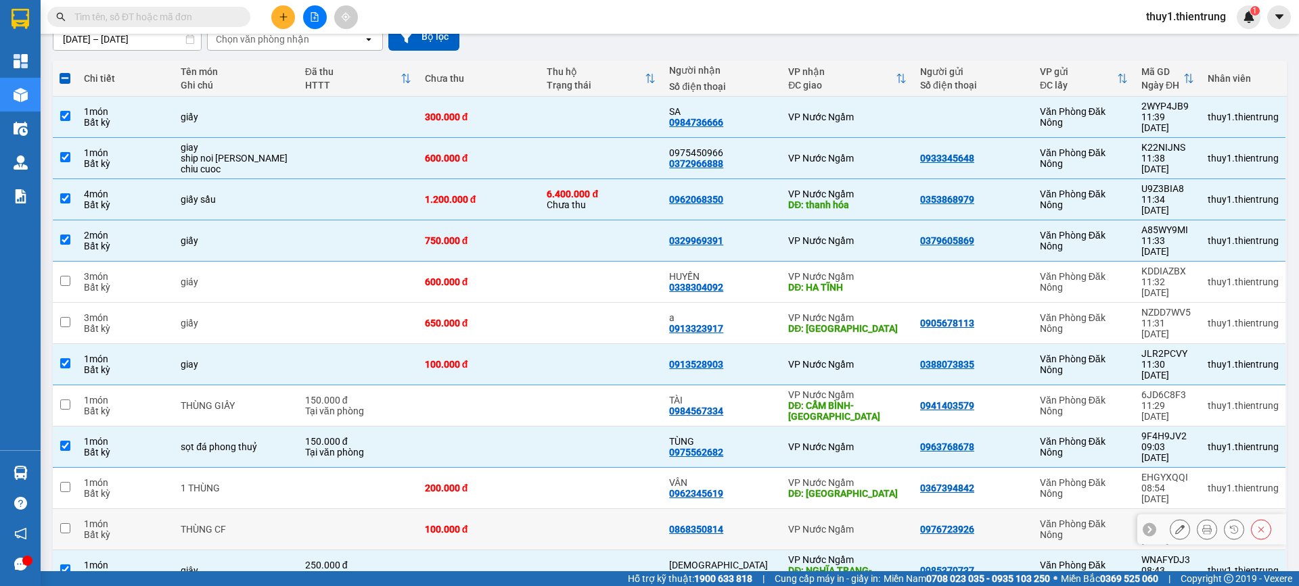
drag, startPoint x: 66, startPoint y: 418, endPoint x: 75, endPoint y: 425, distance: 11.5
click at [70, 509] on td at bounding box center [65, 529] width 24 height 41
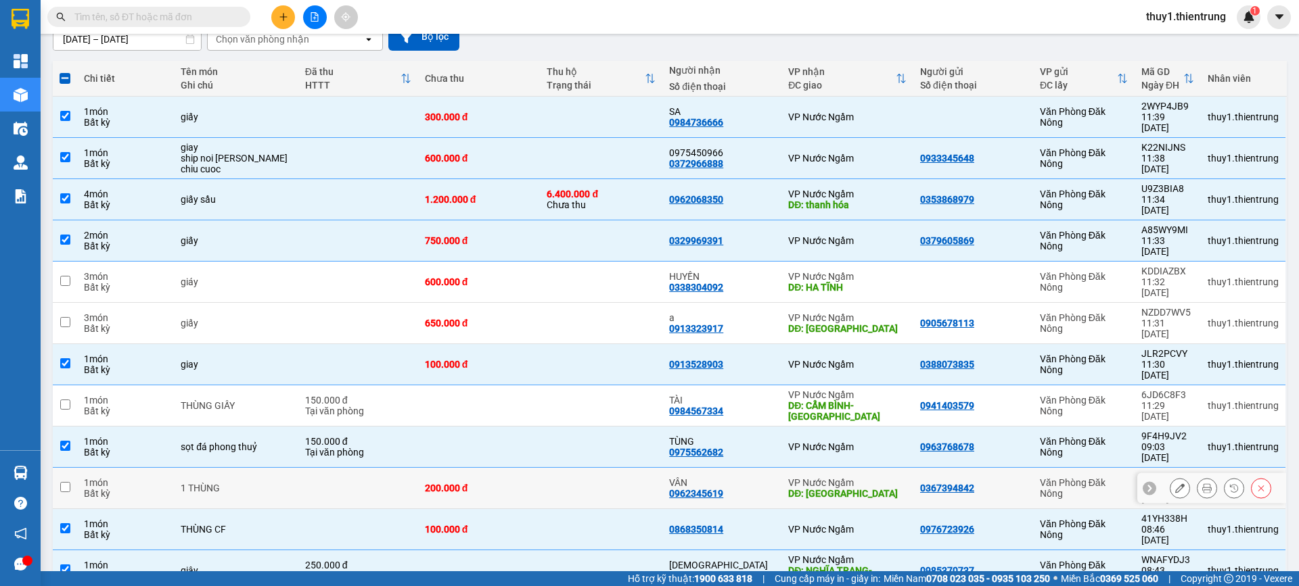
scroll to position [198, 0]
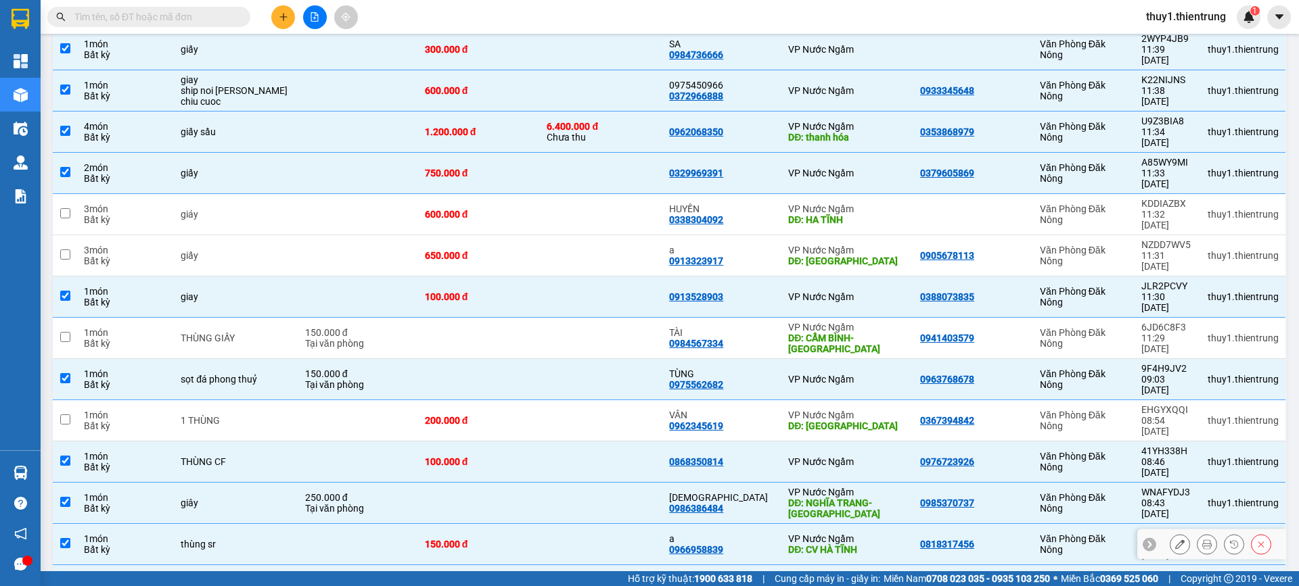
click at [102, 544] on div "Bất kỳ" at bounding box center [125, 549] width 83 height 11
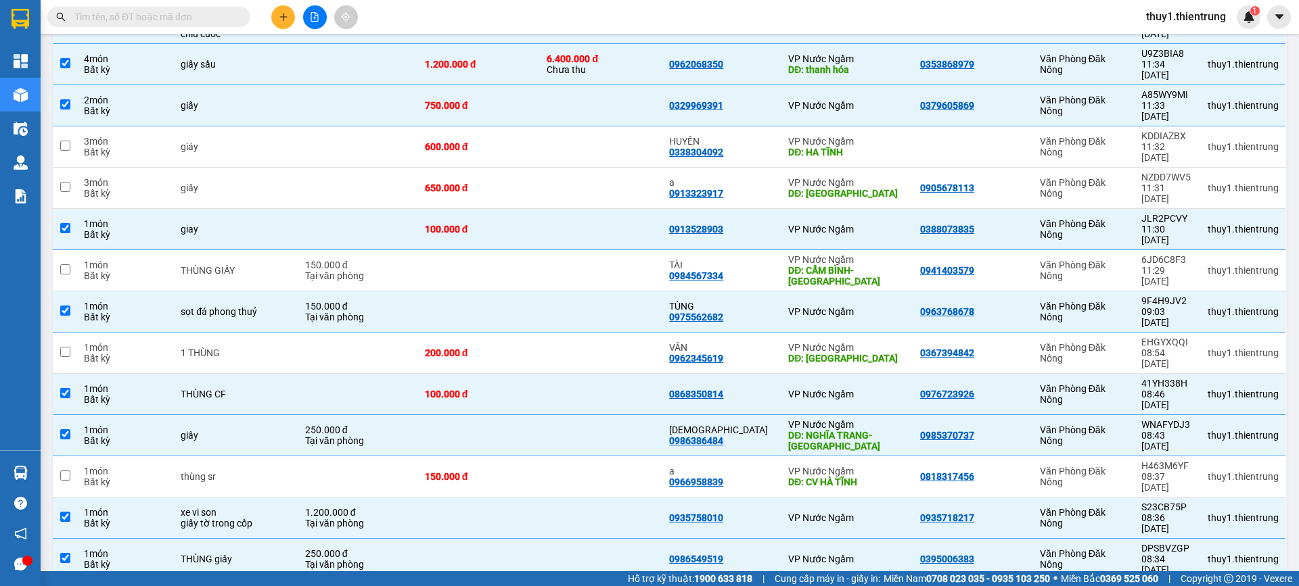
scroll to position [333, 0]
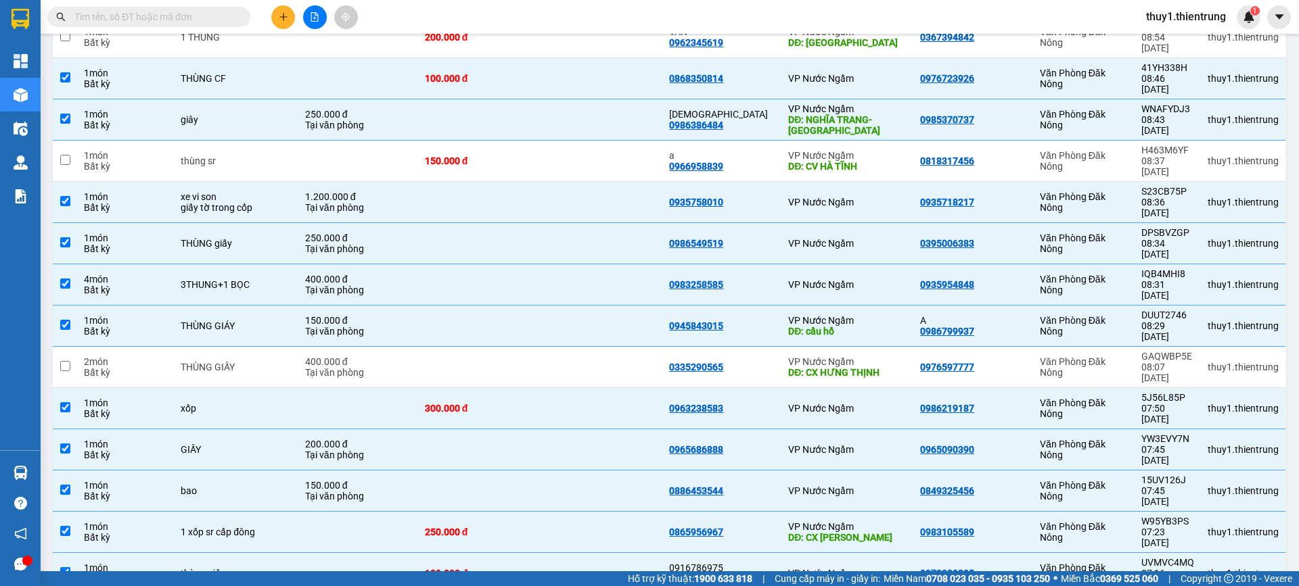
scroll to position [603, 0]
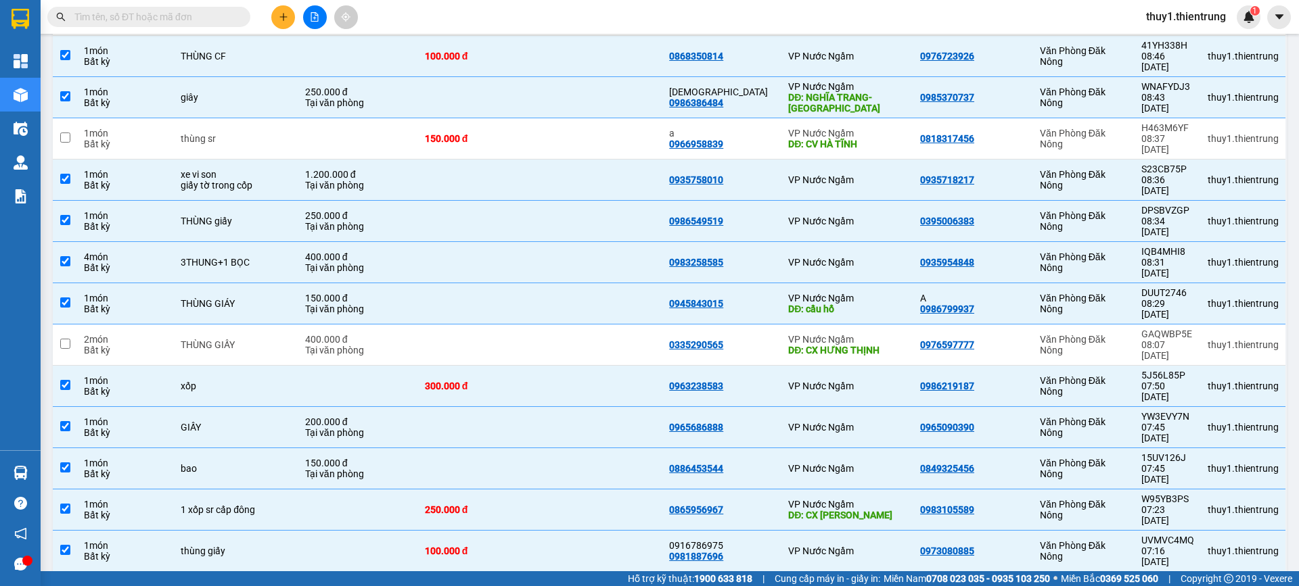
click at [245, 505] on div "1 xốp sr cấp đông" at bounding box center [236, 510] width 110 height 11
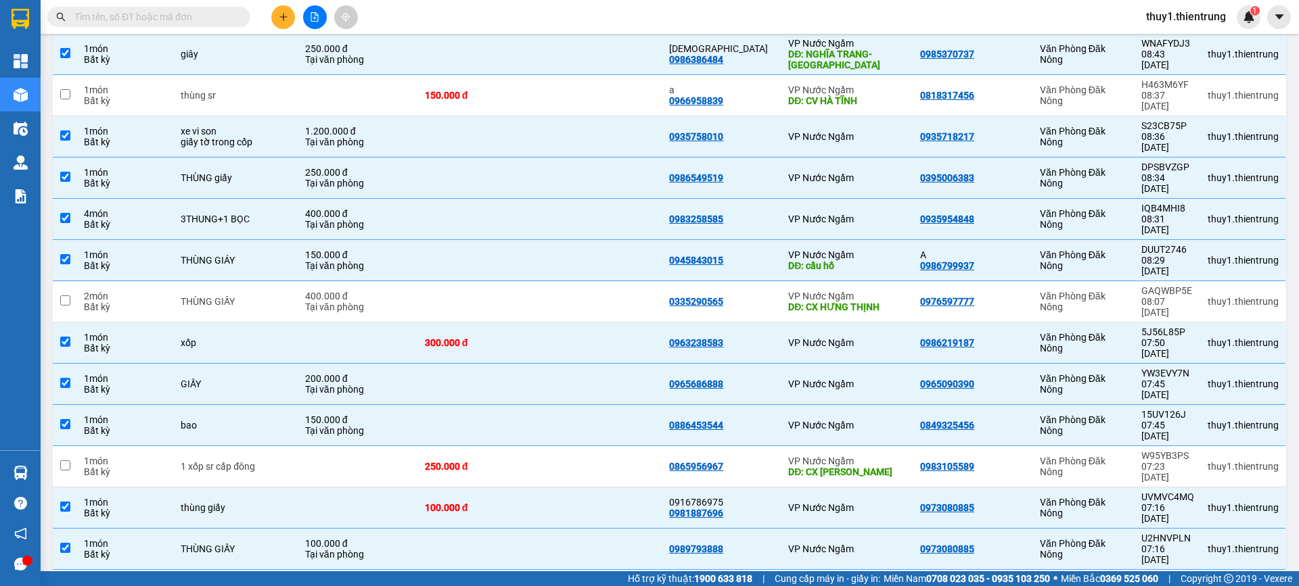
scroll to position [671, 0]
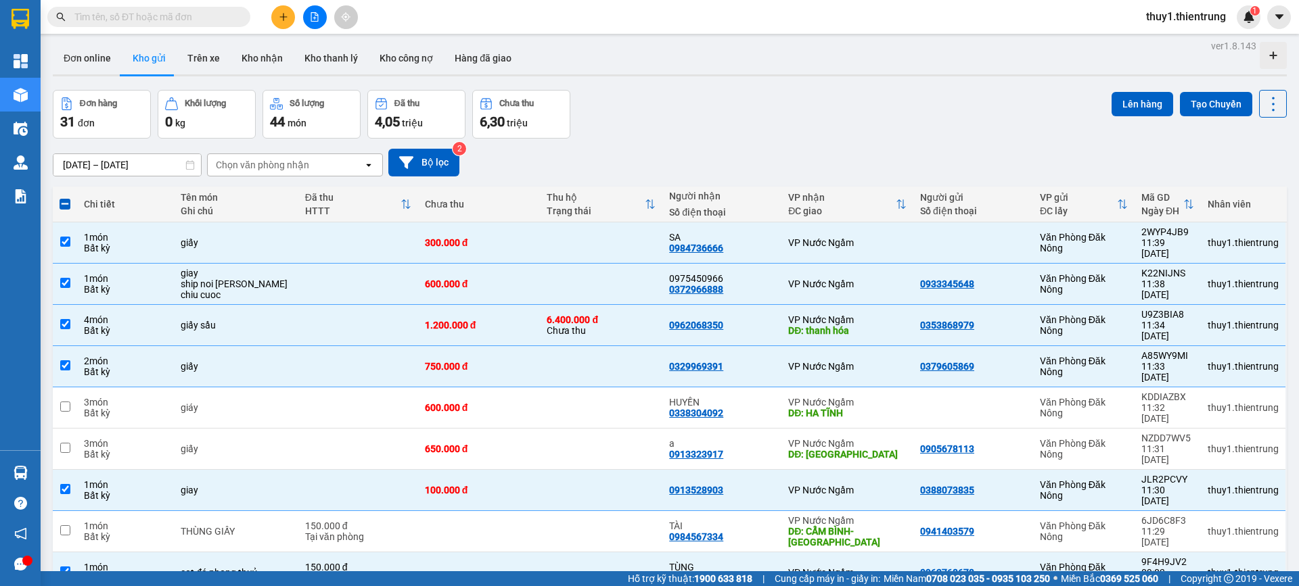
scroll to position [0, 0]
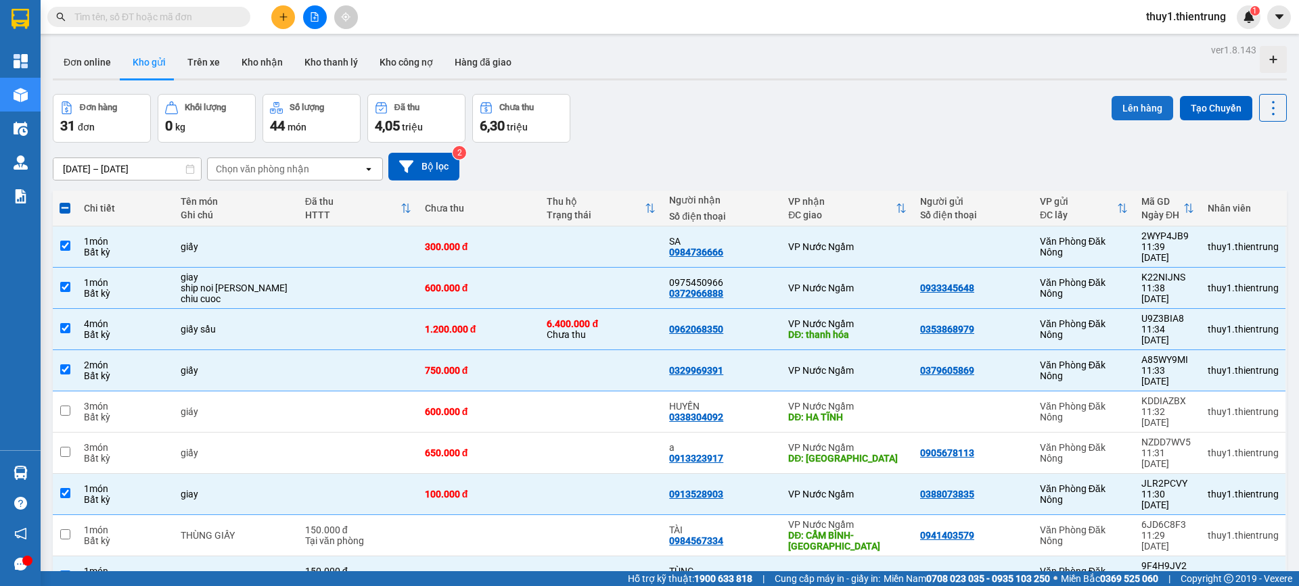
click at [1135, 113] on button "Lên hàng" at bounding box center [1142, 108] width 62 height 24
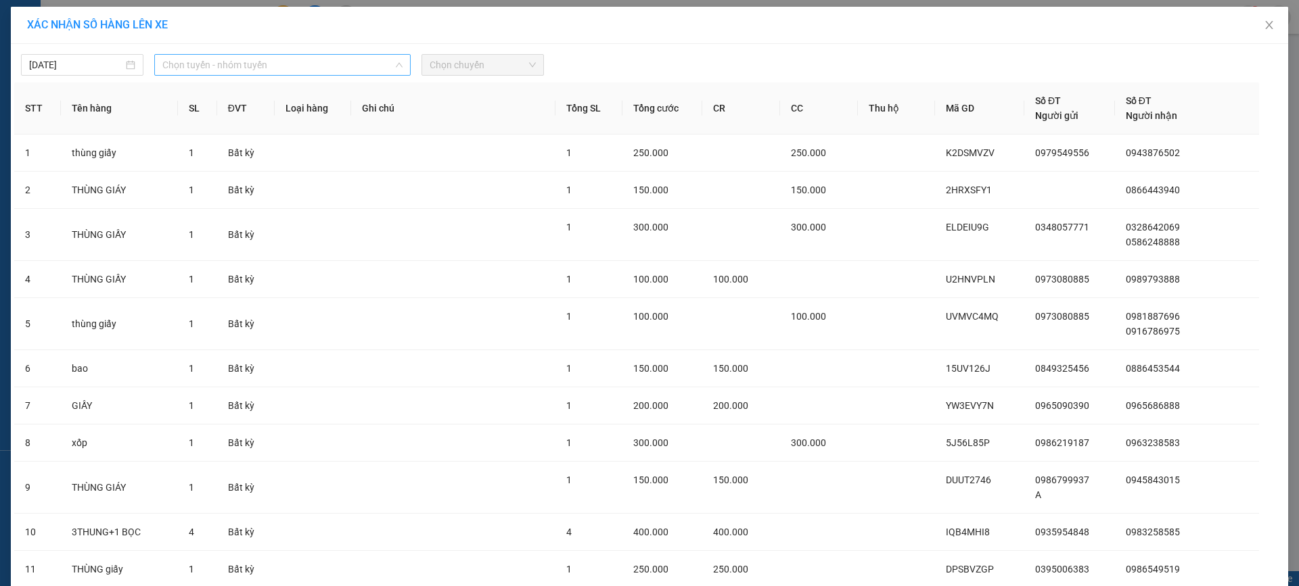
drag, startPoint x: 306, startPoint y: 66, endPoint x: 279, endPoint y: 136, distance: 75.4
click at [306, 66] on span "Chọn tuyến - nhóm tuyến" at bounding box center [282, 65] width 240 height 20
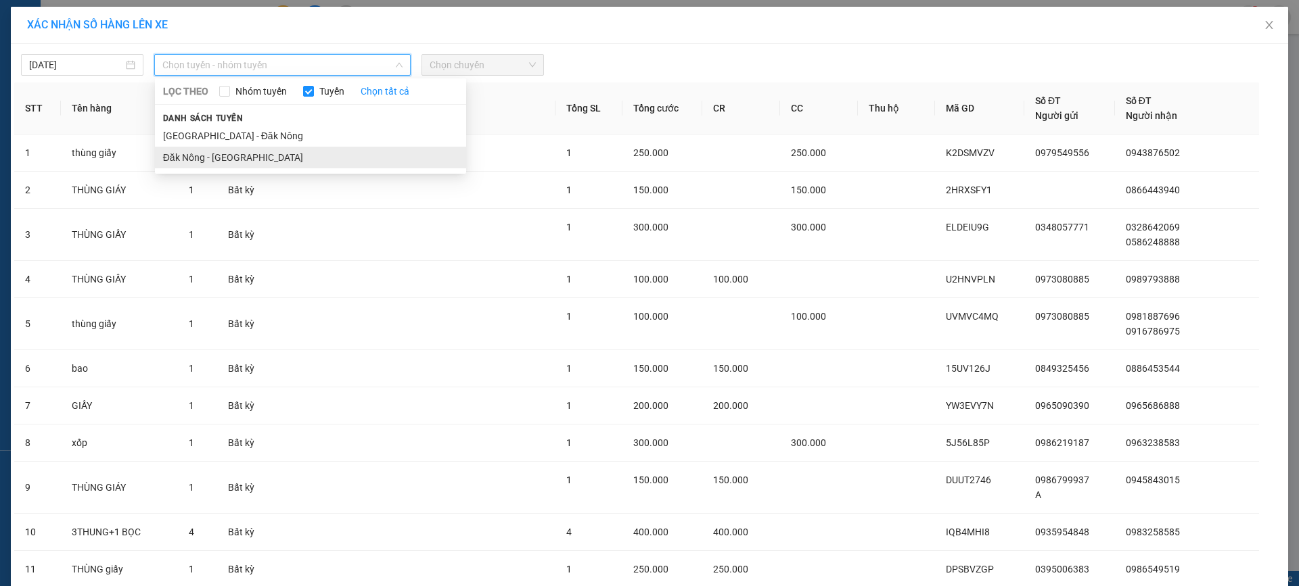
click at [267, 154] on li "Đăk Nông - [GEOGRAPHIC_DATA]" at bounding box center [310, 158] width 311 height 22
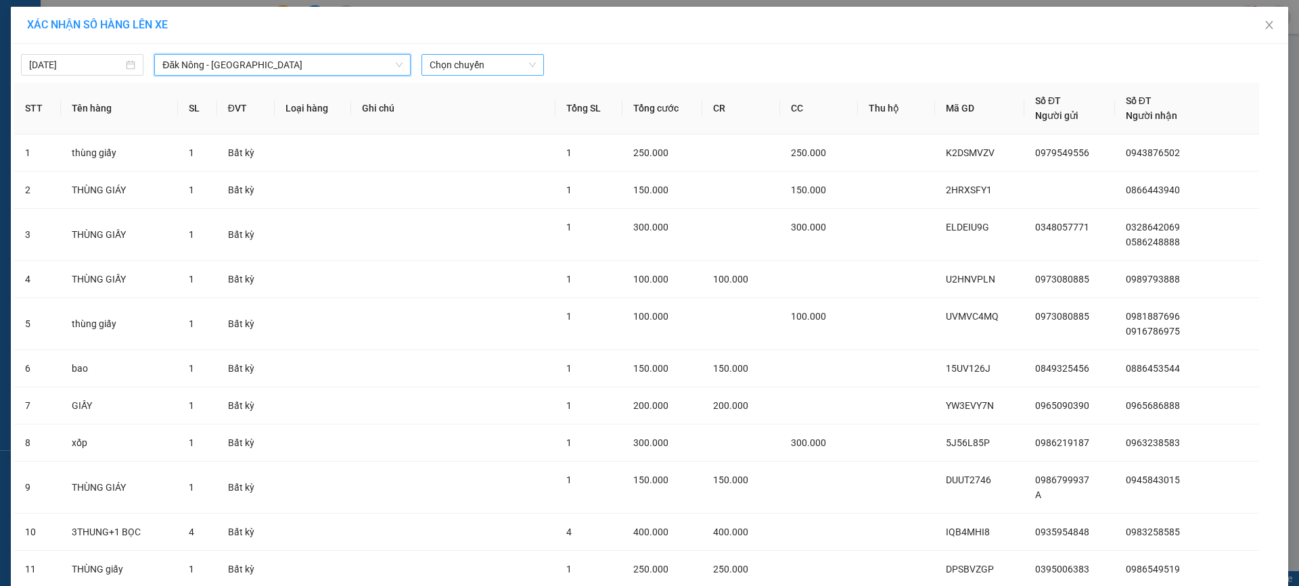
click at [471, 63] on span "Chọn chuyến" at bounding box center [482, 65] width 106 height 20
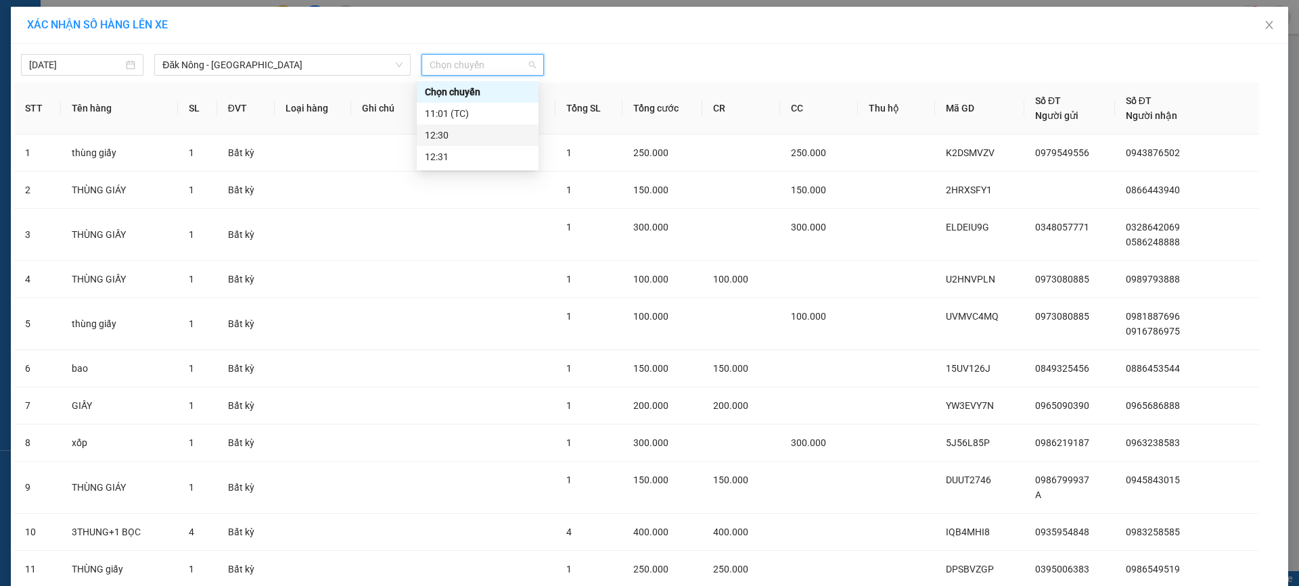
click at [472, 131] on div "12:30" at bounding box center [478, 135] width 106 height 15
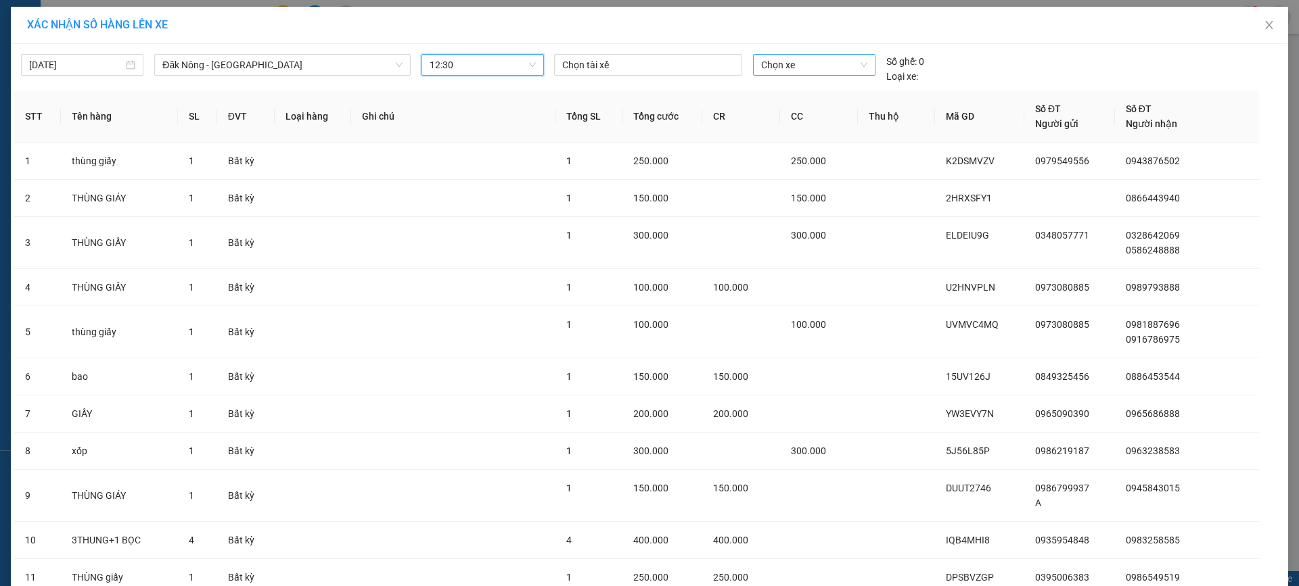
click at [821, 70] on span "Chọn xe" at bounding box center [814, 65] width 106 height 20
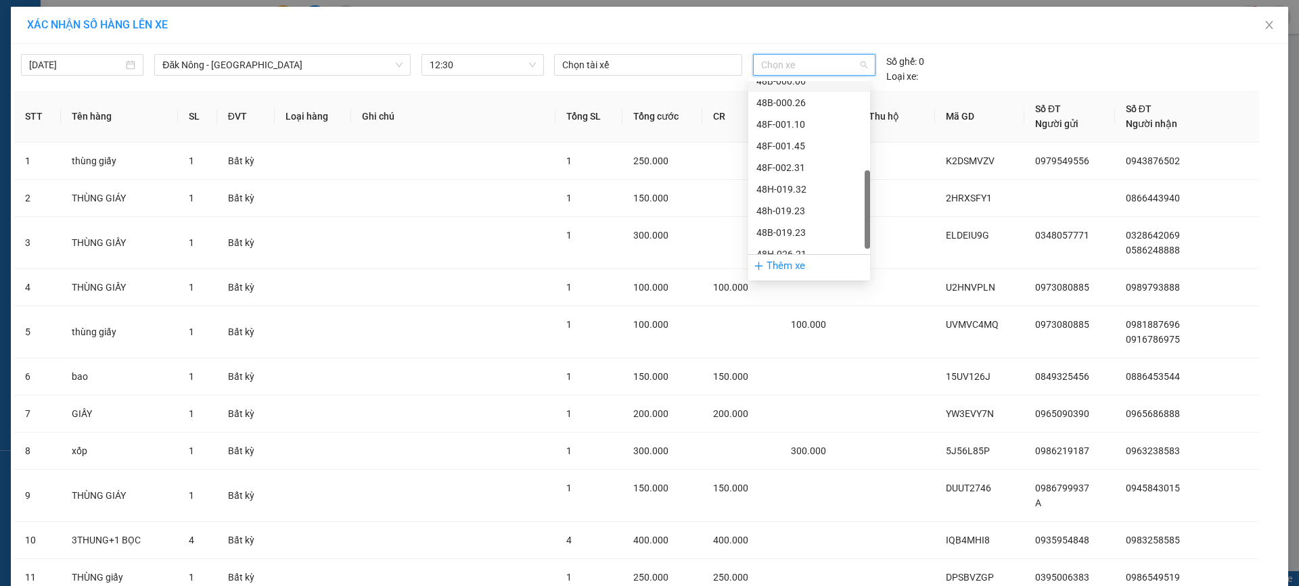
scroll to position [303, 0]
click at [816, 227] on div "48H-026.21" at bounding box center [809, 221] width 106 height 15
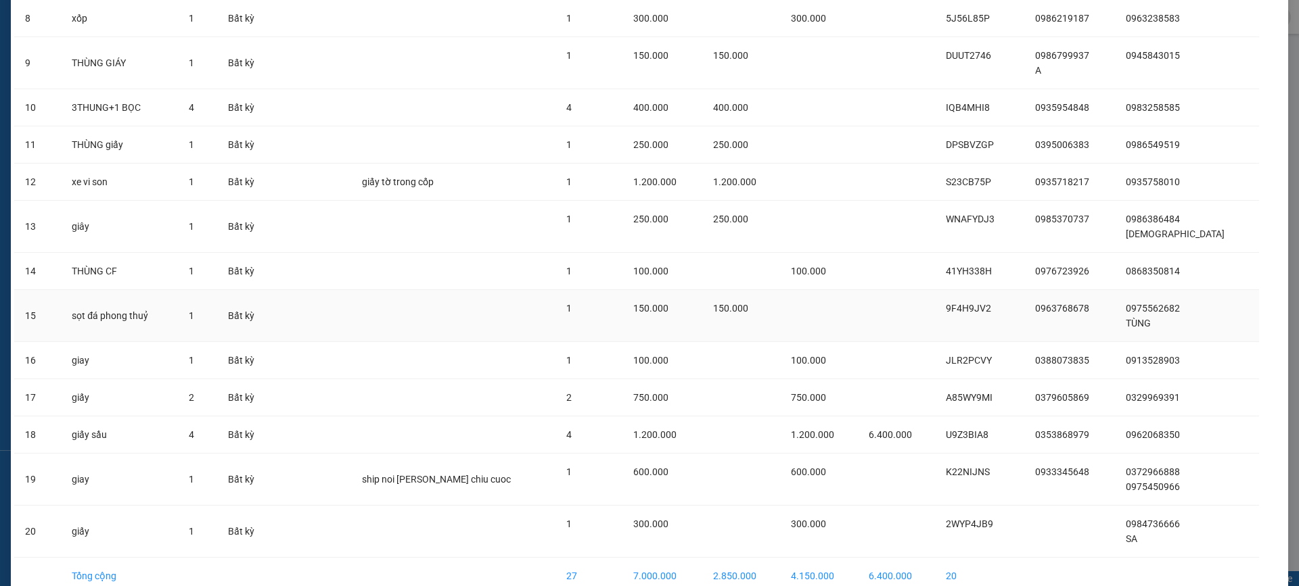
scroll to position [495, 0]
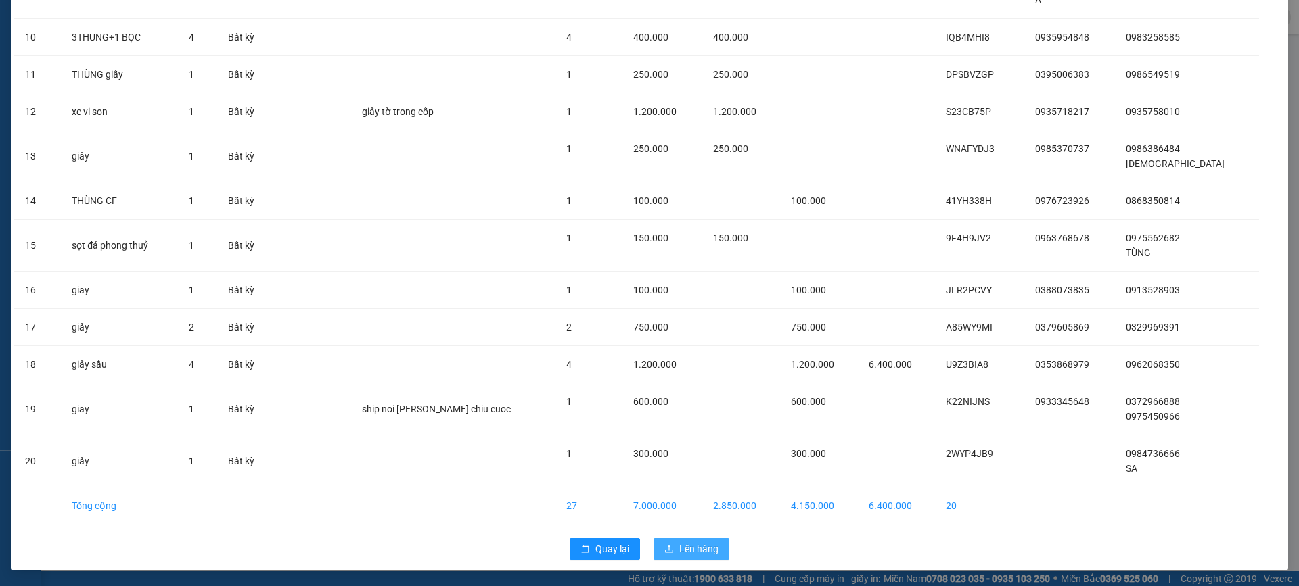
click at [682, 549] on span "Lên hàng" at bounding box center [698, 549] width 39 height 15
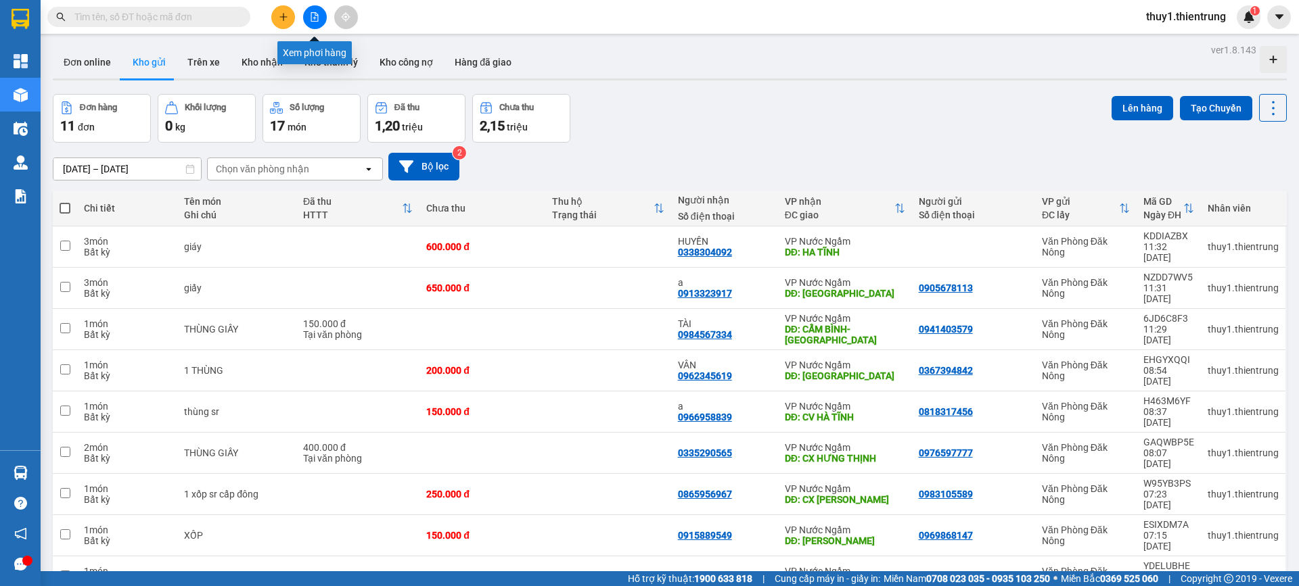
click at [320, 18] on button at bounding box center [315, 17] width 24 height 24
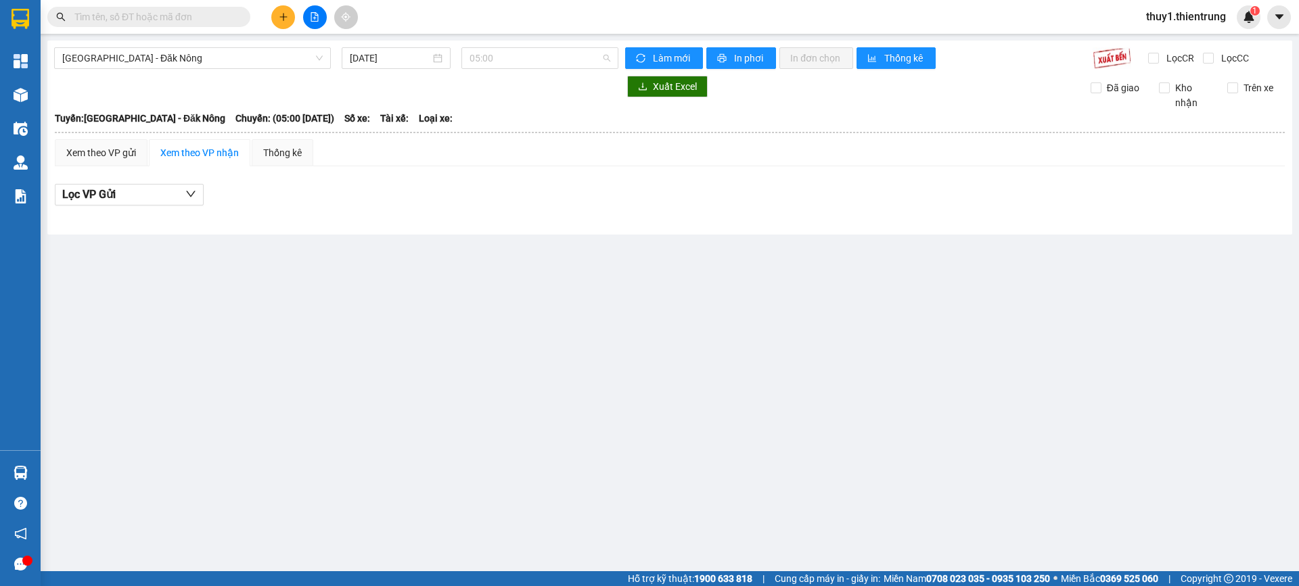
drag, startPoint x: 519, startPoint y: 62, endPoint x: 530, endPoint y: 91, distance: 31.0
click at [519, 62] on span "05:00" at bounding box center [539, 58] width 141 height 20
click at [198, 65] on span "[GEOGRAPHIC_DATA] - Đăk Nông" at bounding box center [192, 58] width 260 height 20
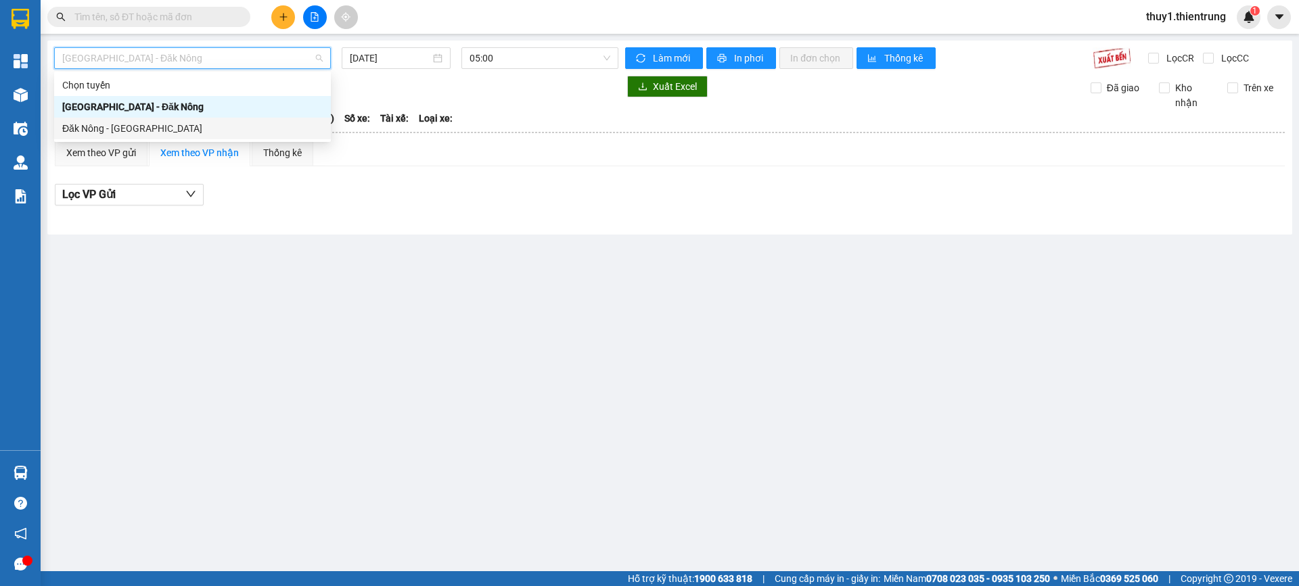
click at [160, 133] on div "Đăk Nông - [GEOGRAPHIC_DATA]" at bounding box center [192, 128] width 260 height 15
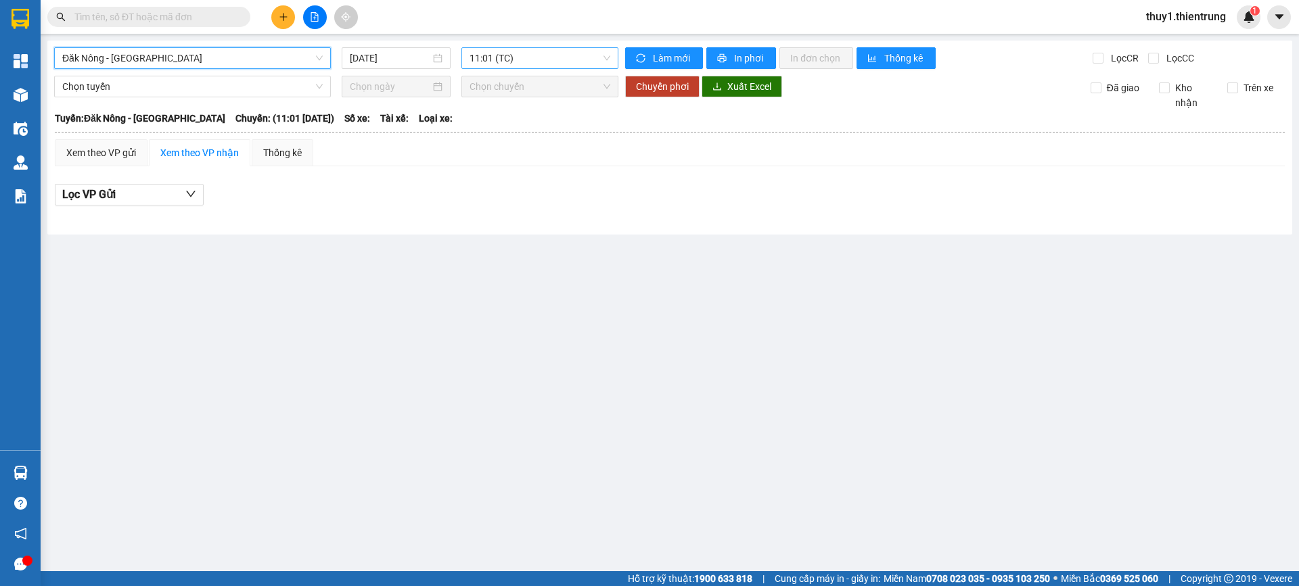
click at [579, 56] on span "11:01 (TC)" at bounding box center [539, 58] width 141 height 20
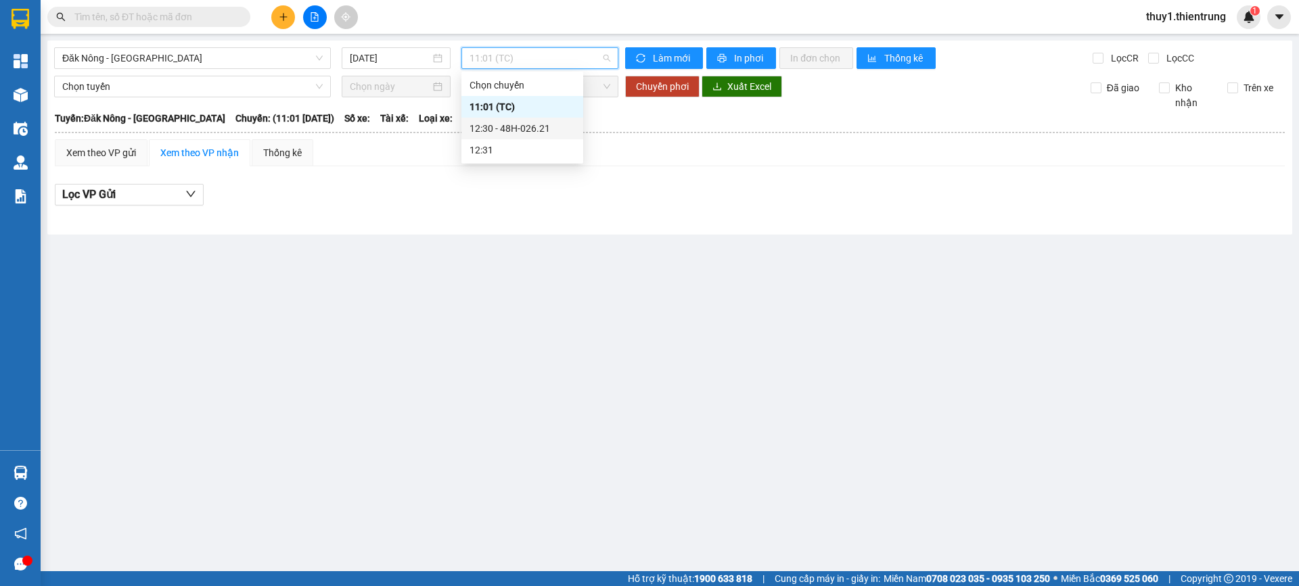
click at [540, 134] on div "12:30 - 48H-026.21" at bounding box center [522, 128] width 106 height 15
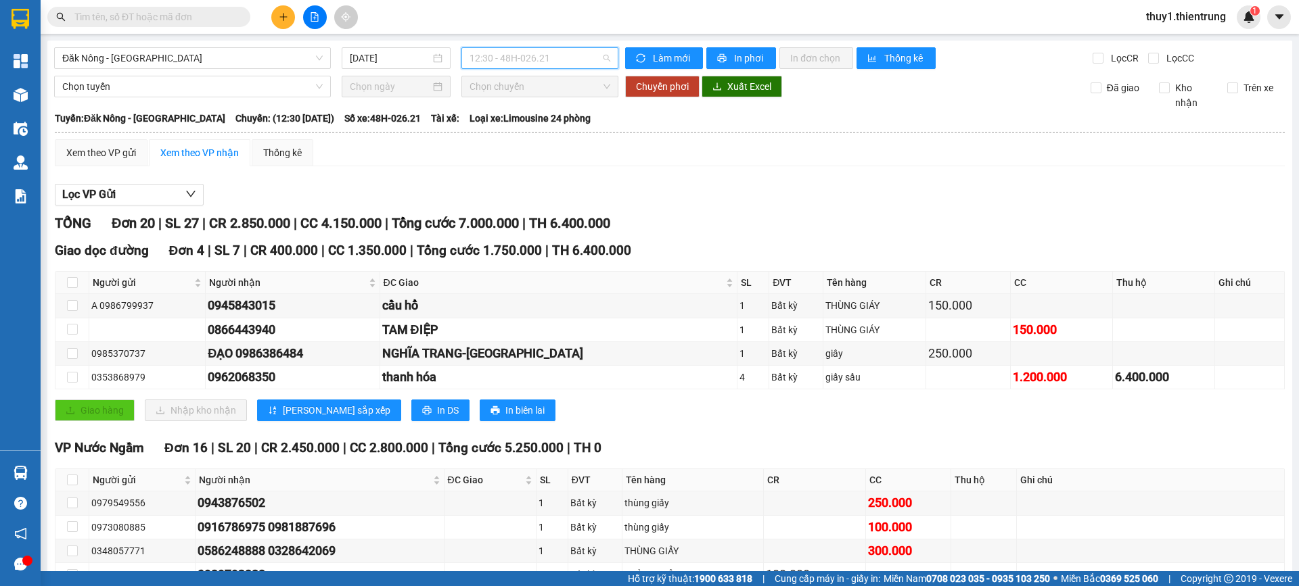
click at [526, 59] on span "12:30 - 48H-026.21" at bounding box center [539, 58] width 141 height 20
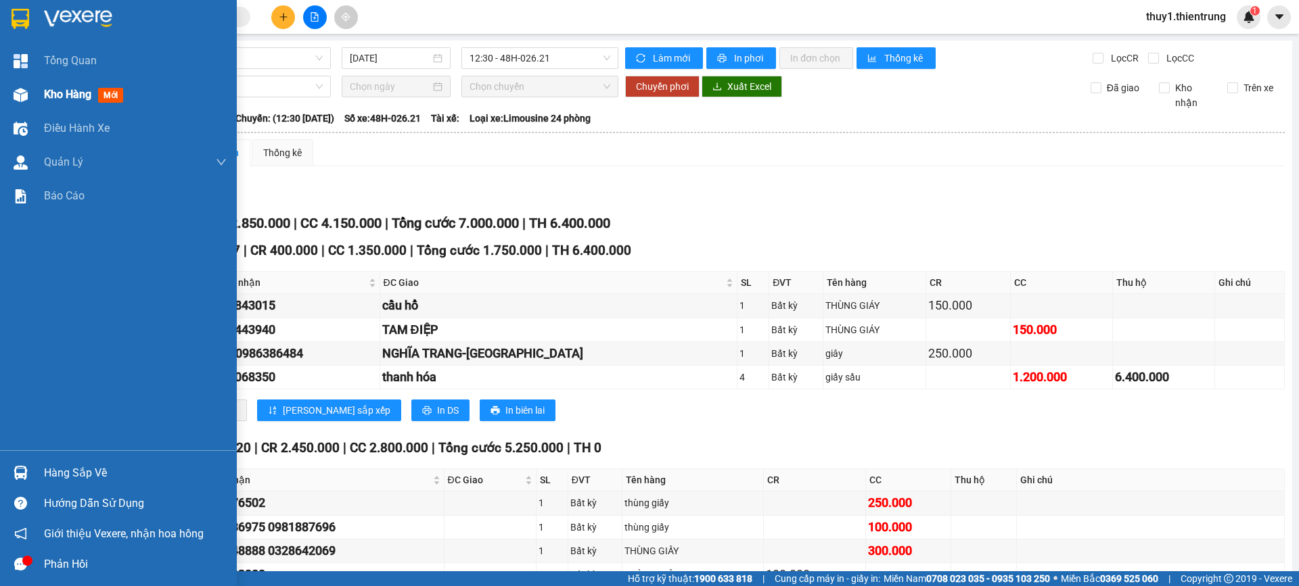
click at [32, 93] on div at bounding box center [21, 95] width 24 height 24
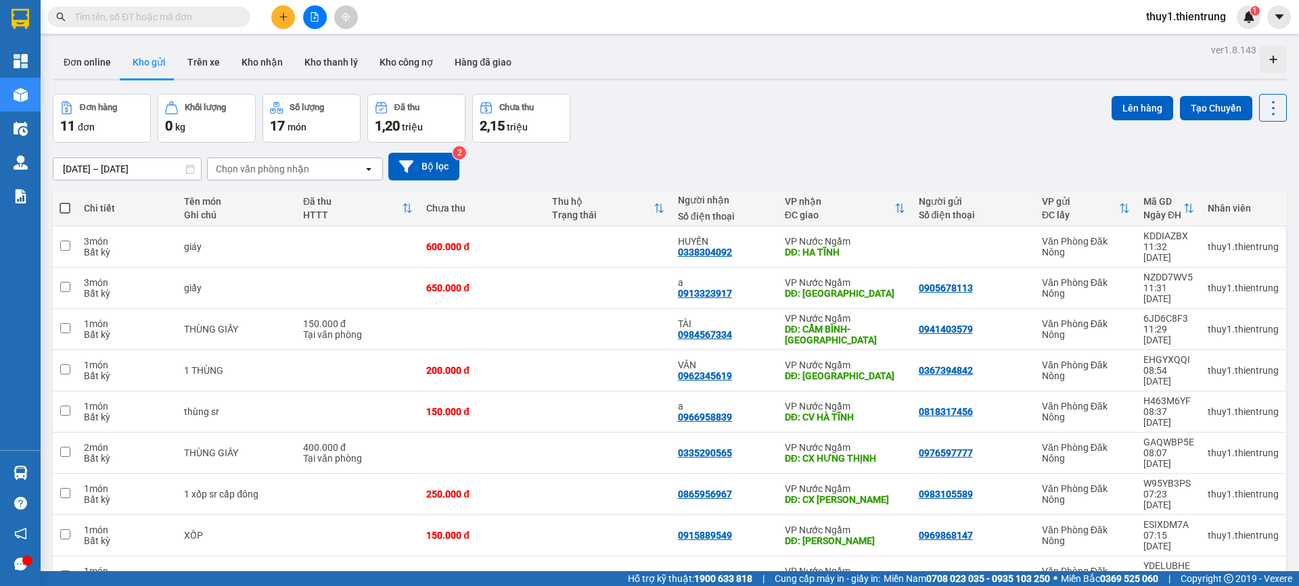
click at [67, 204] on span at bounding box center [65, 208] width 11 height 11
click at [65, 202] on input "checkbox" at bounding box center [65, 202] width 0 height 0
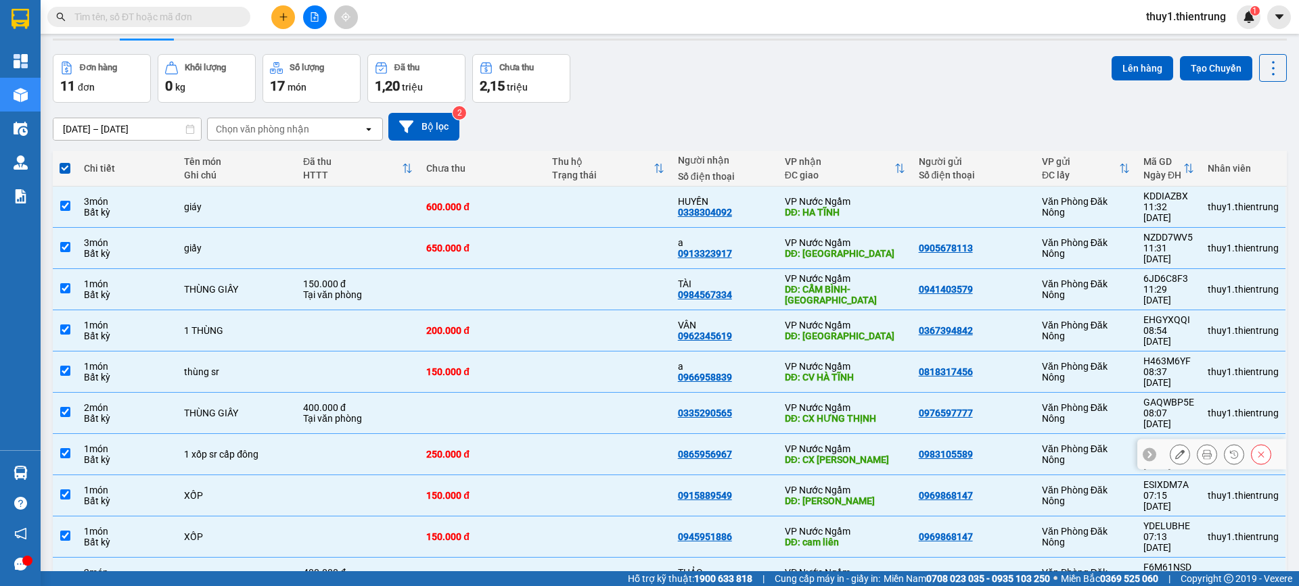
scroll to position [62, 0]
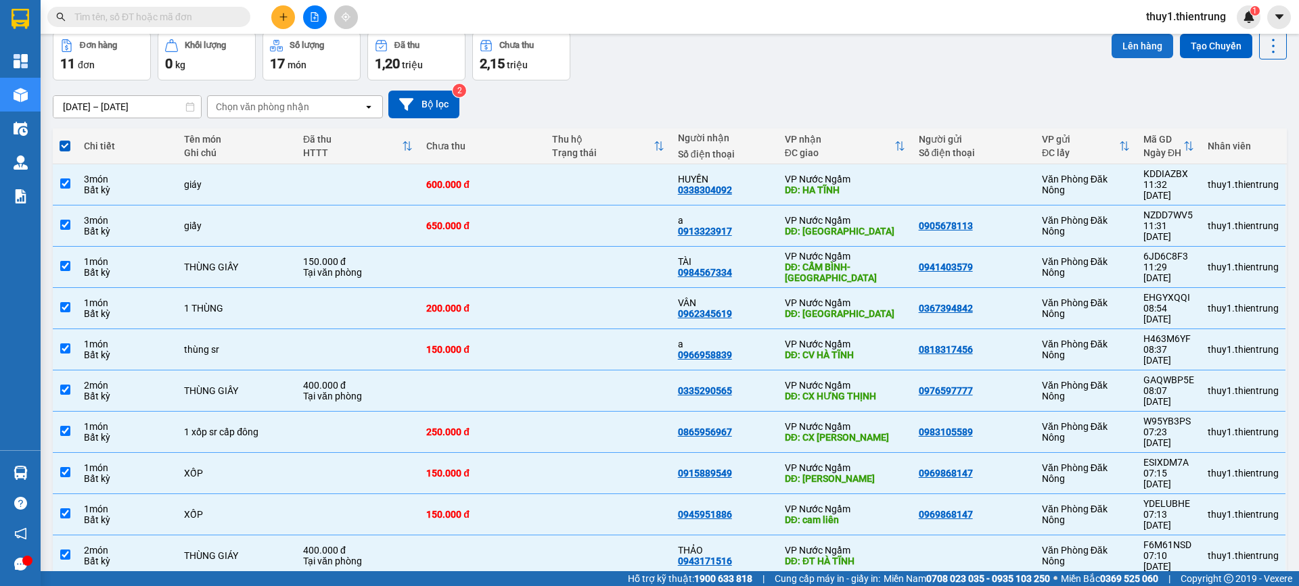
click at [1116, 47] on button "Lên hàng" at bounding box center [1142, 46] width 62 height 24
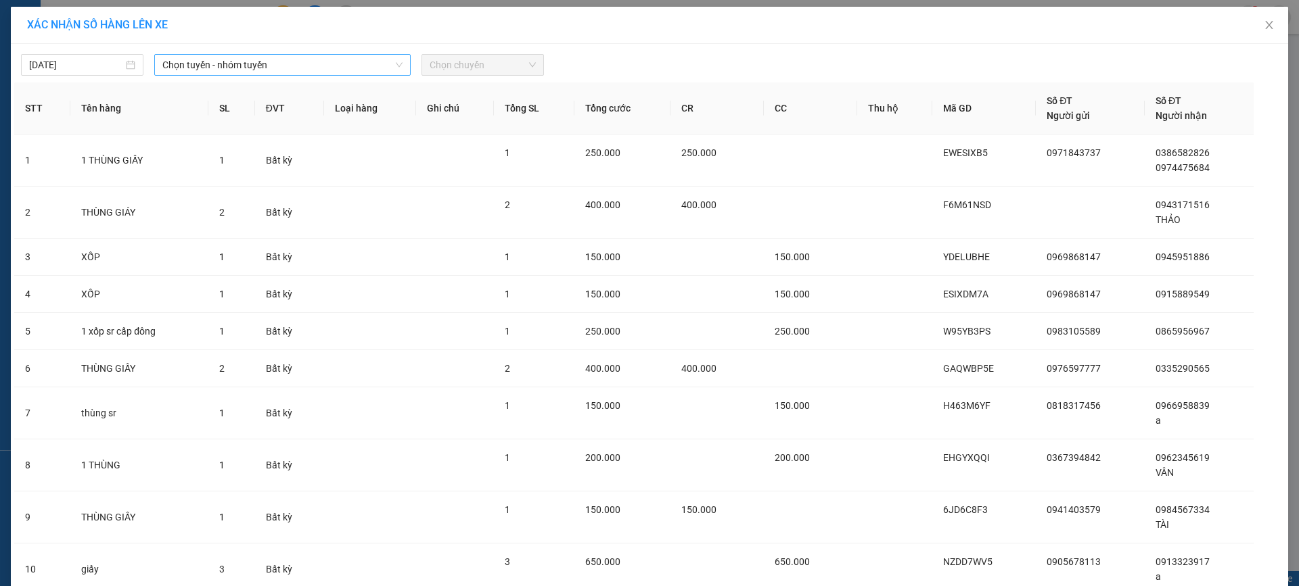
click at [299, 62] on span "Chọn tuyến - nhóm tuyến" at bounding box center [282, 65] width 240 height 20
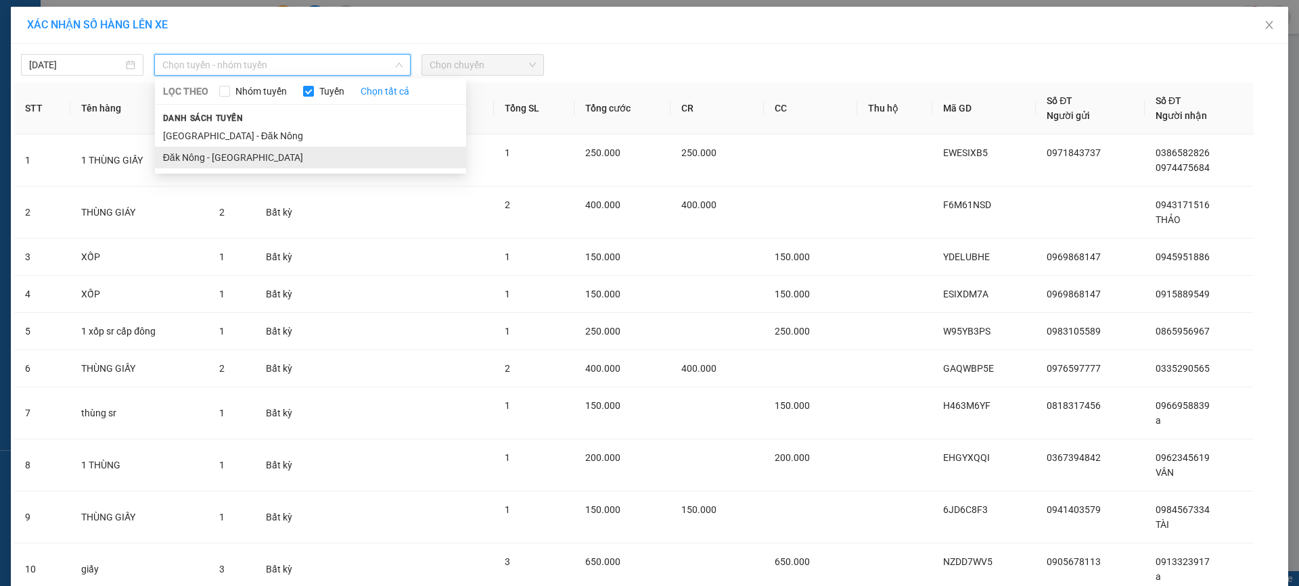
click at [273, 161] on li "Đăk Nông - [GEOGRAPHIC_DATA]" at bounding box center [310, 158] width 311 height 22
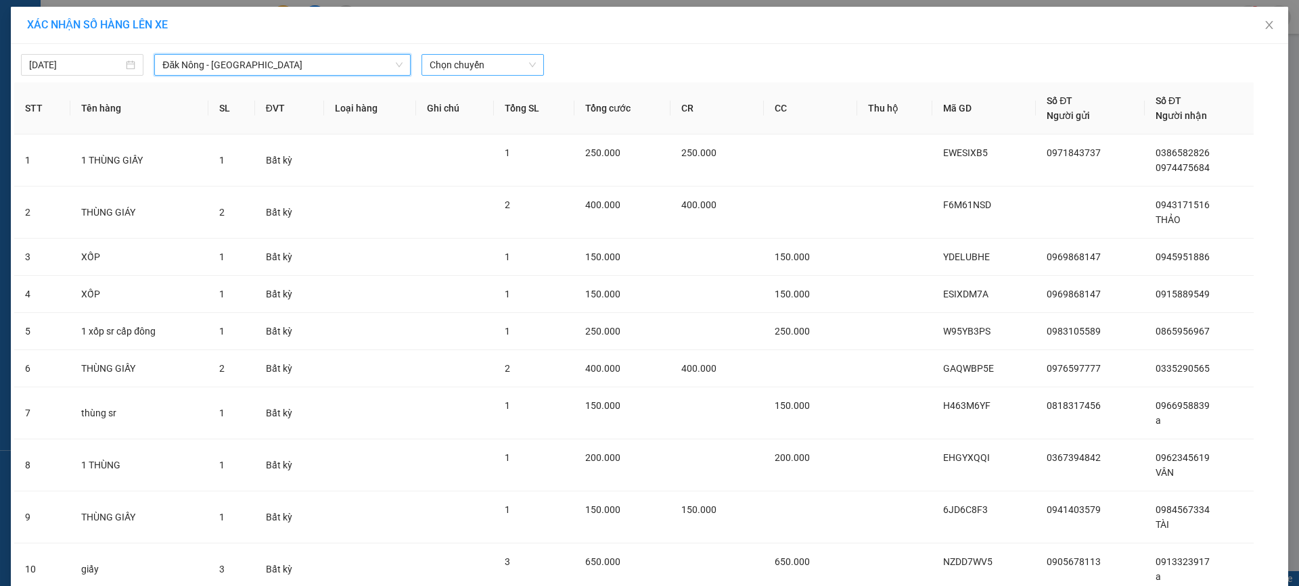
click at [465, 62] on span "Chọn chuyến" at bounding box center [482, 65] width 106 height 20
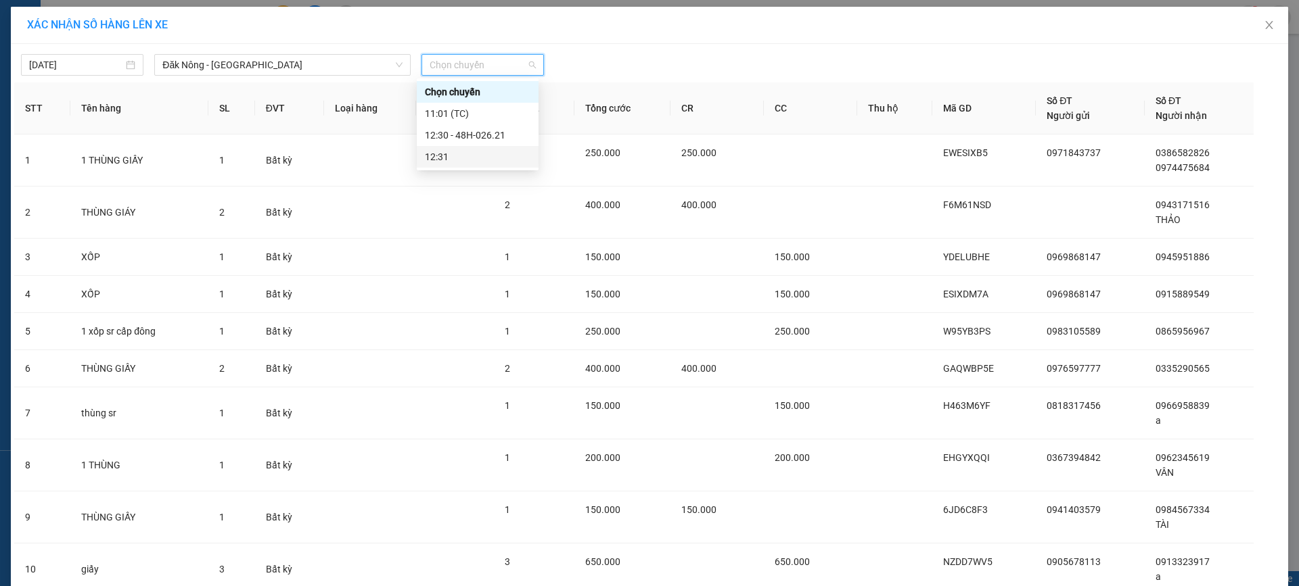
click at [458, 156] on div "12:31" at bounding box center [478, 156] width 106 height 15
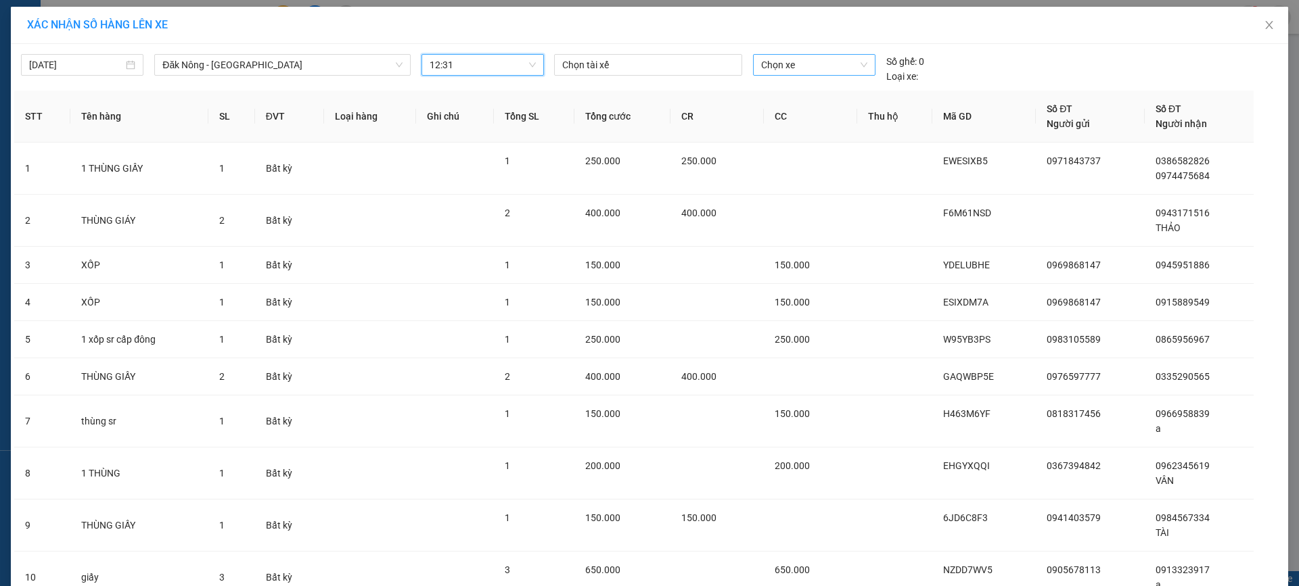
click at [820, 67] on span "Chọn xe" at bounding box center [814, 65] width 106 height 20
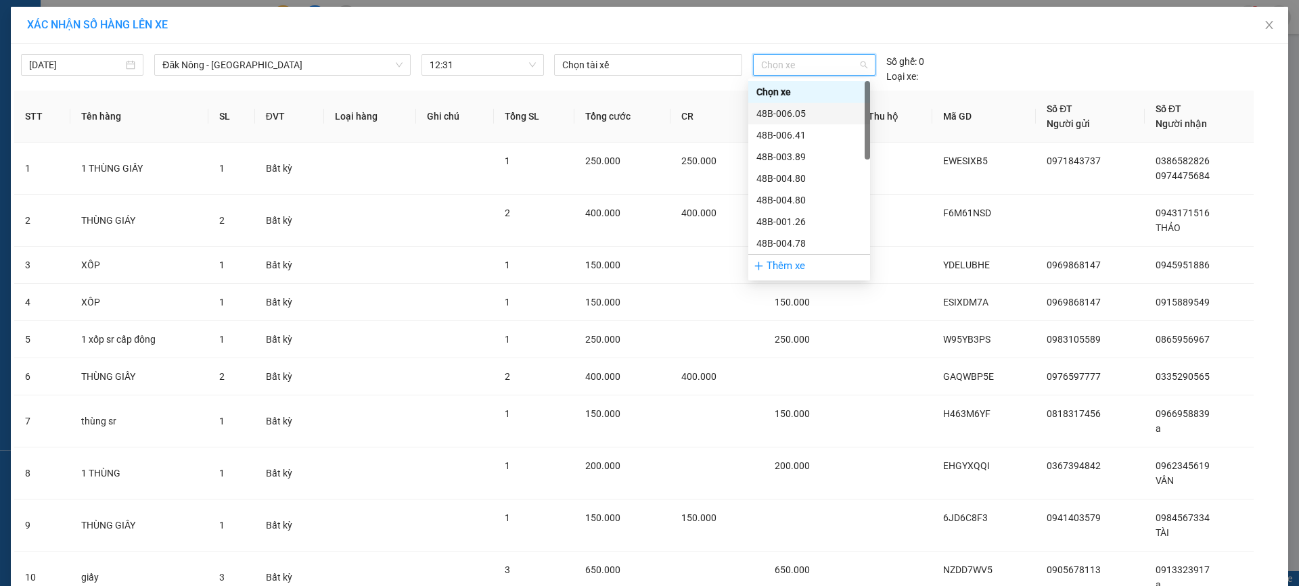
click at [796, 111] on div "48B-006.05" at bounding box center [809, 113] width 106 height 15
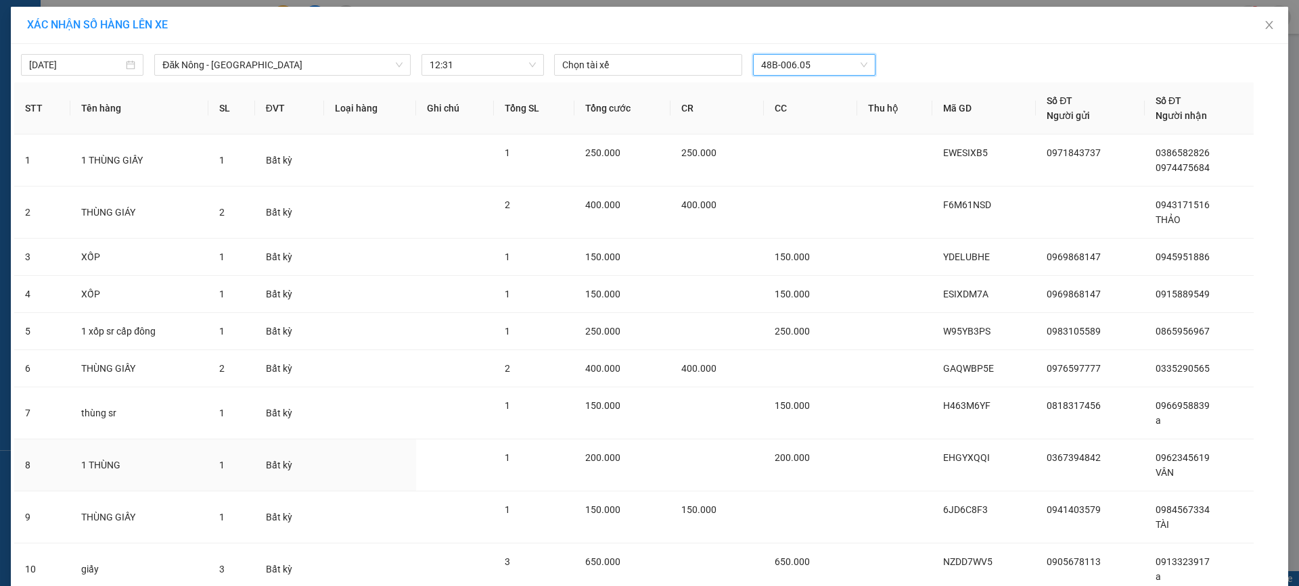
scroll to position [160, 0]
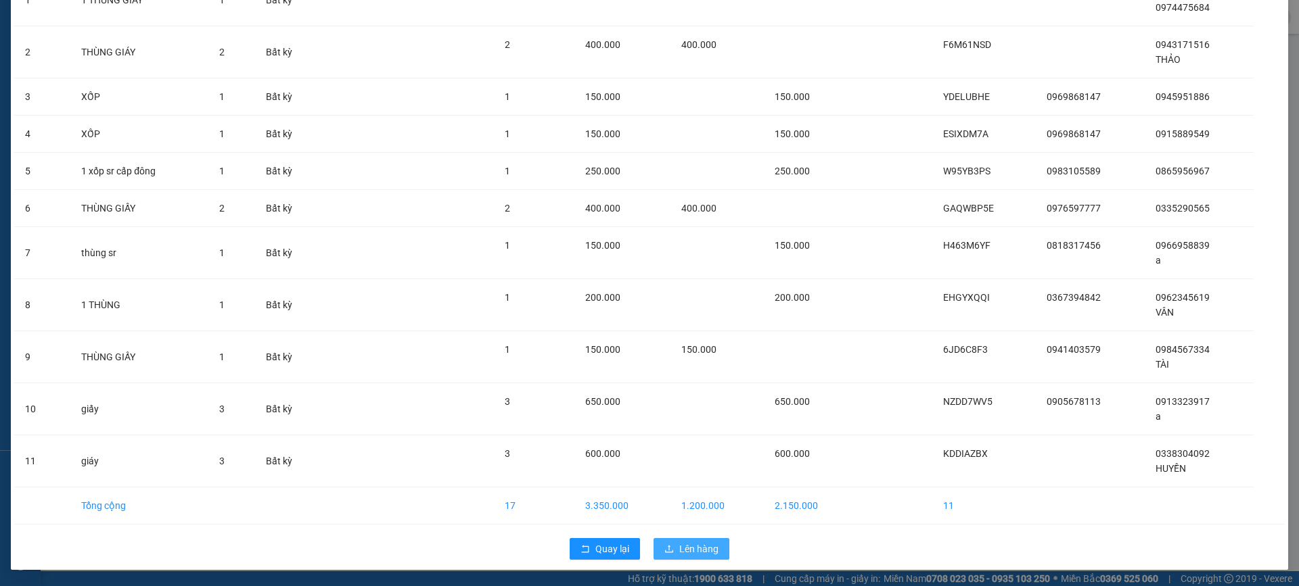
click at [703, 540] on button "Lên hàng" at bounding box center [691, 549] width 76 height 22
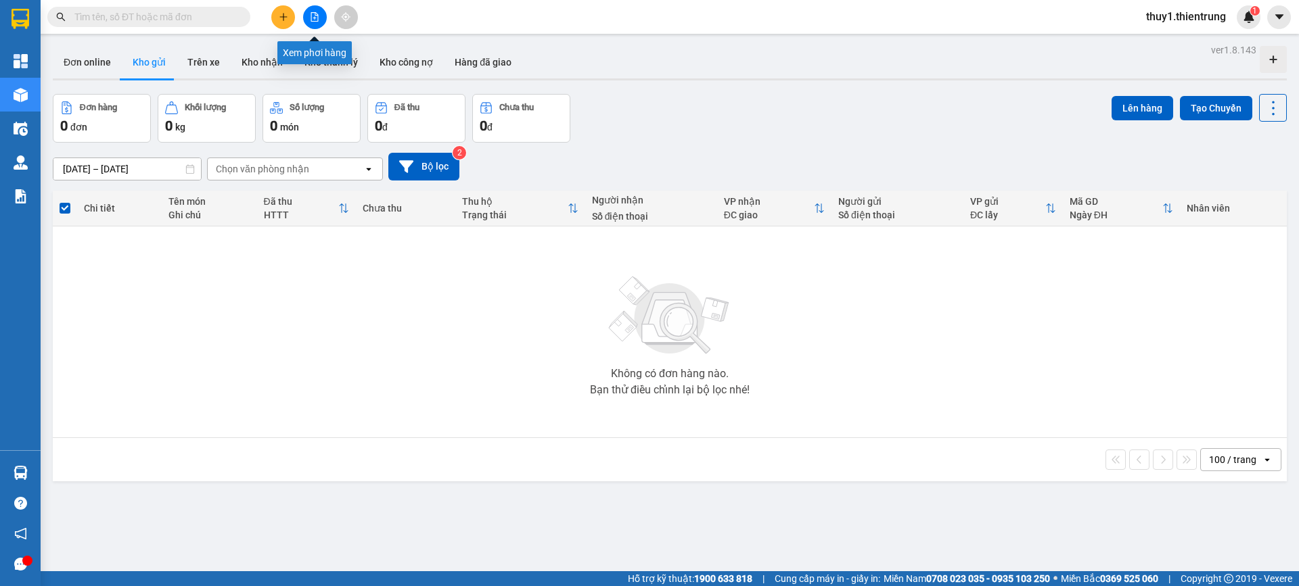
click at [310, 15] on button at bounding box center [315, 17] width 24 height 24
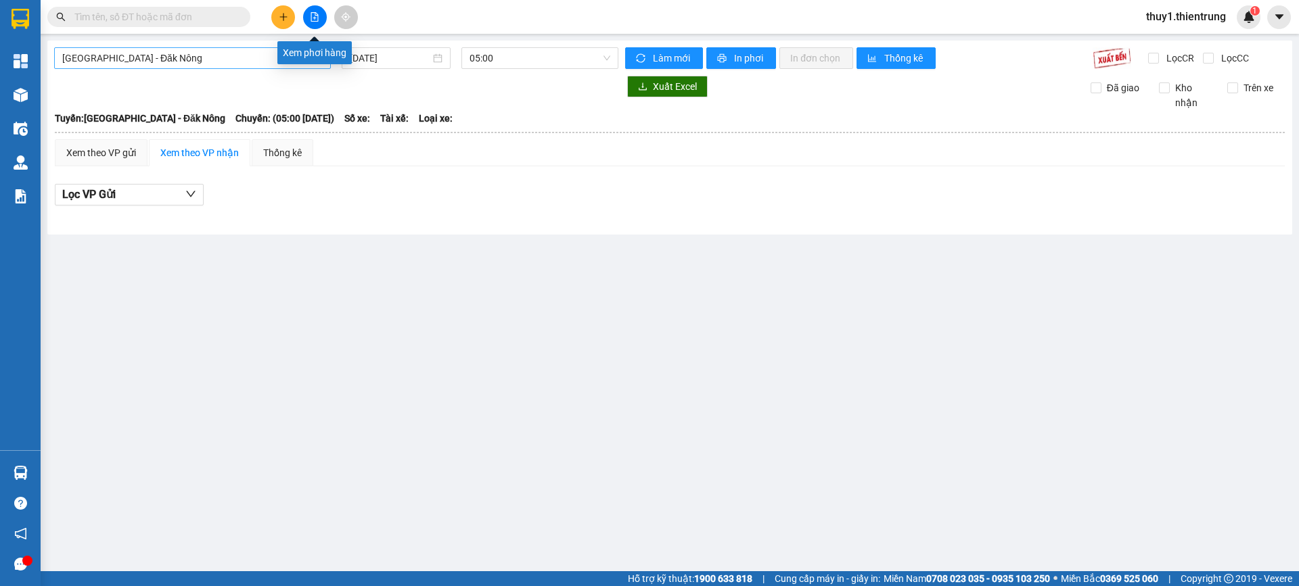
drag, startPoint x: 254, startPoint y: 60, endPoint x: 248, endPoint y: 64, distance: 7.0
click at [254, 62] on span "[GEOGRAPHIC_DATA] - Đăk Nông" at bounding box center [192, 58] width 260 height 20
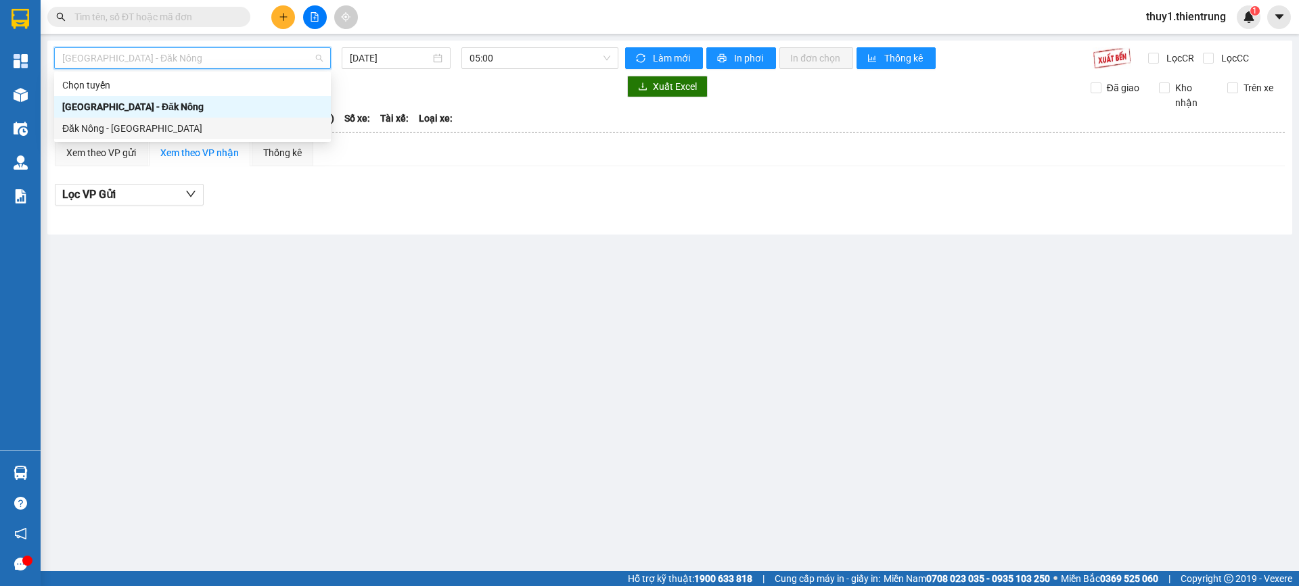
click at [135, 133] on div "Đăk Nông - [GEOGRAPHIC_DATA]" at bounding box center [192, 128] width 260 height 15
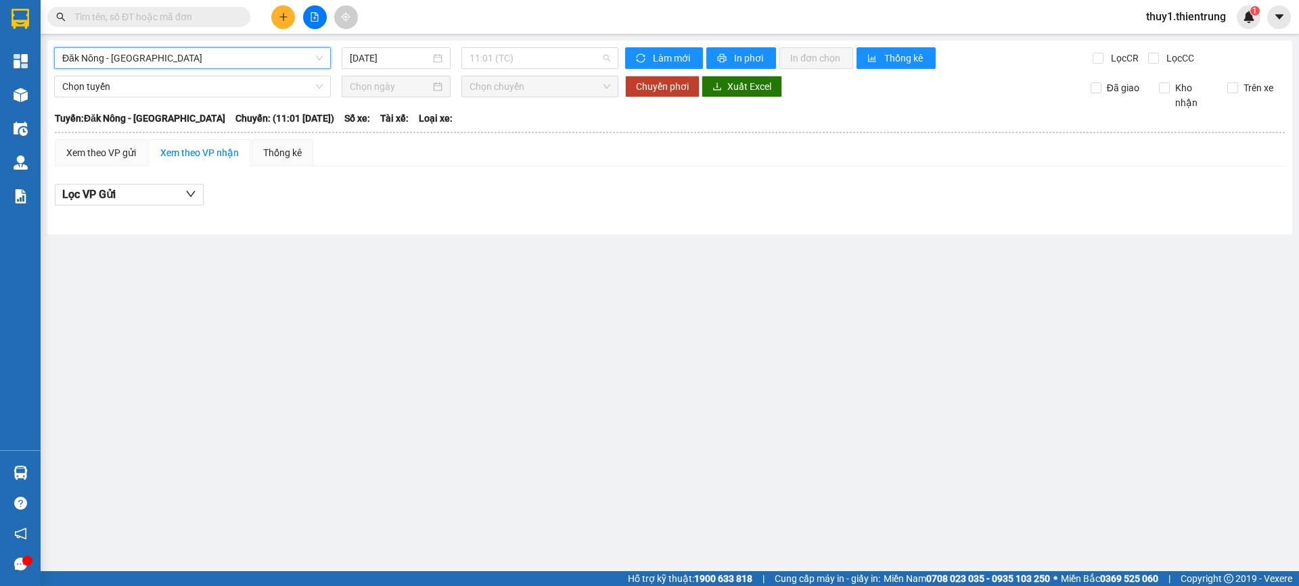
drag, startPoint x: 528, startPoint y: 53, endPoint x: 523, endPoint y: 78, distance: 24.8
click at [528, 53] on span "11:01 (TC)" at bounding box center [539, 58] width 141 height 20
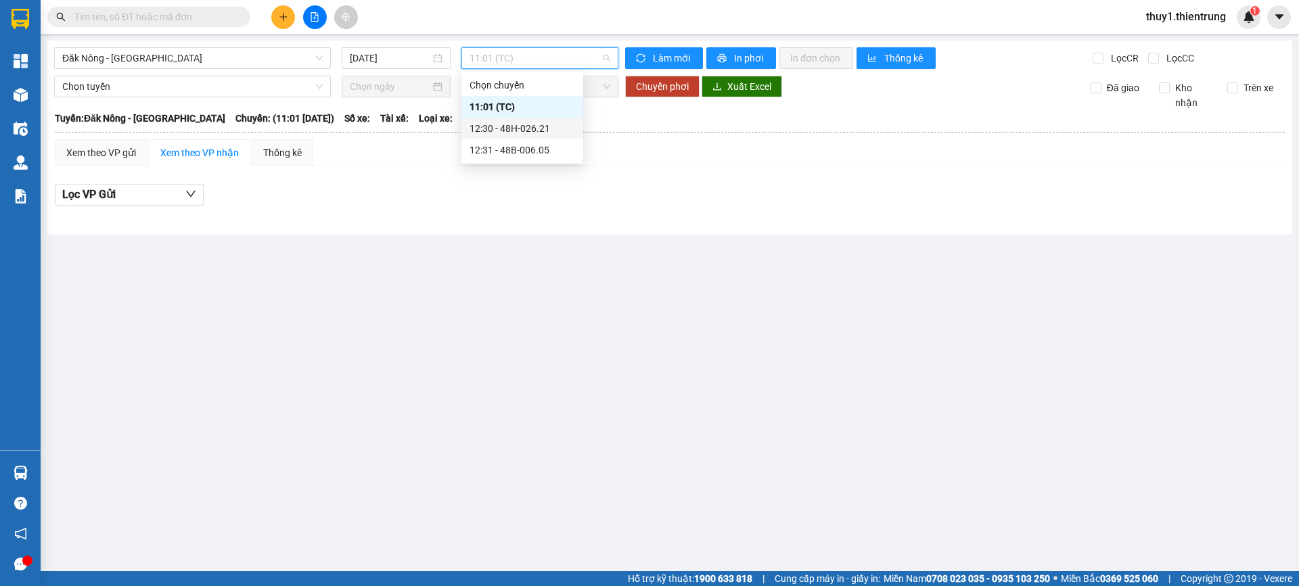
click at [524, 124] on div "12:30 - 48H-026.21" at bounding box center [522, 128] width 106 height 15
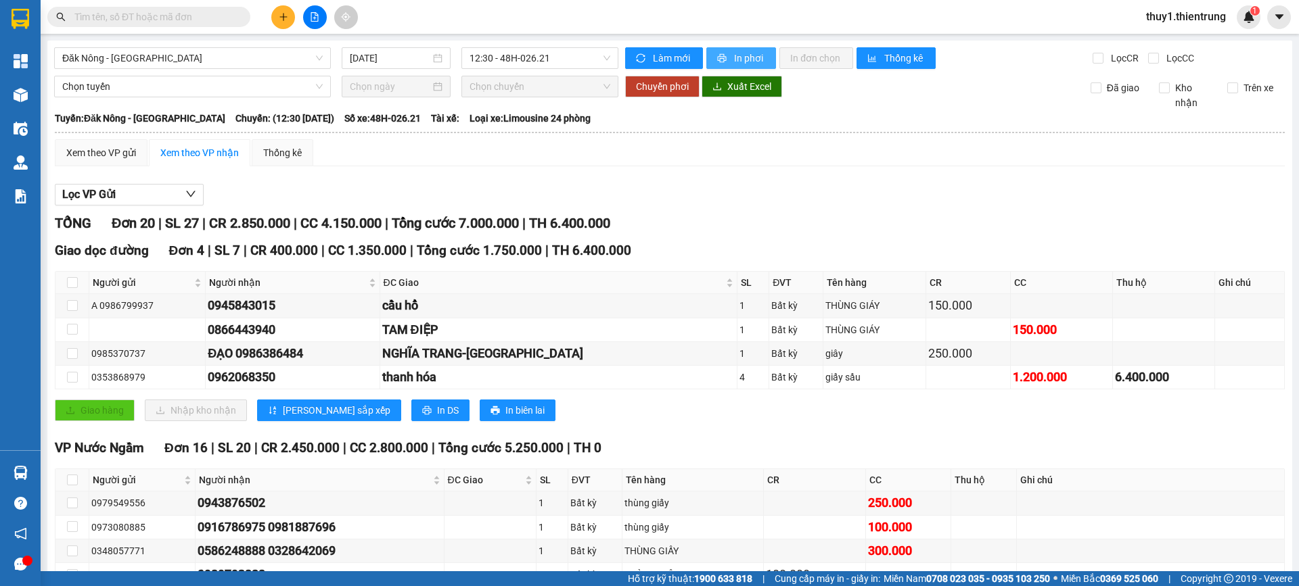
click at [737, 54] on span "In phơi" at bounding box center [749, 58] width 31 height 15
click at [1082, 177] on div "Xem theo VP gửi Xem theo VP nhận Thống kê Lọc VP Gửi TỔNG Đơn 20 | SL 27 | CR …" at bounding box center [670, 530] width 1230 height 783
click at [563, 61] on span "12:30 - 48H-026.21" at bounding box center [539, 58] width 141 height 20
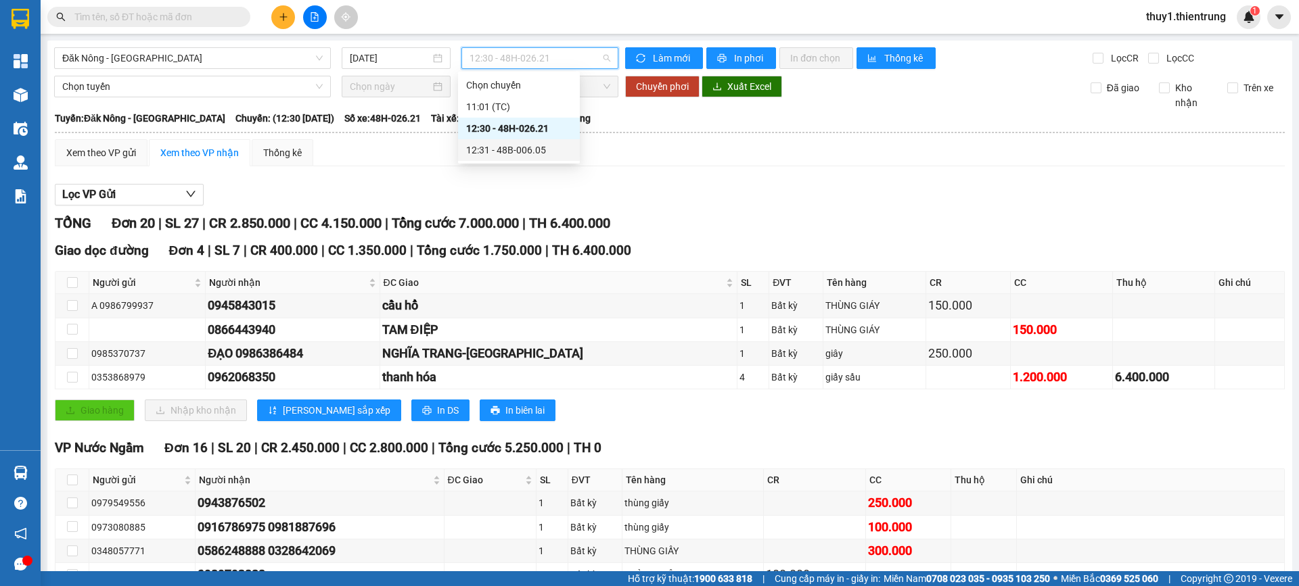
click at [517, 150] on div "12:31 - 48B-006.05" at bounding box center [519, 150] width 106 height 15
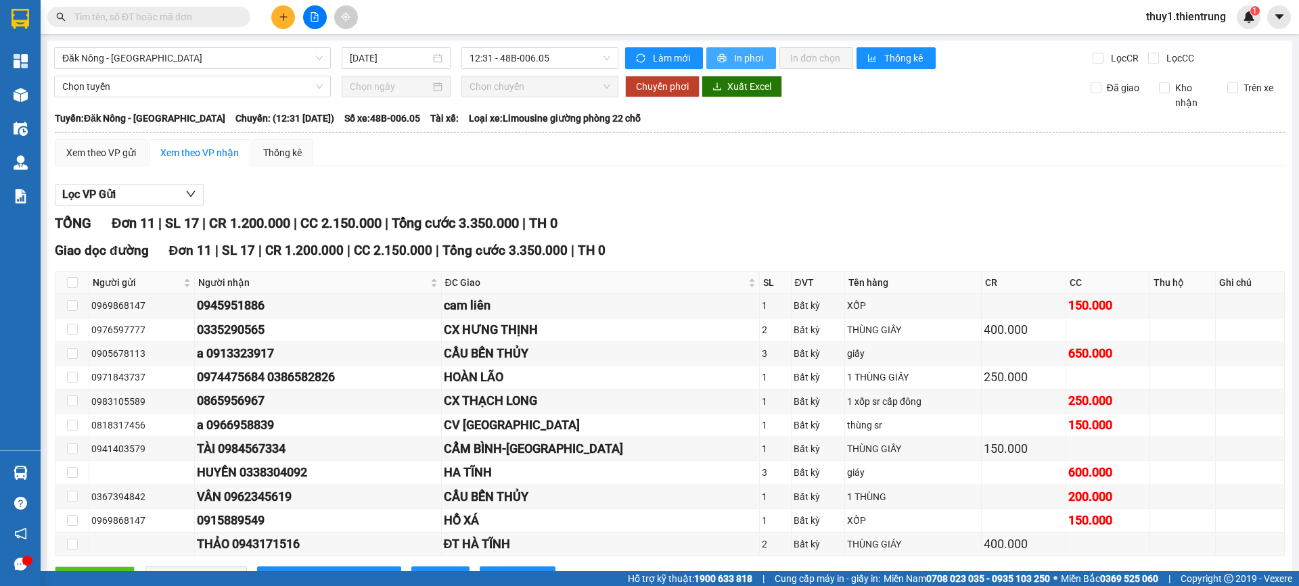
click at [739, 51] on span "In phơi" at bounding box center [749, 58] width 31 height 15
click at [995, 496] on td at bounding box center [1023, 498] width 85 height 24
click at [916, 492] on div "1 THÙNG" at bounding box center [913, 497] width 132 height 15
